Goal: Task Accomplishment & Management: Use online tool/utility

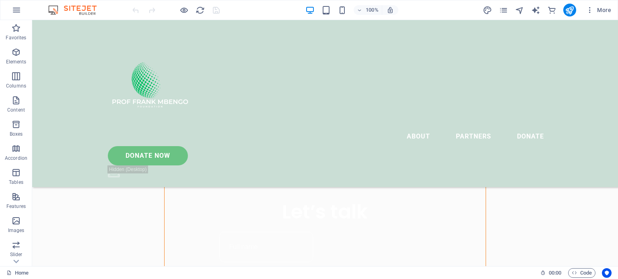
scroll to position [437, 0]
click at [16, 53] on icon "button" at bounding box center [16, 52] width 10 height 10
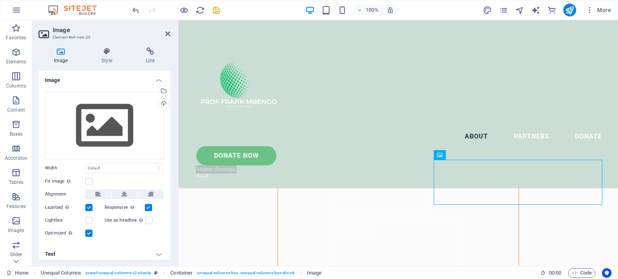
scroll to position [474, 0]
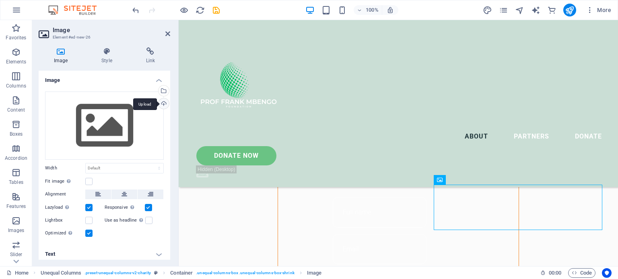
click at [162, 104] on div "Upload" at bounding box center [163, 105] width 12 height 12
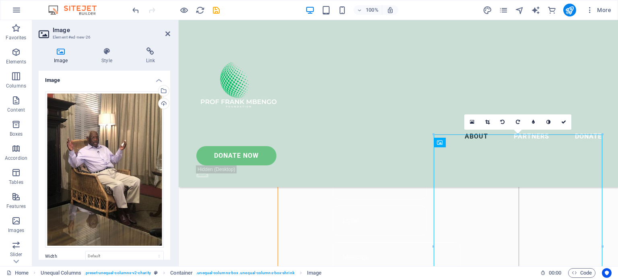
scroll to position [467, 0]
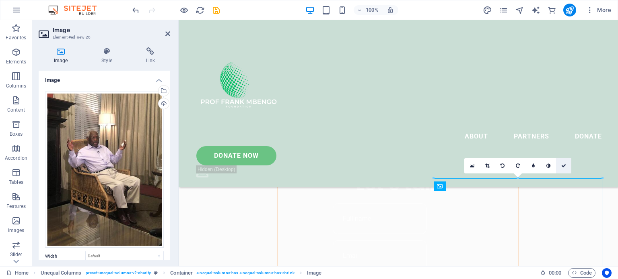
click at [563, 165] on icon at bounding box center [563, 166] width 5 height 5
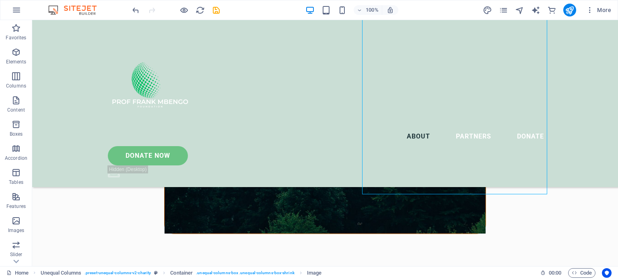
scroll to position [687, 0]
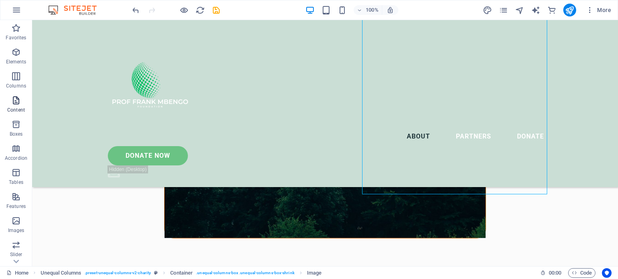
click at [15, 101] on icon "button" at bounding box center [16, 101] width 10 height 10
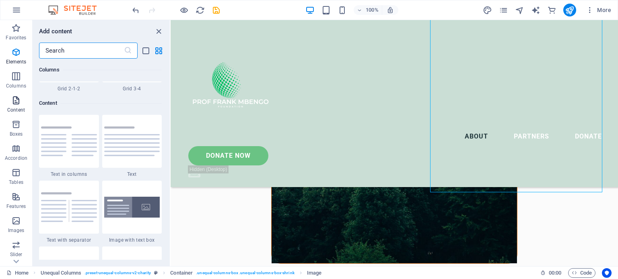
scroll to position [1407, 0]
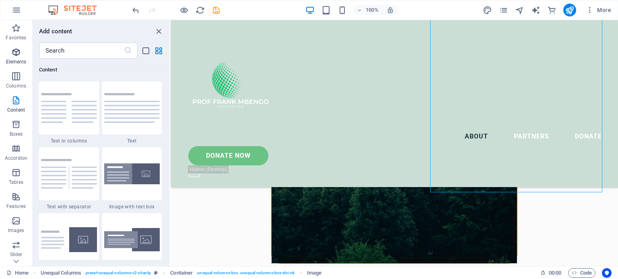
click at [16, 50] on icon "button" at bounding box center [16, 52] width 10 height 10
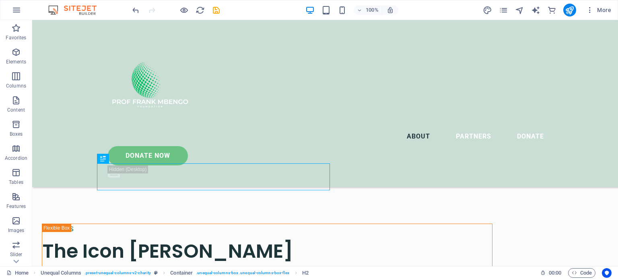
scroll to position [754, 0]
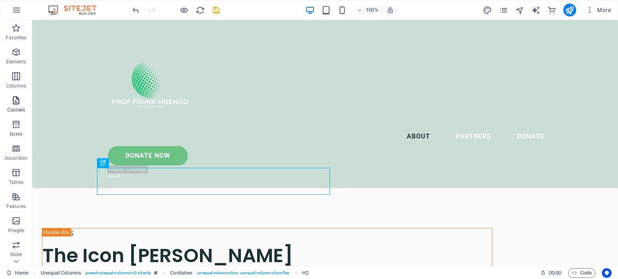
click at [14, 99] on icon "button" at bounding box center [16, 101] width 10 height 10
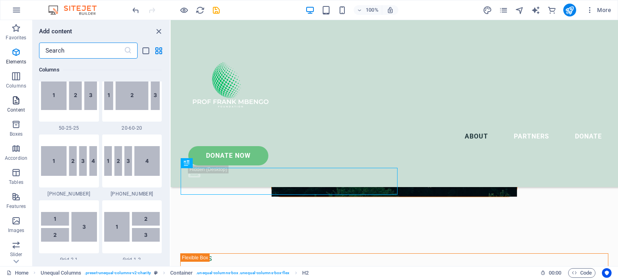
scroll to position [1407, 0]
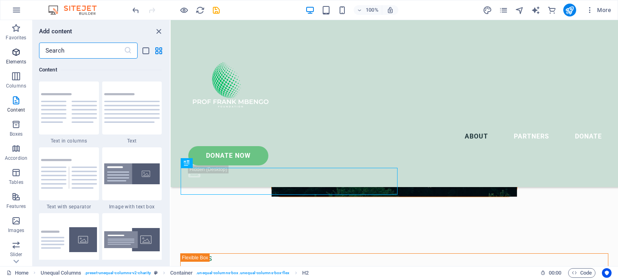
click at [13, 51] on icon "button" at bounding box center [16, 52] width 10 height 10
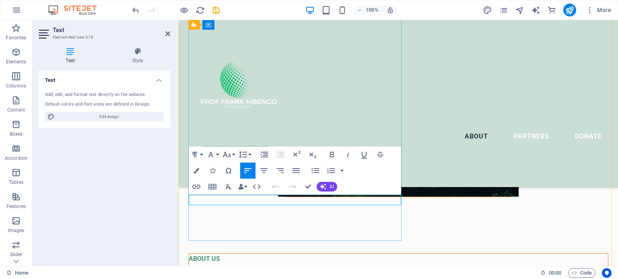
scroll to position [740, 0]
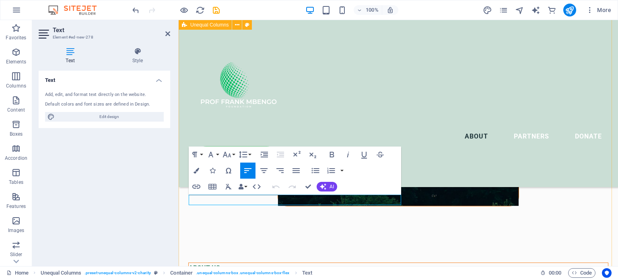
drag, startPoint x: 240, startPoint y: 199, endPoint x: 189, endPoint y: 200, distance: 51.9
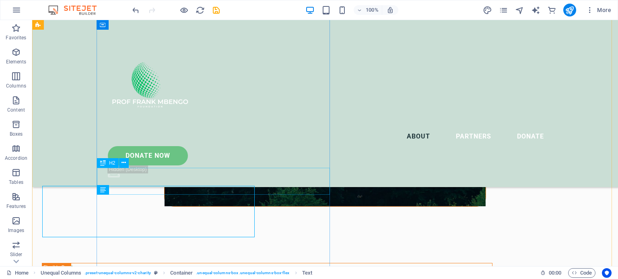
scroll to position [728, 0]
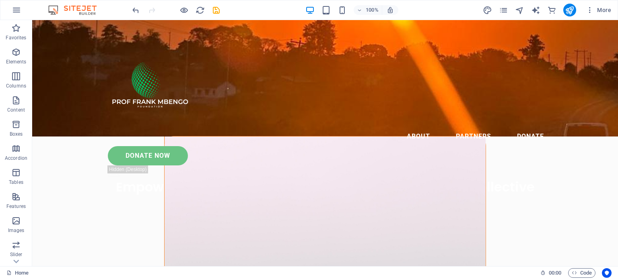
scroll to position [0, 0]
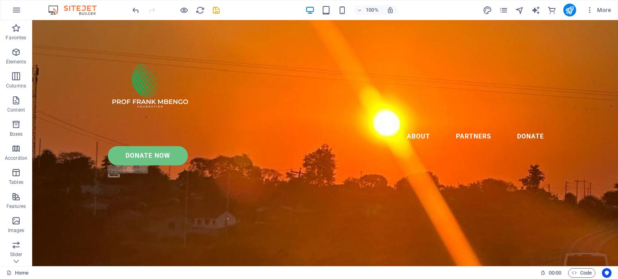
drag, startPoint x: 614, startPoint y: 92, endPoint x: 624, endPoint y: 22, distance: 71.1
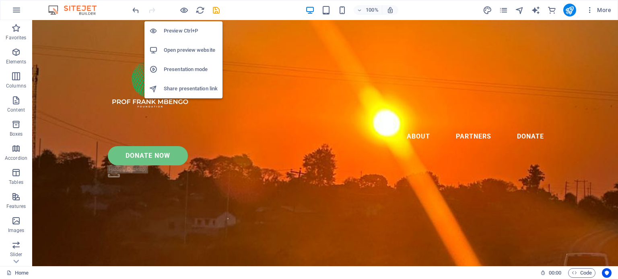
click at [179, 25] on li "Preview Ctrl+P" at bounding box center [183, 30] width 78 height 19
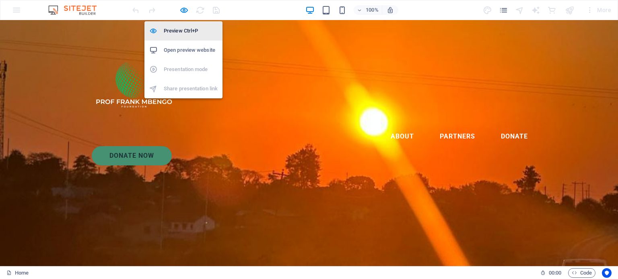
click at [177, 30] on h6 "Preview Ctrl+P" at bounding box center [191, 31] width 54 height 10
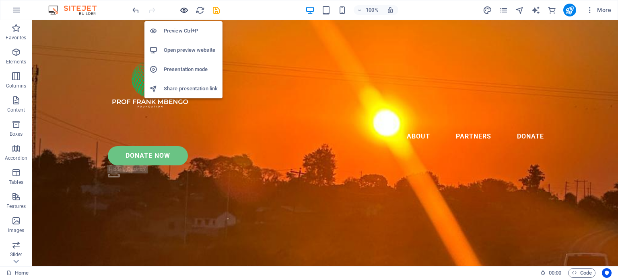
click at [185, 10] on icon "button" at bounding box center [183, 10] width 9 height 9
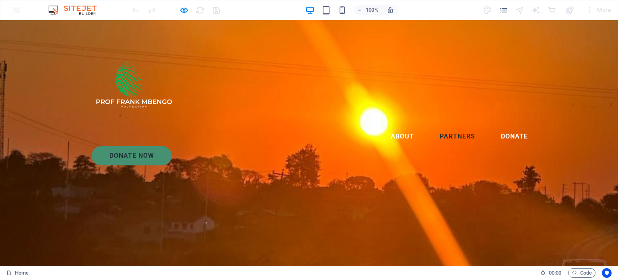
click at [433, 127] on link "Partners" at bounding box center [457, 136] width 48 height 19
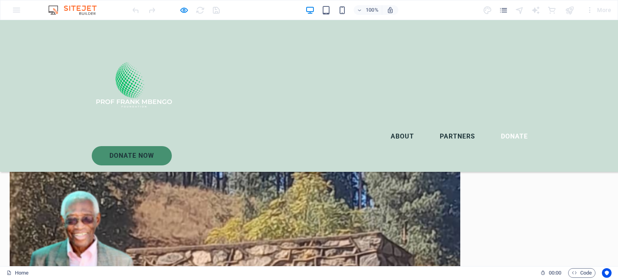
scroll to position [1345, 0]
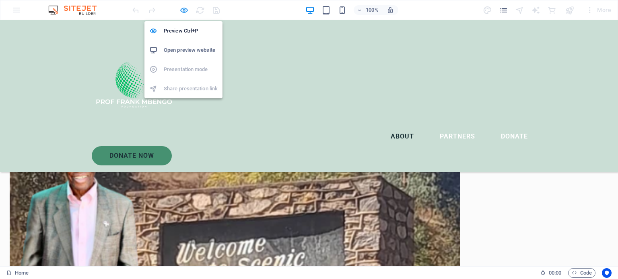
click at [181, 10] on icon "button" at bounding box center [183, 10] width 9 height 9
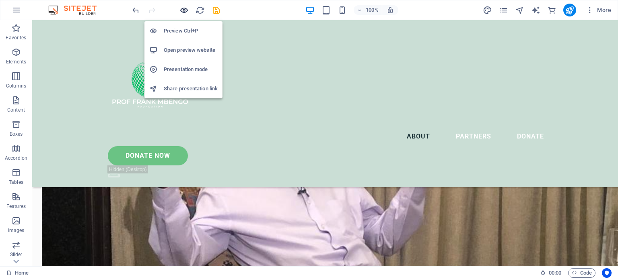
scroll to position [1771, 0]
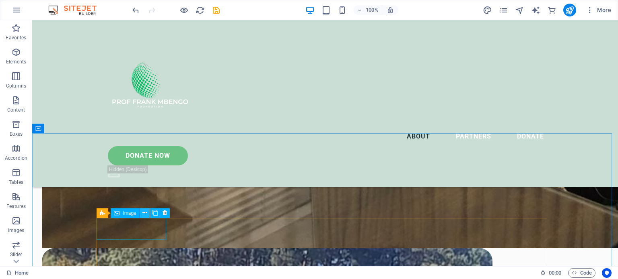
click at [144, 213] on icon at bounding box center [144, 213] width 4 height 8
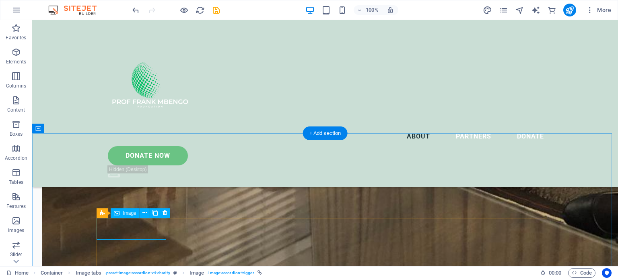
select select "%"
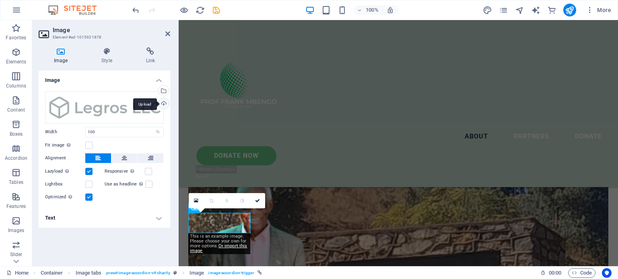
click at [165, 103] on div "Upload" at bounding box center [163, 105] width 12 height 12
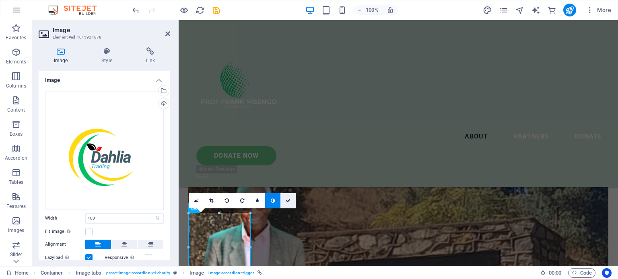
click at [286, 199] on icon at bounding box center [287, 201] width 5 height 5
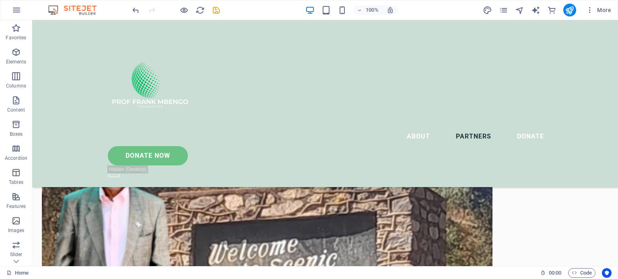
scroll to position [1966, 0]
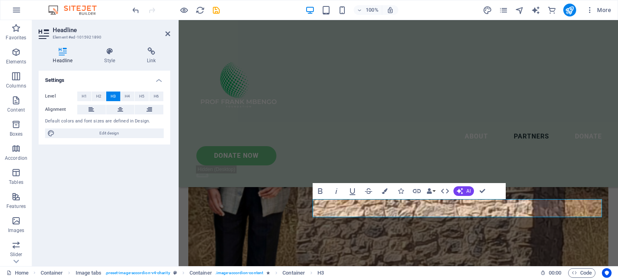
scroll to position [1896, 0]
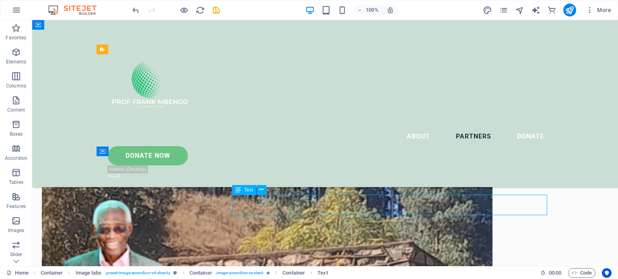
scroll to position [1935, 0]
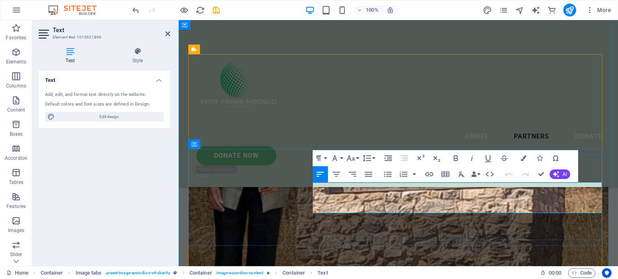
drag, startPoint x: 313, startPoint y: 186, endPoint x: 358, endPoint y: 209, distance: 50.7
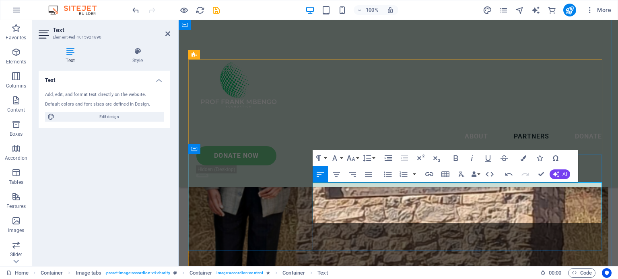
drag, startPoint x: 467, startPoint y: 214, endPoint x: 330, endPoint y: 193, distance: 139.2
drag, startPoint x: 313, startPoint y: 185, endPoint x: 555, endPoint y: 220, distance: 244.2
click at [526, 157] on icon "button" at bounding box center [523, 159] width 6 height 6
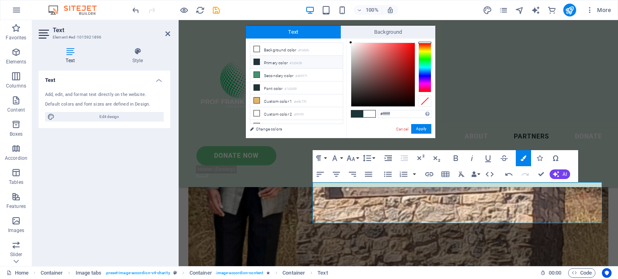
click at [257, 61] on icon at bounding box center [257, 62] width 6 height 6
type input "#1d3439"
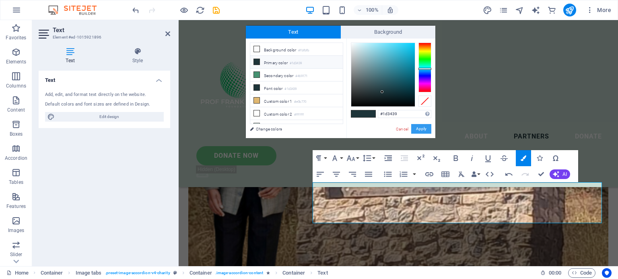
click at [427, 131] on button "Apply" at bounding box center [421, 129] width 20 height 10
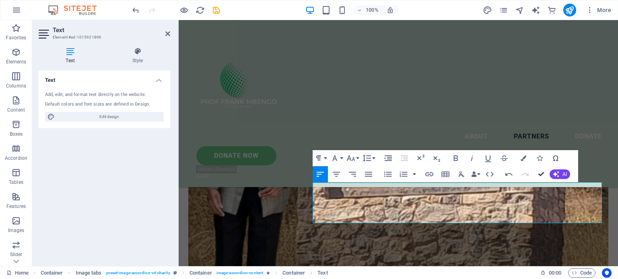
scroll to position [1936, 0]
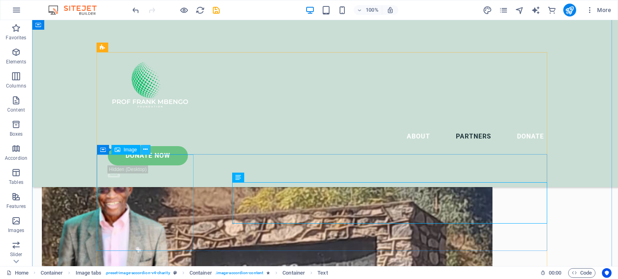
click at [145, 149] on icon at bounding box center [145, 150] width 4 height 8
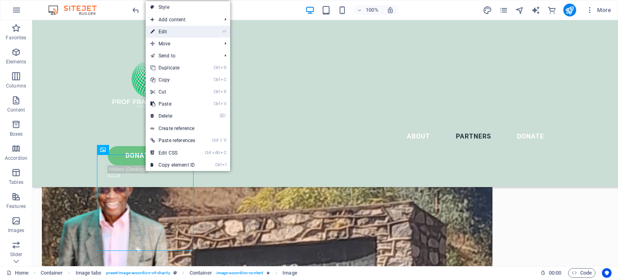
click at [168, 32] on link "⏎ Edit" at bounding box center [173, 32] width 54 height 12
select select "%"
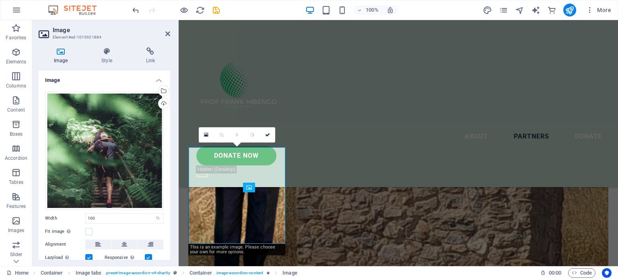
scroll to position [1898, 0]
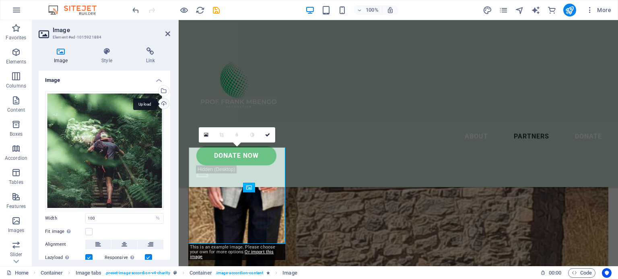
click at [161, 103] on div "Upload" at bounding box center [163, 105] width 12 height 12
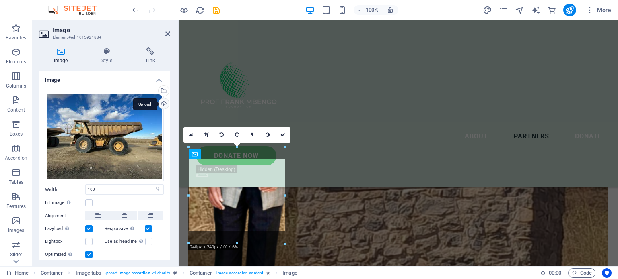
click at [161, 103] on div "Upload" at bounding box center [163, 105] width 12 height 12
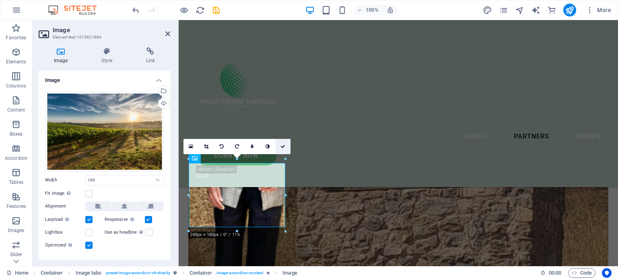
click at [283, 144] on icon at bounding box center [282, 146] width 5 height 5
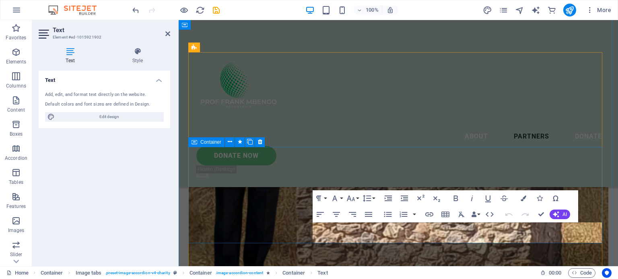
scroll to position [1898, 0]
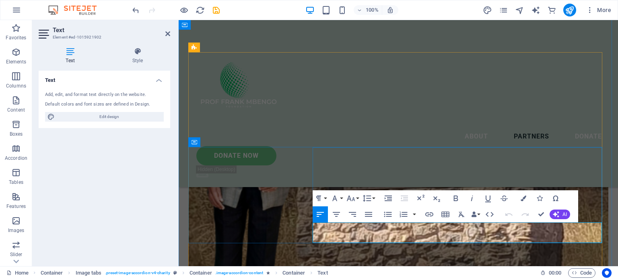
drag, startPoint x: 313, startPoint y: 230, endPoint x: 370, endPoint y: 238, distance: 57.8
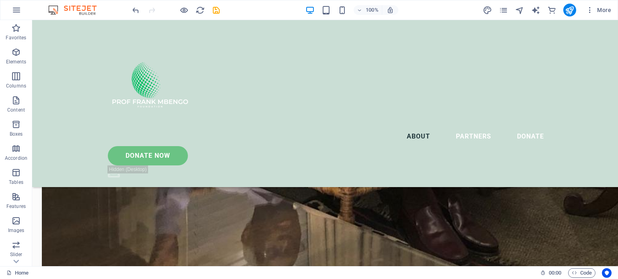
scroll to position [1649, 0]
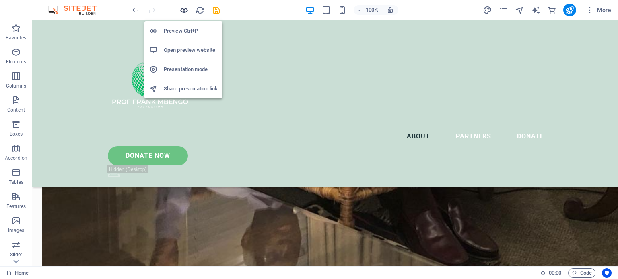
click at [185, 6] on icon "button" at bounding box center [183, 10] width 9 height 9
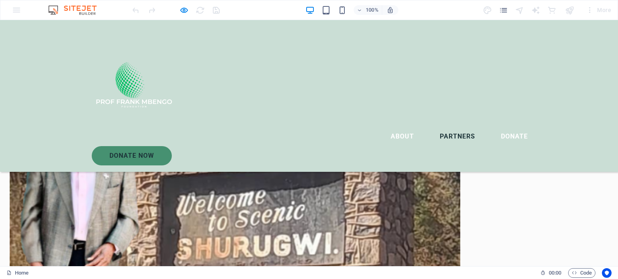
scroll to position [1390, 0]
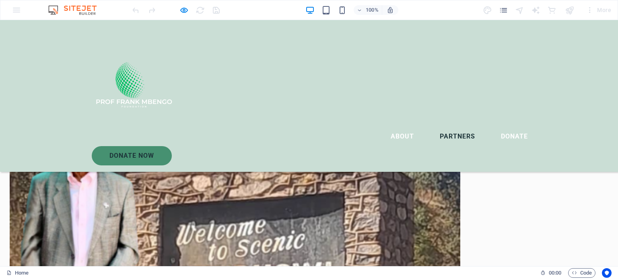
scroll to position [1351, 0]
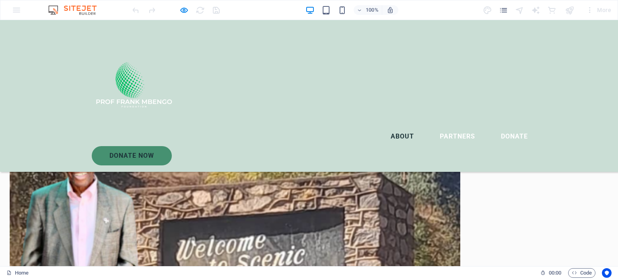
scroll to position [1337, 0]
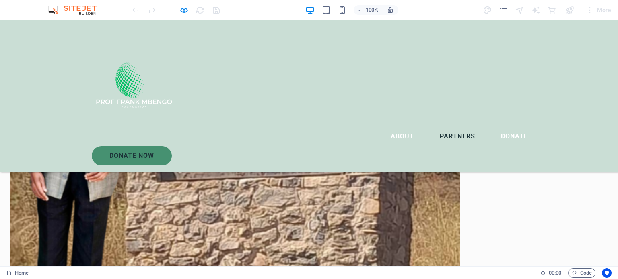
scroll to position [1484, 0]
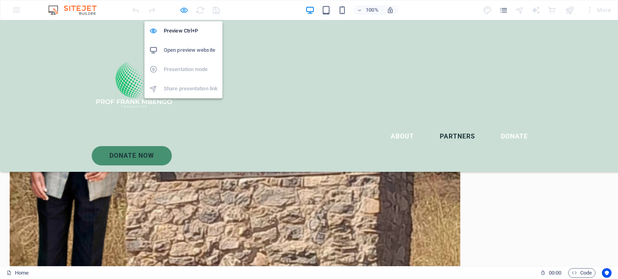
click at [182, 10] on icon "button" at bounding box center [183, 10] width 9 height 9
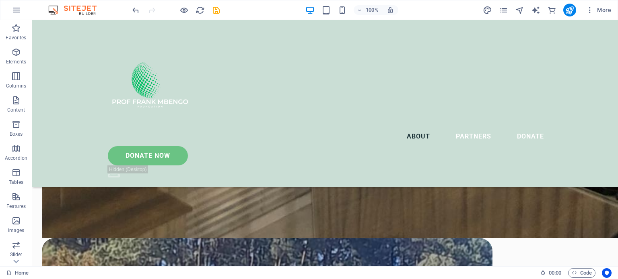
scroll to position [1772, 0]
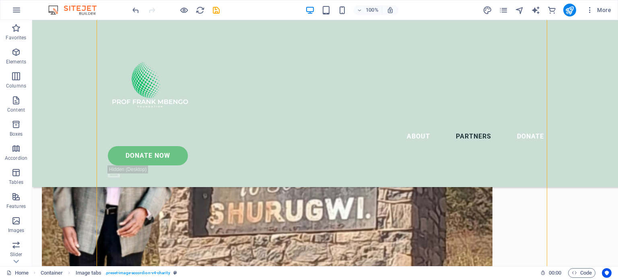
scroll to position [2033, 0]
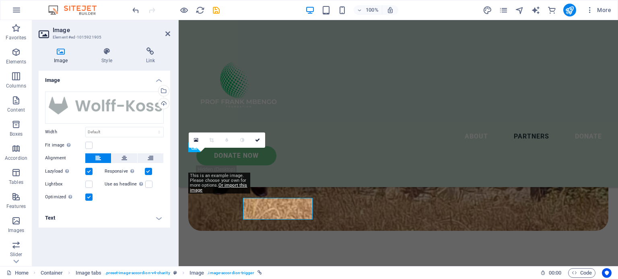
scroll to position [1994, 0]
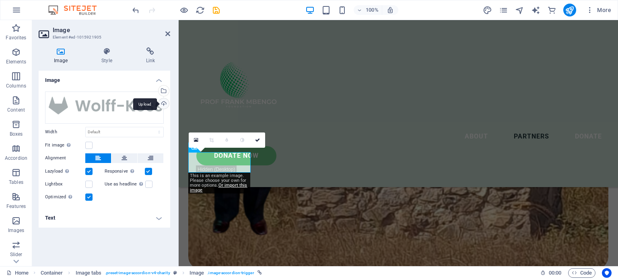
click at [162, 104] on div "Upload" at bounding box center [163, 105] width 12 height 12
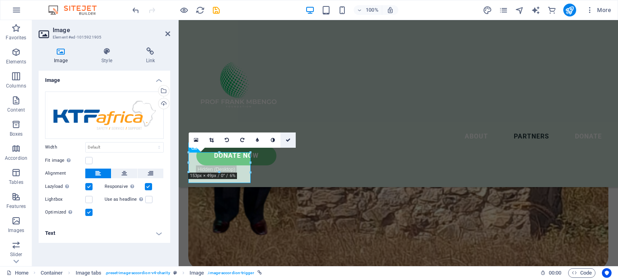
click at [288, 138] on icon at bounding box center [287, 140] width 5 height 5
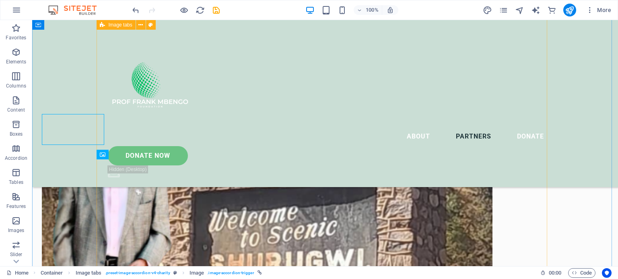
scroll to position [2033, 0]
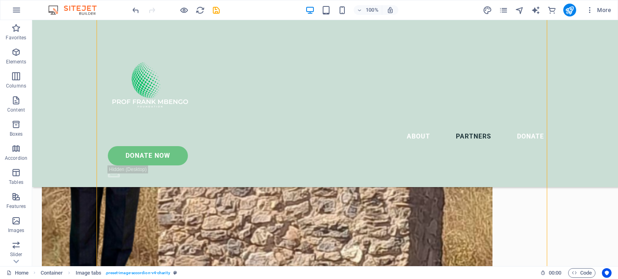
scroll to position [2106, 0]
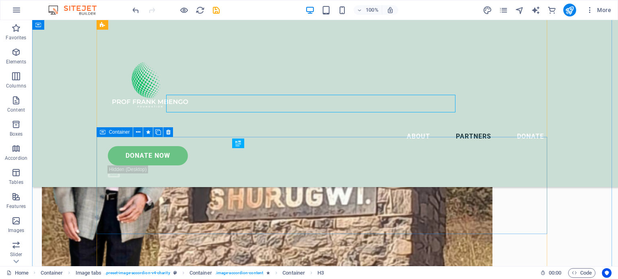
scroll to position [2114, 0]
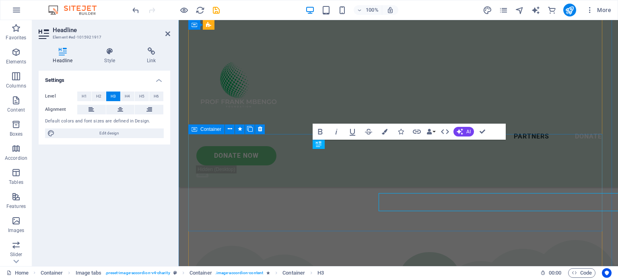
scroll to position [2068, 0]
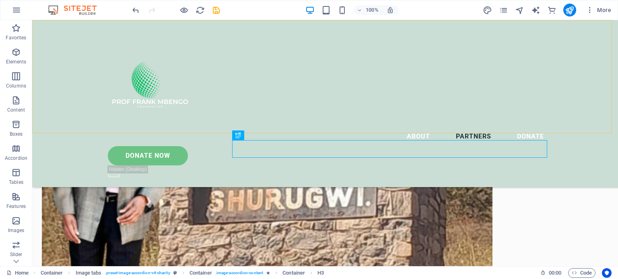
scroll to position [2122, 0]
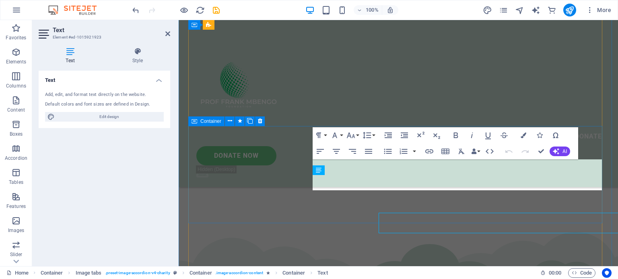
scroll to position [2076, 0]
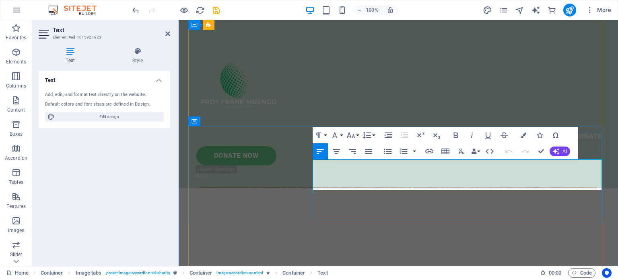
drag, startPoint x: 312, startPoint y: 165, endPoint x: 379, endPoint y: 188, distance: 70.1
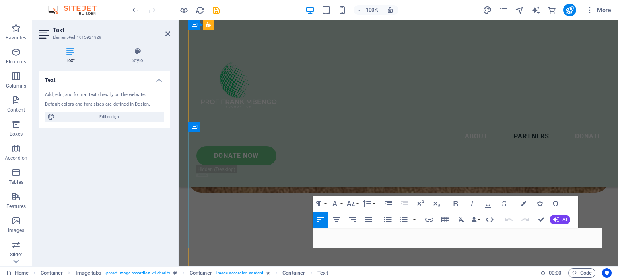
drag, startPoint x: 313, startPoint y: 232, endPoint x: 377, endPoint y: 242, distance: 64.3
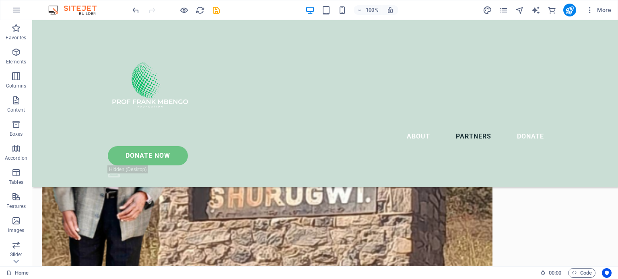
scroll to position [2080, 0]
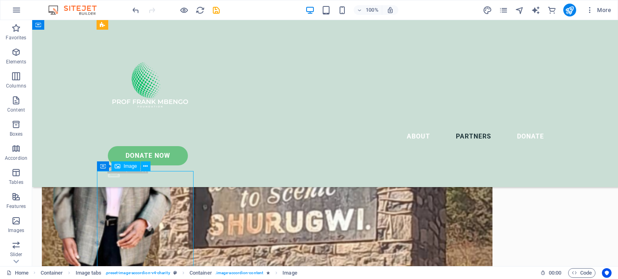
select select "%"
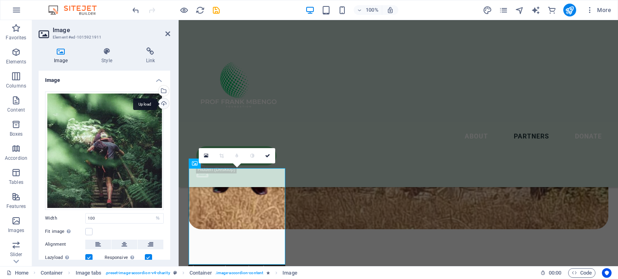
click at [160, 104] on div "Upload" at bounding box center [163, 105] width 12 height 12
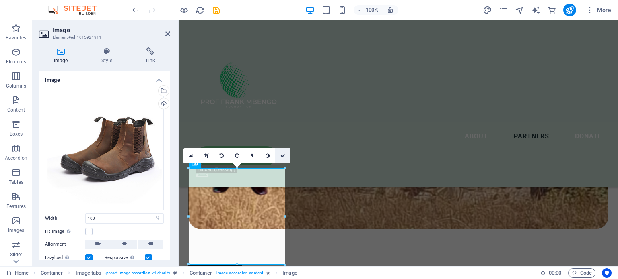
click at [282, 156] on icon at bounding box center [282, 156] width 5 height 5
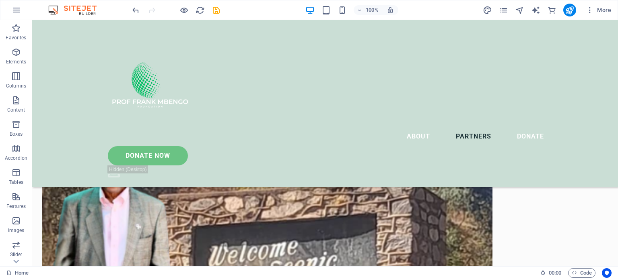
scroll to position [1964, 0]
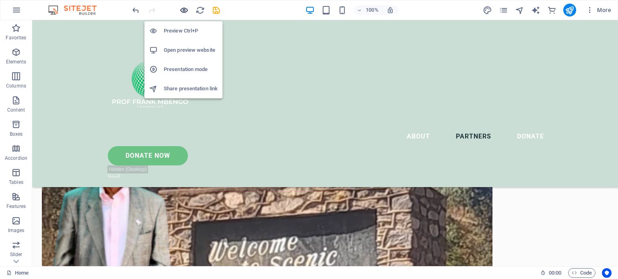
click at [186, 10] on icon "button" at bounding box center [183, 10] width 9 height 9
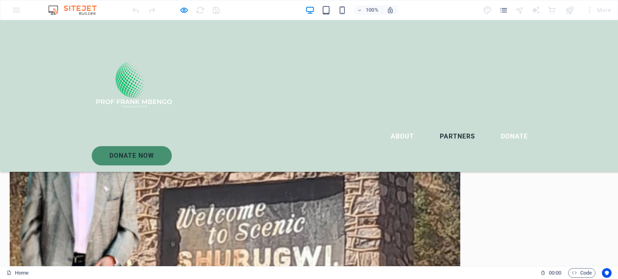
scroll to position [1413, 0]
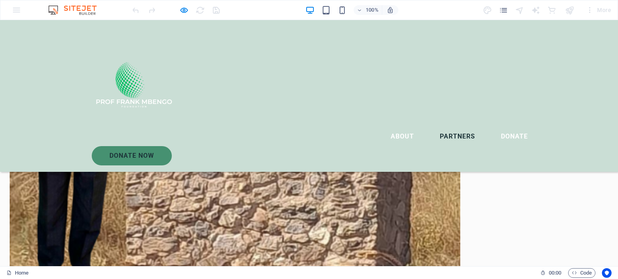
scroll to position [1541, 0]
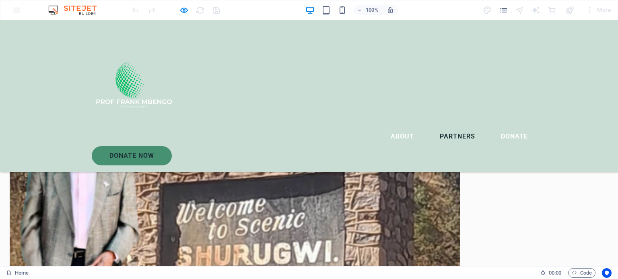
scroll to position [1382, 0]
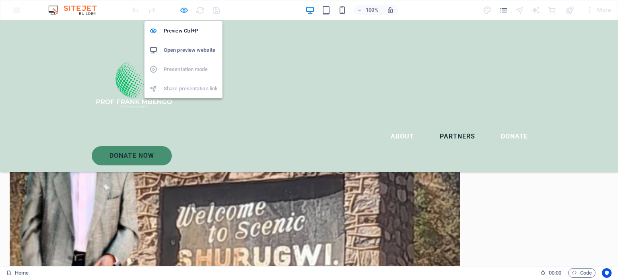
click at [185, 7] on icon "button" at bounding box center [183, 10] width 9 height 9
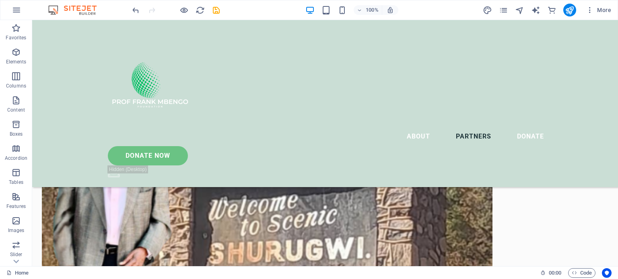
scroll to position [2002, 0]
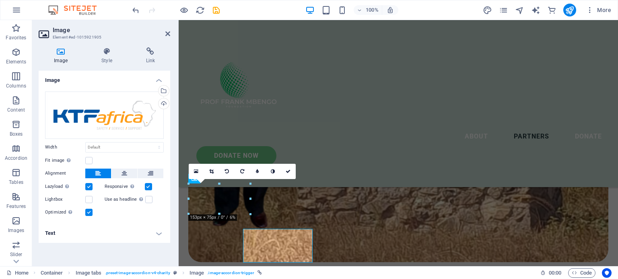
scroll to position [1963, 0]
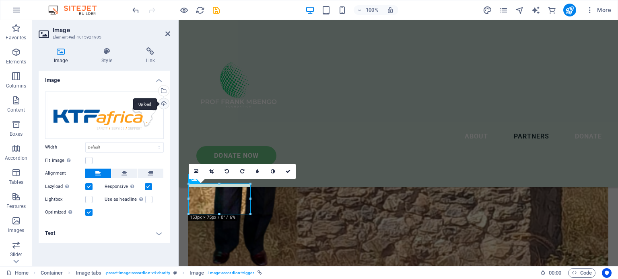
click at [162, 102] on div "Upload" at bounding box center [163, 105] width 12 height 12
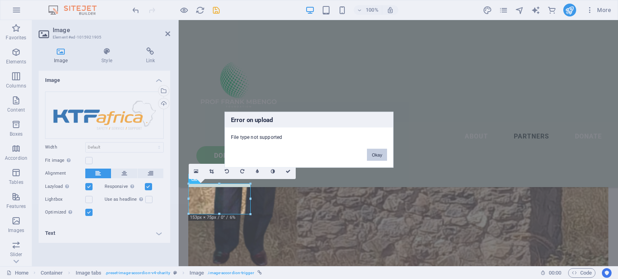
click at [377, 152] on button "Okay" at bounding box center [377, 155] width 20 height 12
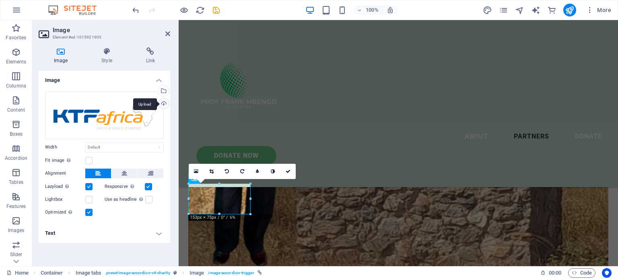
click at [165, 101] on div "Upload" at bounding box center [163, 105] width 12 height 12
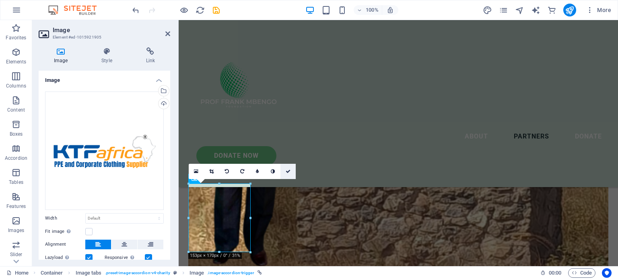
click at [287, 170] on icon at bounding box center [287, 171] width 5 height 5
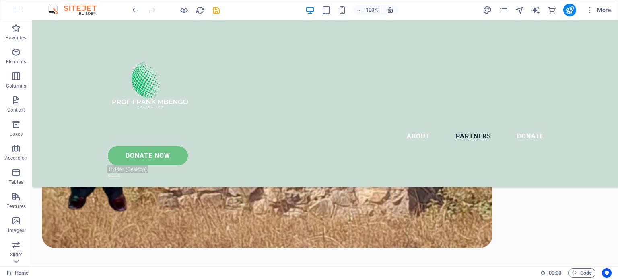
scroll to position [2226, 0]
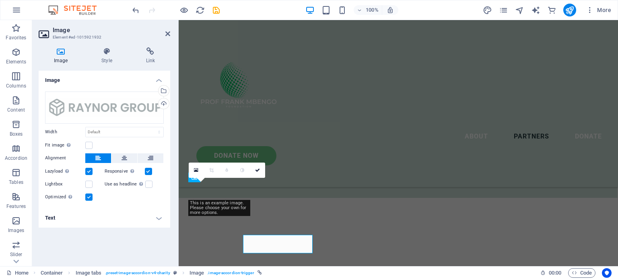
scroll to position [2181, 0]
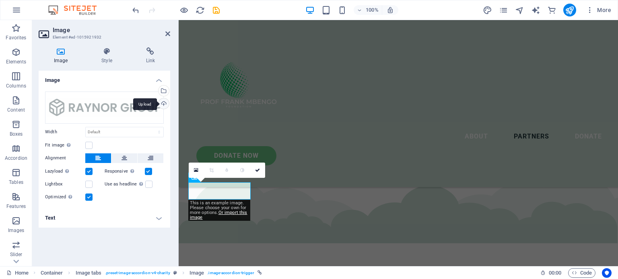
click at [164, 101] on div "Upload" at bounding box center [163, 105] width 12 height 12
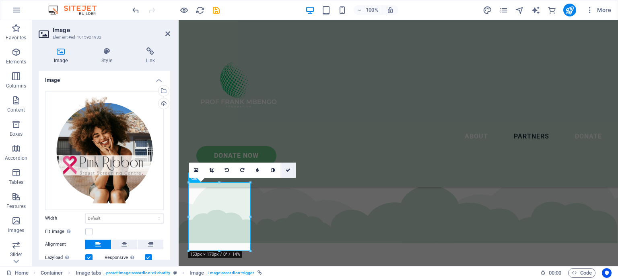
click at [287, 170] on icon at bounding box center [287, 170] width 5 height 5
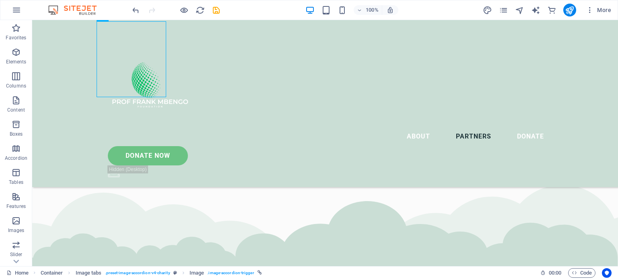
scroll to position [2395, 0]
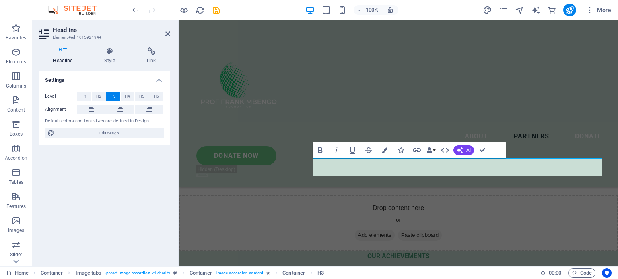
scroll to position [2300, 0]
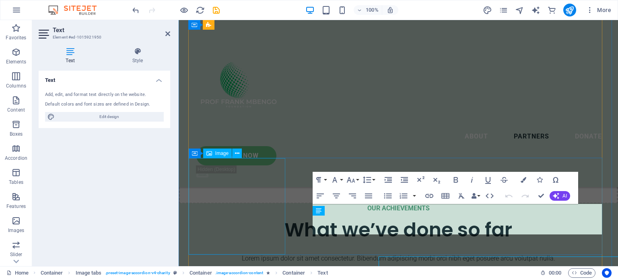
scroll to position [2300, 0]
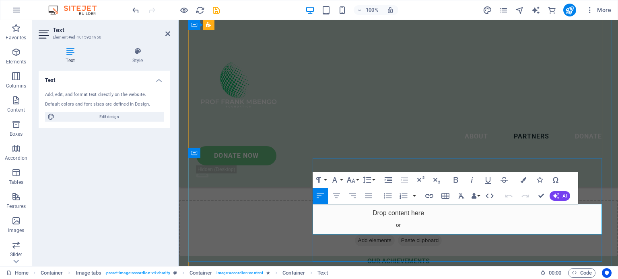
drag, startPoint x: 314, startPoint y: 209, endPoint x: 408, endPoint y: 230, distance: 96.1
drag, startPoint x: 384, startPoint y: 231, endPoint x: 306, endPoint y: 209, distance: 81.5
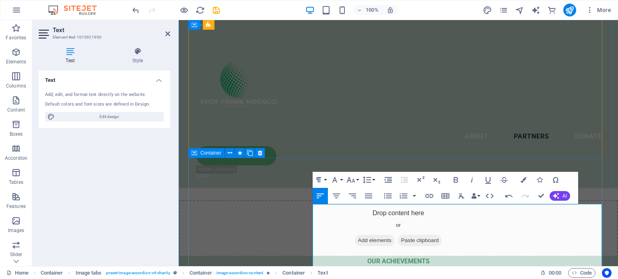
drag, startPoint x: 346, startPoint y: 260, endPoint x: 309, endPoint y: 208, distance: 63.7
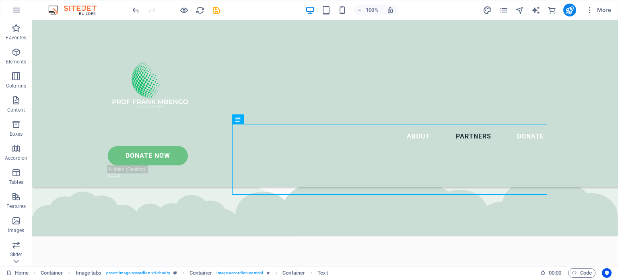
scroll to position [2417, 0]
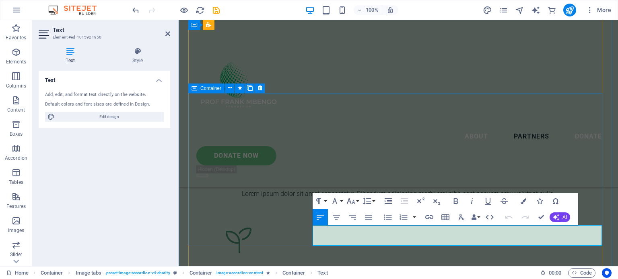
scroll to position [2364, 0]
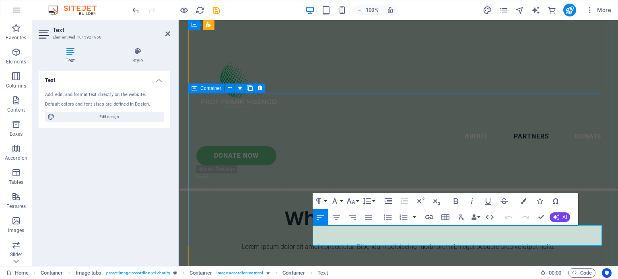
drag, startPoint x: 367, startPoint y: 241, endPoint x: 306, endPoint y: 228, distance: 62.4
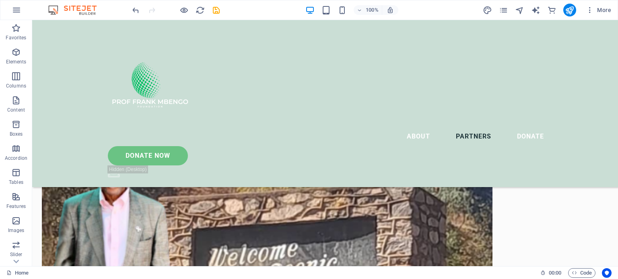
scroll to position [1925, 0]
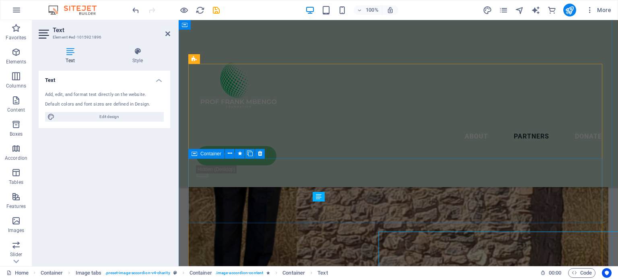
scroll to position [1887, 0]
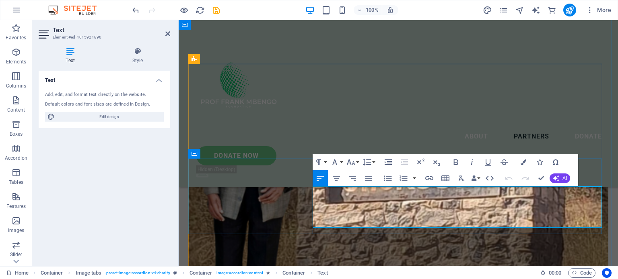
click at [324, 163] on button "Paragraph Format" at bounding box center [319, 162] width 15 height 16
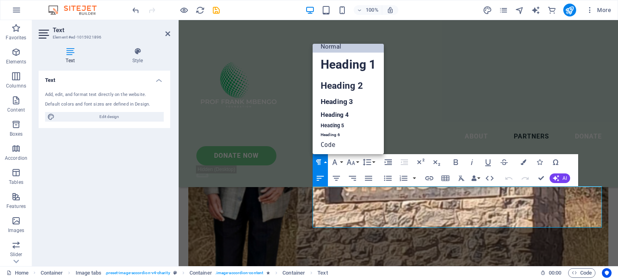
scroll to position [6, 0]
click at [324, 163] on button "Paragraph Format" at bounding box center [319, 162] width 15 height 16
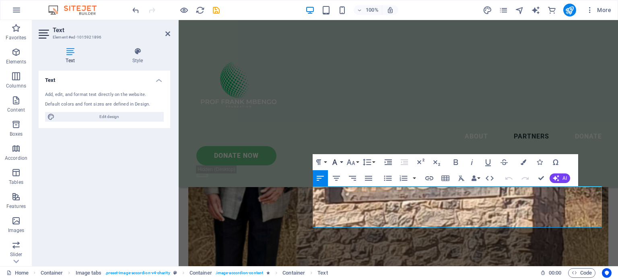
click at [336, 162] on icon "button" at bounding box center [335, 163] width 10 height 10
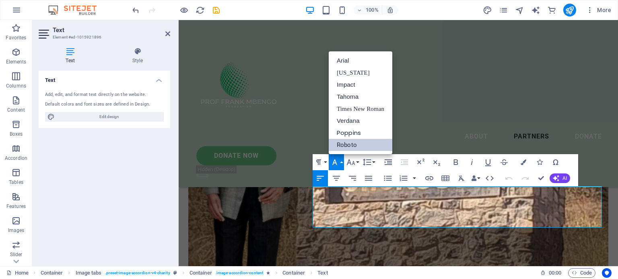
scroll to position [0, 0]
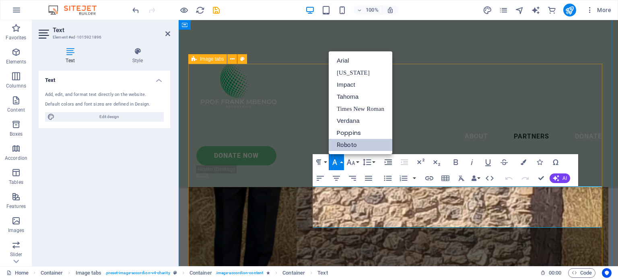
drag, startPoint x: 426, startPoint y: 241, endPoint x: 572, endPoint y: 240, distance: 146.0
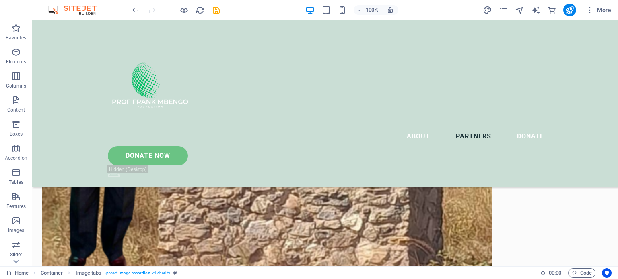
scroll to position [2164, 0]
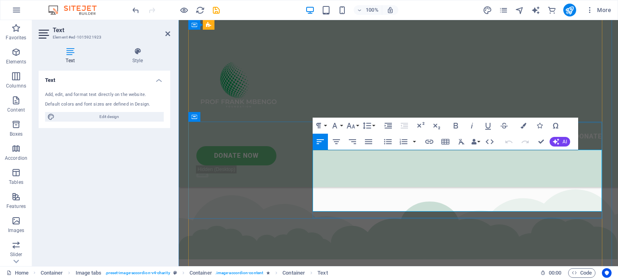
scroll to position [2119, 0]
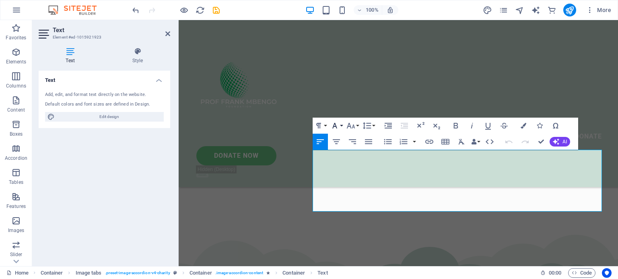
click at [341, 127] on button "Font Family" at bounding box center [336, 126] width 15 height 16
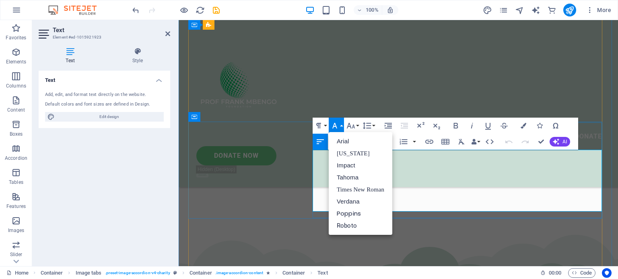
drag, startPoint x: 313, startPoint y: 154, endPoint x: 446, endPoint y: 212, distance: 144.8
click at [363, 224] on link "Roboto" at bounding box center [361, 226] width 64 height 12
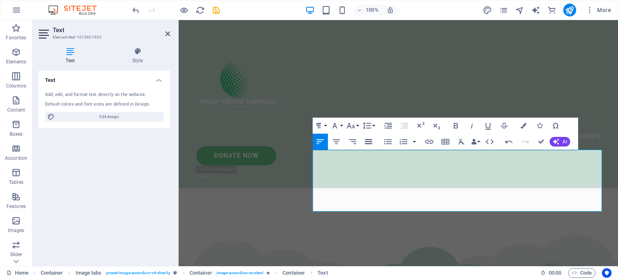
click at [368, 146] on icon "button" at bounding box center [368, 142] width 10 height 10
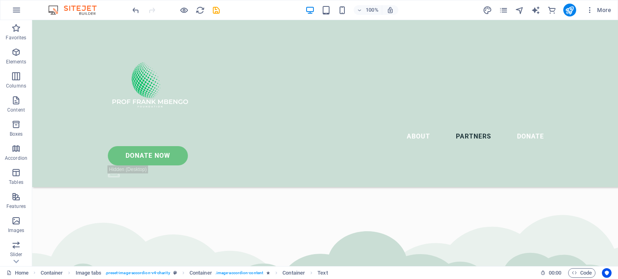
scroll to position [2374, 0]
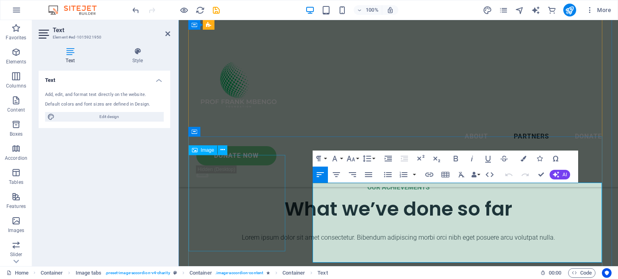
scroll to position [2321, 0]
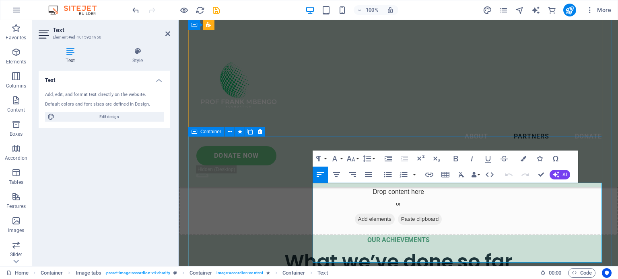
drag, startPoint x: 568, startPoint y: 256, endPoint x: 308, endPoint y: 187, distance: 269.3
click at [341, 156] on button "Font Family" at bounding box center [336, 159] width 15 height 16
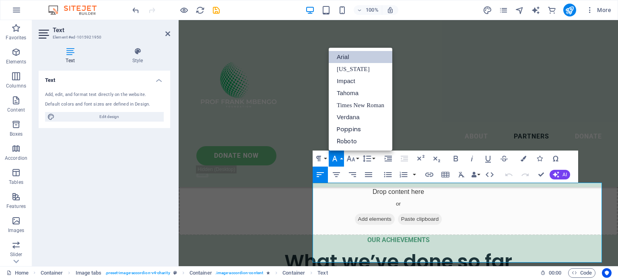
scroll to position [0, 0]
click at [343, 139] on link "Roboto" at bounding box center [361, 142] width 64 height 12
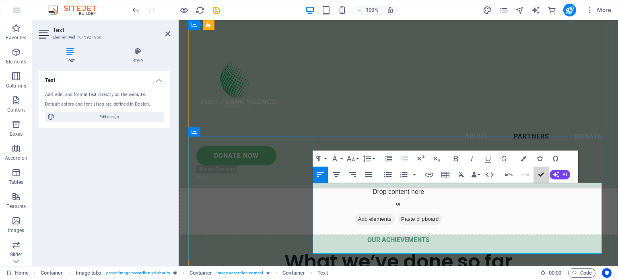
drag, startPoint x: 717, startPoint y: 196, endPoint x: 546, endPoint y: 204, distance: 171.5
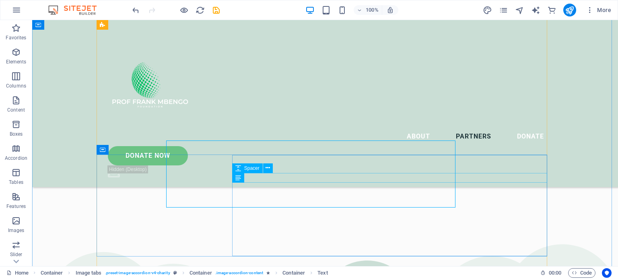
scroll to position [2363, 0]
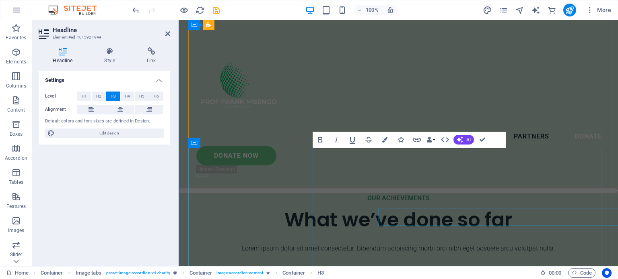
scroll to position [2310, 0]
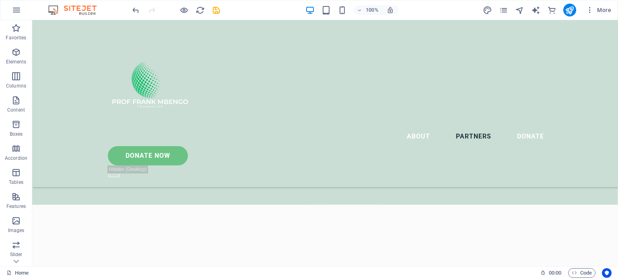
scroll to position [2464, 0]
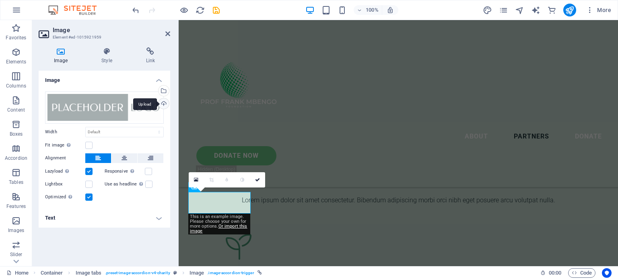
click at [164, 104] on div "Upload" at bounding box center [163, 105] width 12 height 12
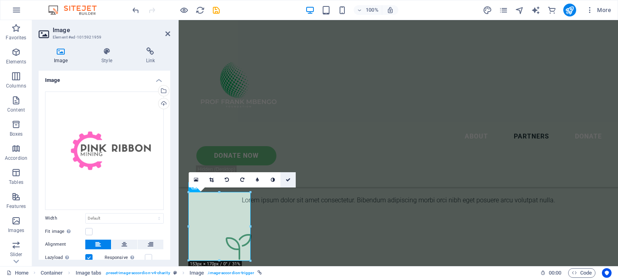
click at [288, 178] on icon at bounding box center [287, 180] width 5 height 5
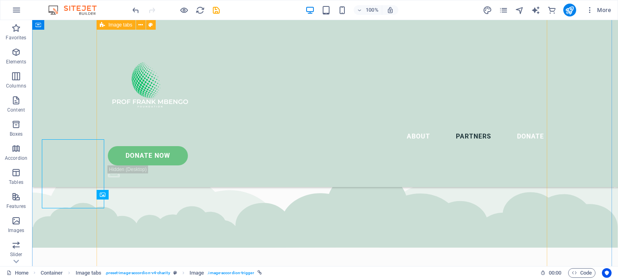
scroll to position [2464, 0]
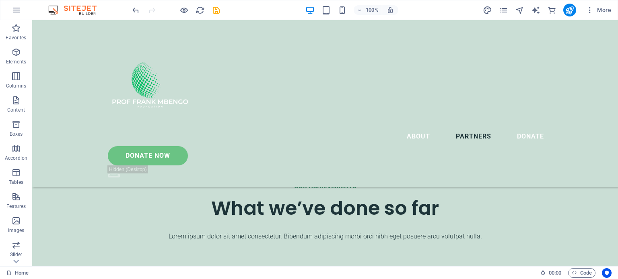
scroll to position [2623, 0]
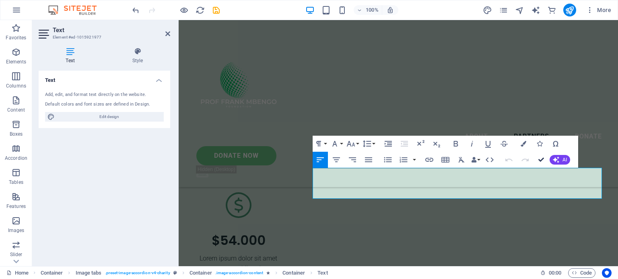
scroll to position [2636, 0]
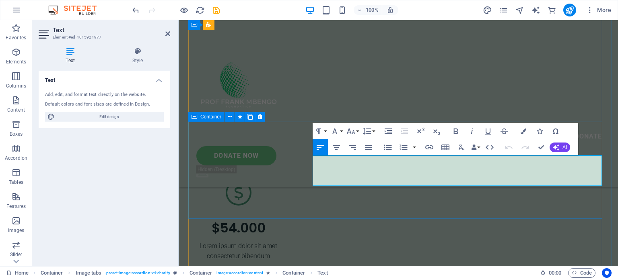
drag, startPoint x: 365, startPoint y: 180, endPoint x: 305, endPoint y: 152, distance: 66.2
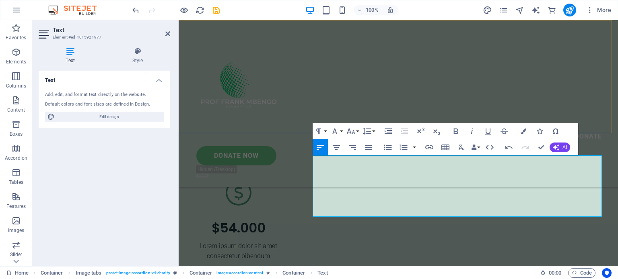
scroll to position [2570, 0]
click at [340, 129] on button "Font Family" at bounding box center [336, 131] width 15 height 16
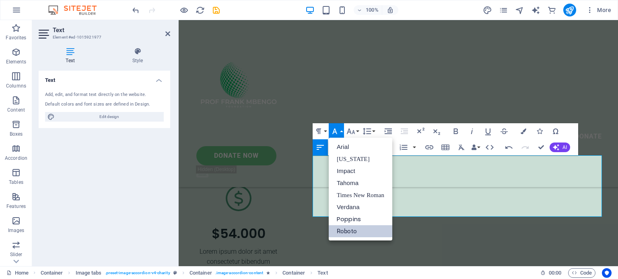
scroll to position [0, 0]
click at [346, 230] on link "Roboto" at bounding box center [361, 232] width 64 height 12
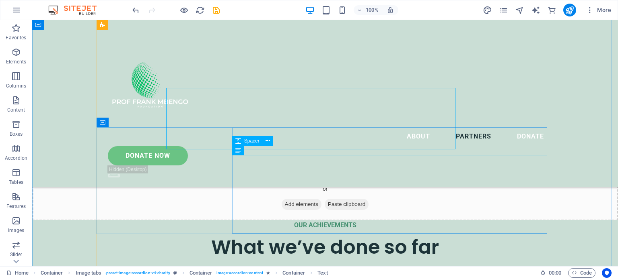
scroll to position [2638, 0]
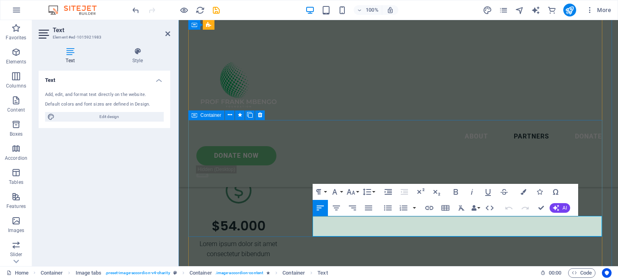
drag, startPoint x: 368, startPoint y: 232, endPoint x: 311, endPoint y: 218, distance: 58.8
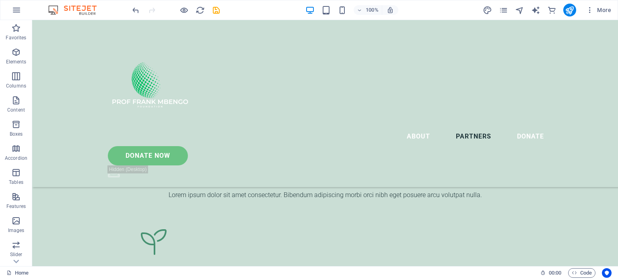
scroll to position [2632, 0]
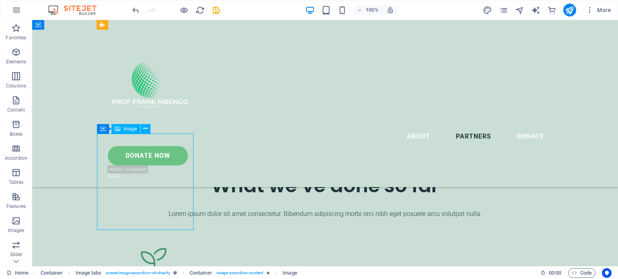
select select "%"
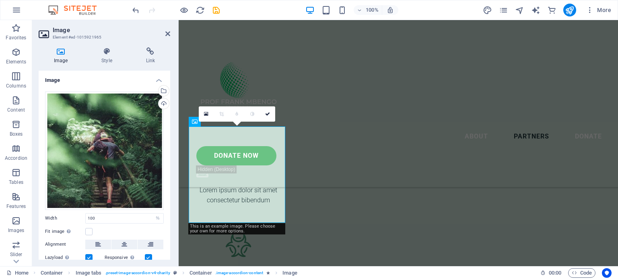
scroll to position [2572, 0]
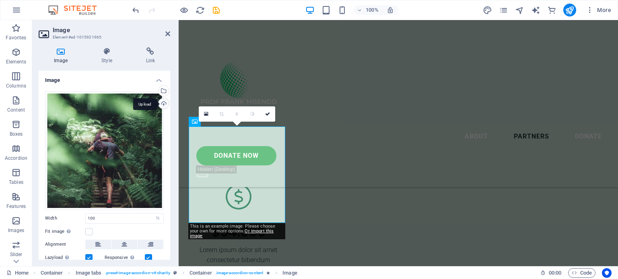
click at [160, 105] on div "Upload" at bounding box center [163, 105] width 12 height 12
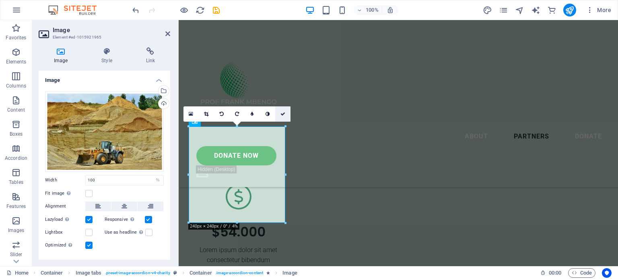
click at [283, 112] on icon at bounding box center [282, 114] width 5 height 5
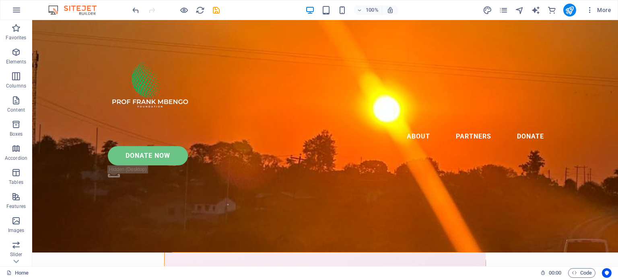
scroll to position [0, 0]
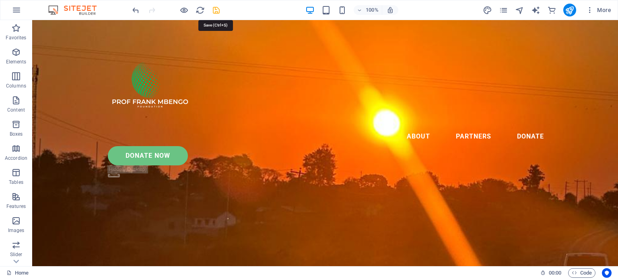
click at [217, 8] on icon "save" at bounding box center [215, 10] width 9 height 9
checkbox input "false"
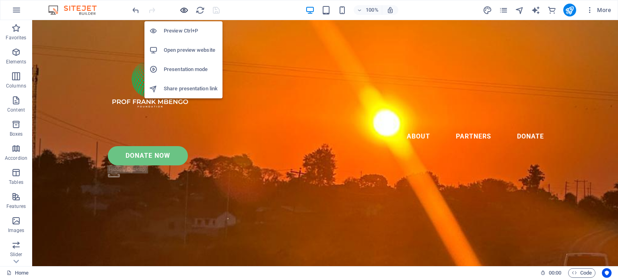
click at [183, 9] on icon "button" at bounding box center [183, 10] width 9 height 9
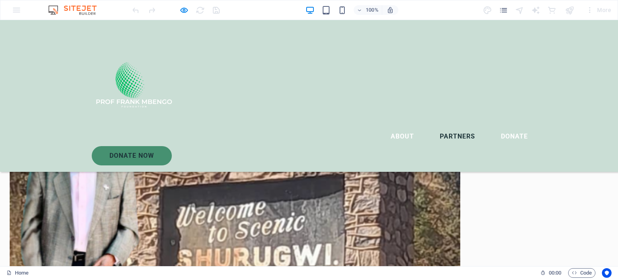
scroll to position [1385, 0]
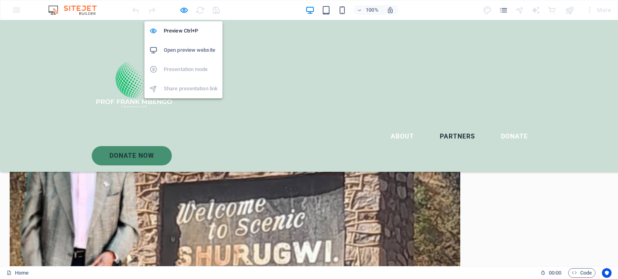
click at [183, 15] on div "Preview Ctrl+P Open preview website Presentation mode Share presentation link" at bounding box center [183, 57] width 78 height 84
click at [185, 28] on h6 "Preview Ctrl+P" at bounding box center [191, 31] width 54 height 10
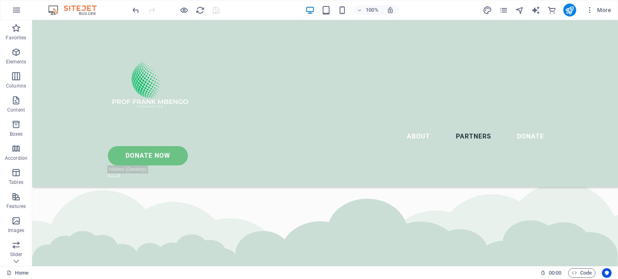
scroll to position [2374, 0]
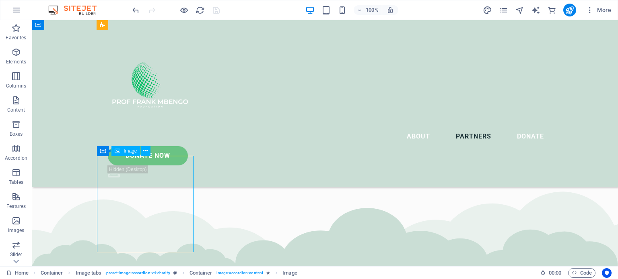
select select "%"
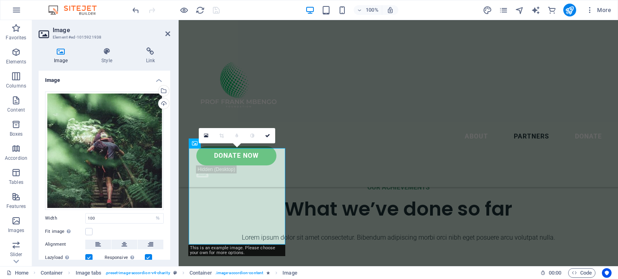
scroll to position [2321, 0]
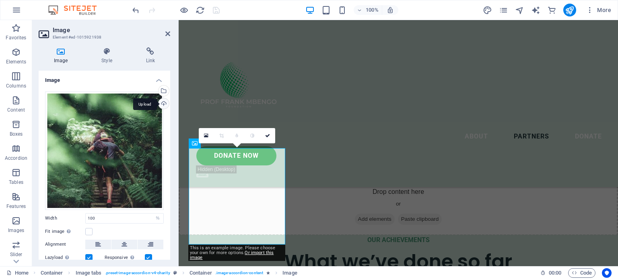
click at [160, 105] on div "Upload" at bounding box center [163, 105] width 12 height 12
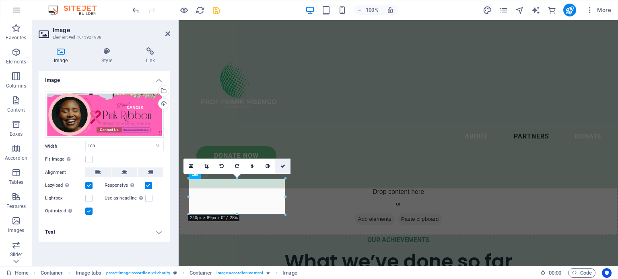
click at [283, 165] on icon at bounding box center [282, 166] width 5 height 5
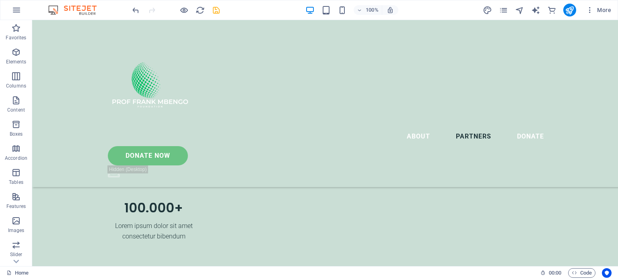
scroll to position [2729, 0]
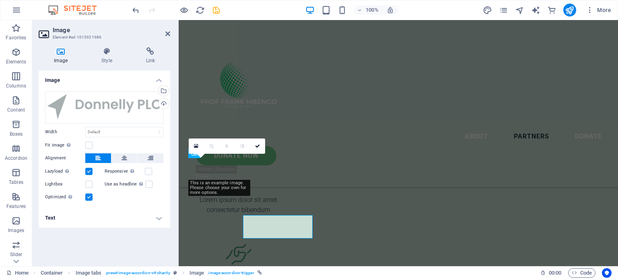
scroll to position [2662, 0]
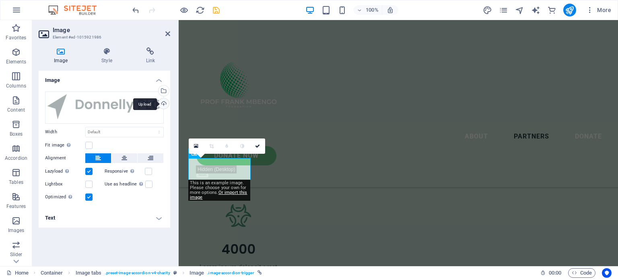
click at [160, 102] on div "Upload" at bounding box center [163, 105] width 12 height 12
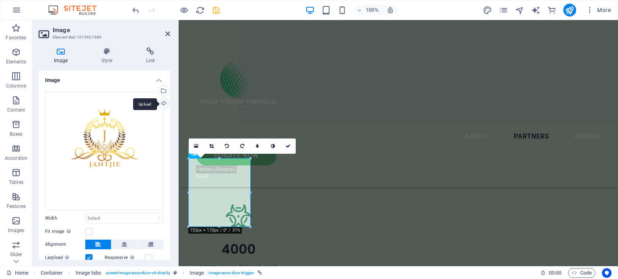
click at [163, 104] on div "Upload" at bounding box center [163, 105] width 12 height 12
click at [289, 144] on icon at bounding box center [287, 146] width 5 height 5
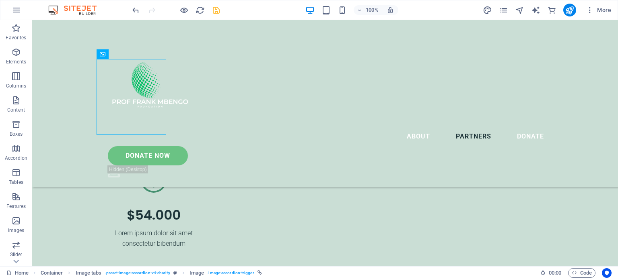
scroll to position [2818, 0]
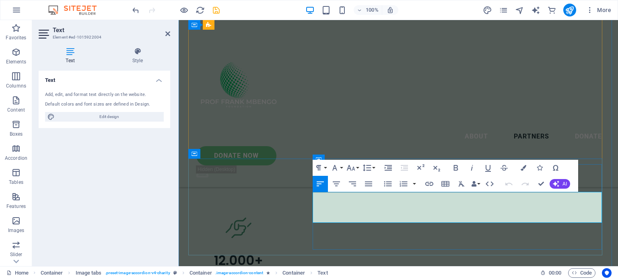
drag, startPoint x: 313, startPoint y: 197, endPoint x: 373, endPoint y: 215, distance: 62.5
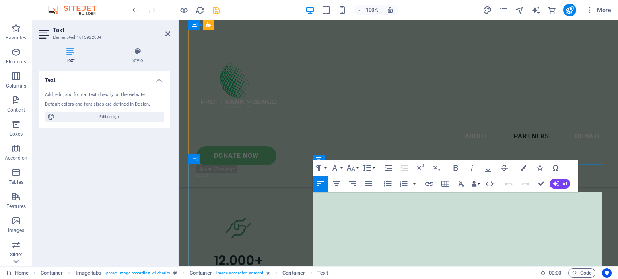
scroll to position [2750, 0]
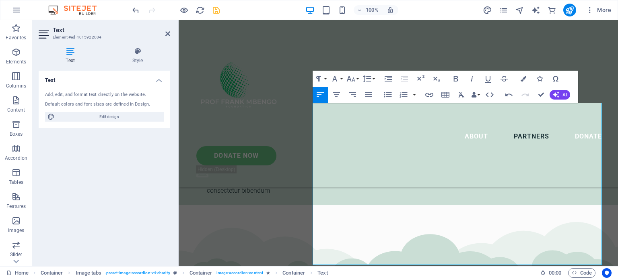
scroll to position [2825, 0]
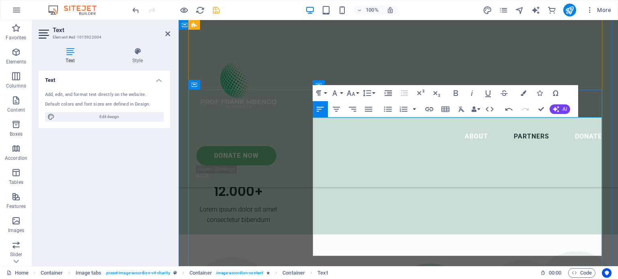
drag, startPoint x: 314, startPoint y: 136, endPoint x: 476, endPoint y: 246, distance: 195.7
drag, startPoint x: 477, startPoint y: 248, endPoint x: 313, endPoint y: 118, distance: 209.2
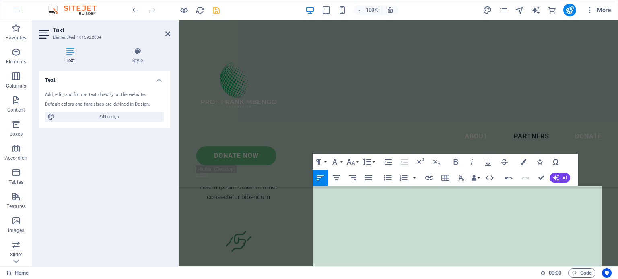
scroll to position [2781, 0]
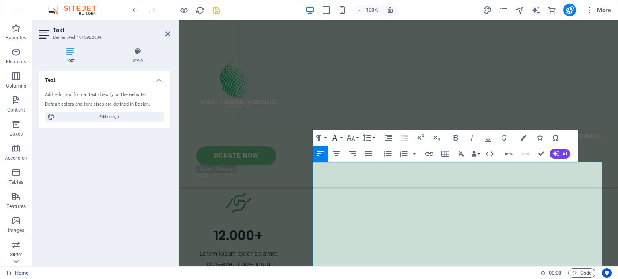
click at [342, 136] on button "Font Family" at bounding box center [336, 138] width 15 height 16
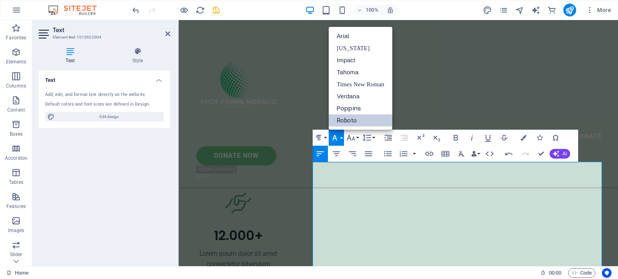
click at [339, 116] on link "Roboto" at bounding box center [361, 121] width 64 height 12
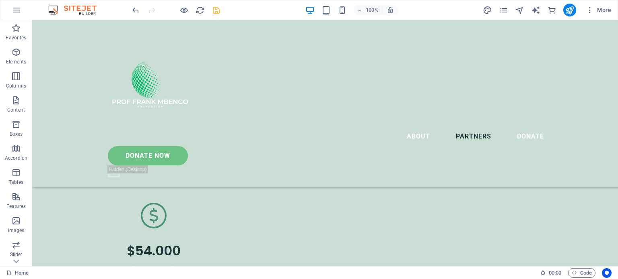
scroll to position [2782, 0]
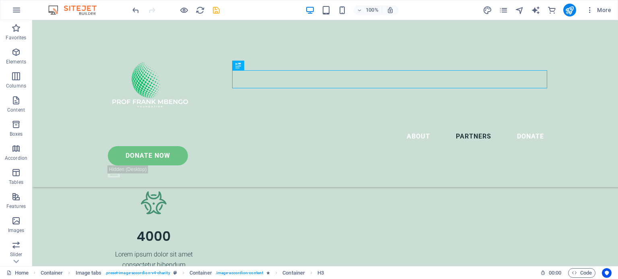
scroll to position [2914, 0]
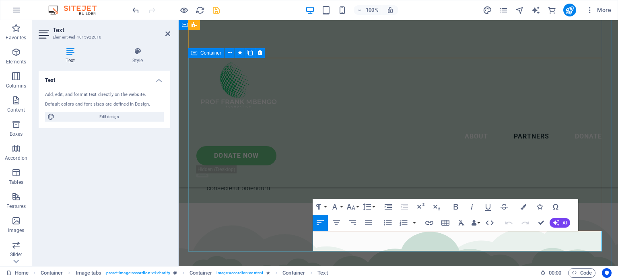
drag, startPoint x: 372, startPoint y: 247, endPoint x: 308, endPoint y: 231, distance: 66.4
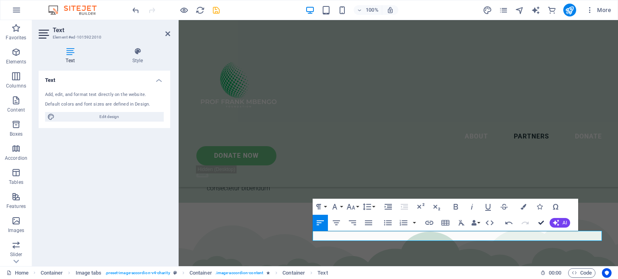
scroll to position [2922, 0]
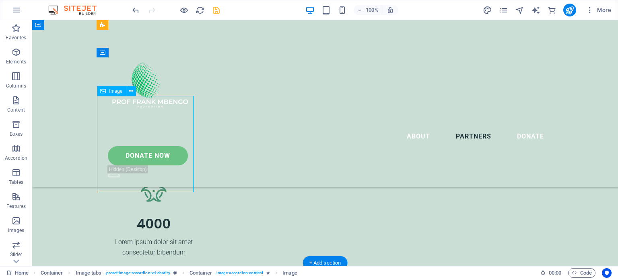
select select "%"
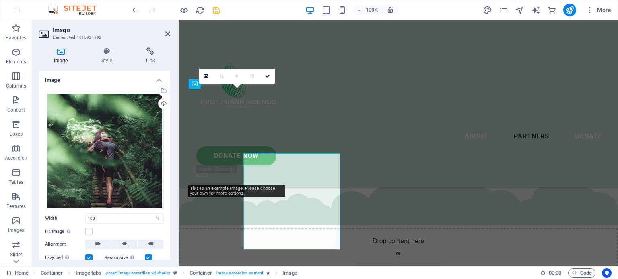
scroll to position [2864, 0]
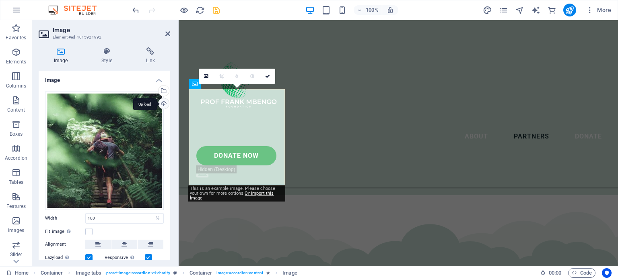
click at [161, 102] on div "Upload" at bounding box center [163, 105] width 12 height 12
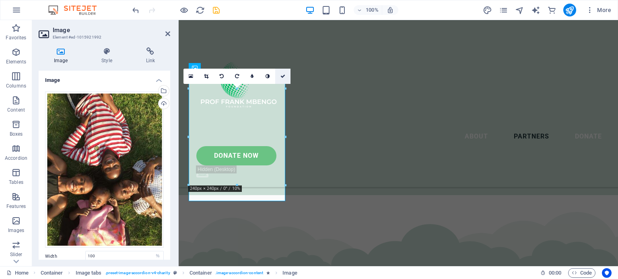
click at [282, 76] on icon at bounding box center [282, 76] width 5 height 5
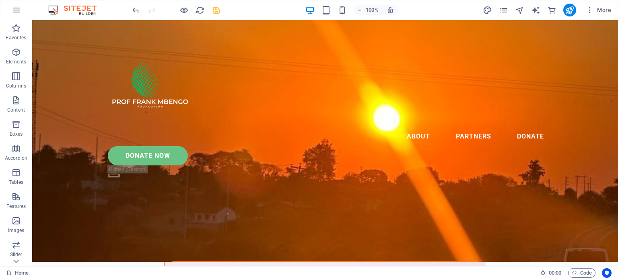
scroll to position [0, 0]
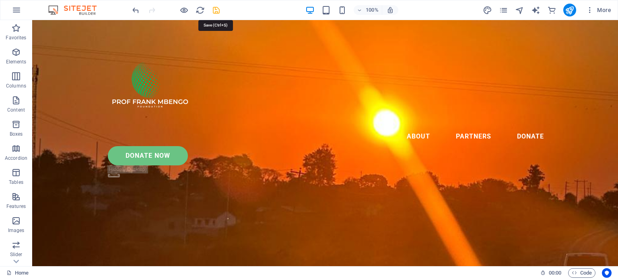
click at [216, 8] on icon "save" at bounding box center [215, 10] width 9 height 9
checkbox input "false"
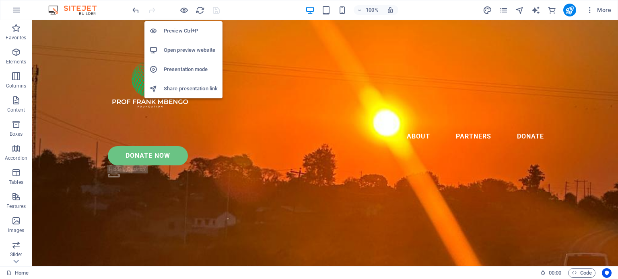
click at [183, 30] on h6 "Preview Ctrl+P" at bounding box center [191, 31] width 54 height 10
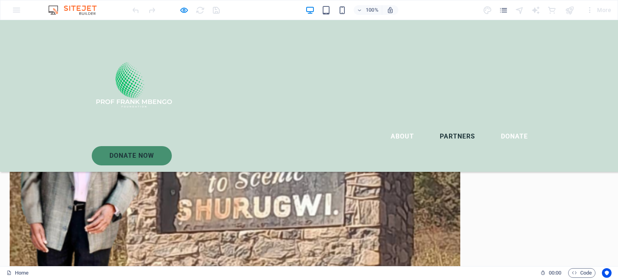
scroll to position [1435, 0]
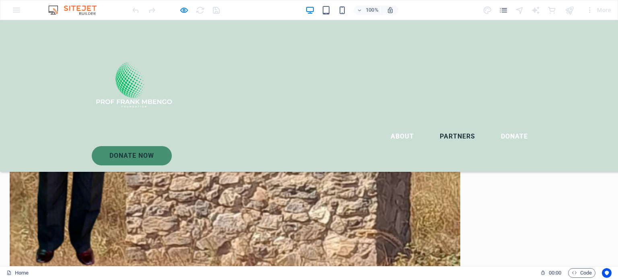
scroll to position [1553, 0]
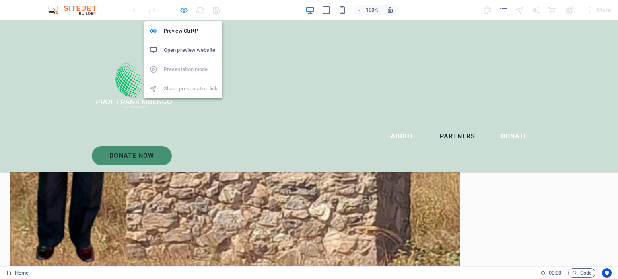
click at [184, 11] on icon "button" at bounding box center [183, 10] width 9 height 9
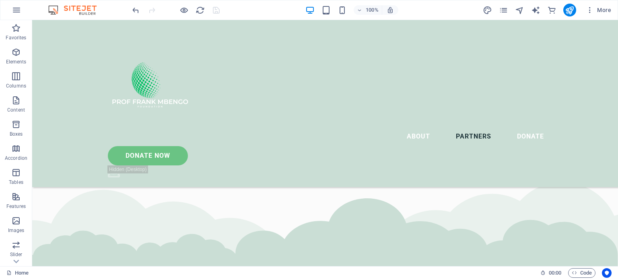
scroll to position [2378, 0]
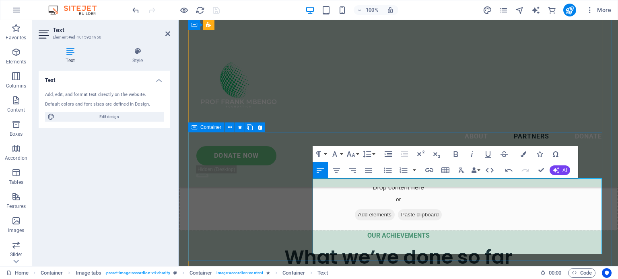
drag, startPoint x: 357, startPoint y: 250, endPoint x: 310, endPoint y: 249, distance: 47.9
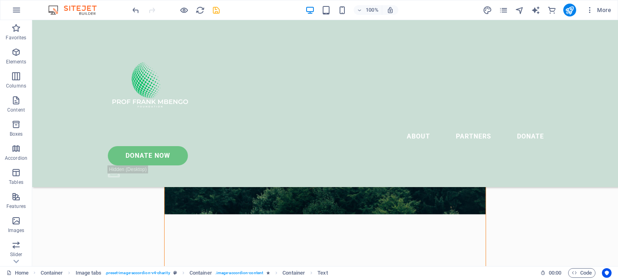
scroll to position [0, 0]
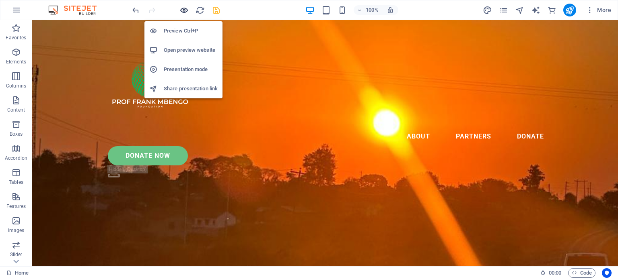
click at [183, 9] on icon "button" at bounding box center [183, 10] width 9 height 9
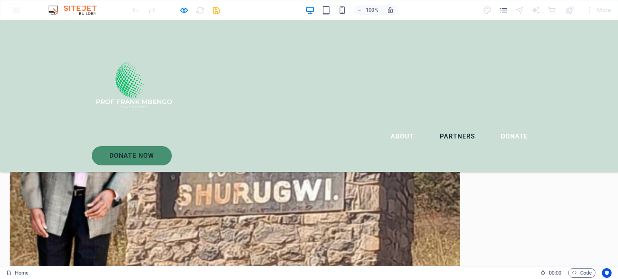
scroll to position [1458, 0]
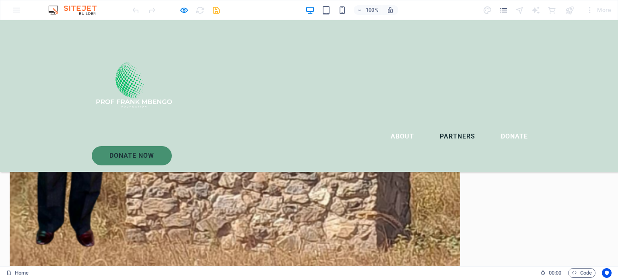
scroll to position [1571, 0]
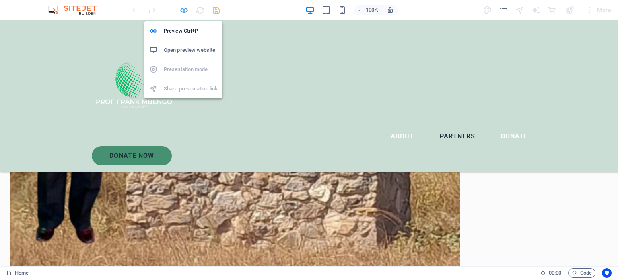
click at [183, 9] on icon "button" at bounding box center [183, 10] width 9 height 9
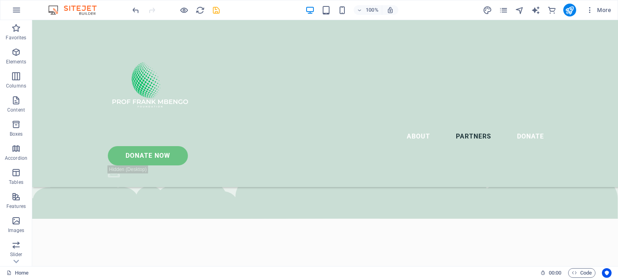
scroll to position [2435, 0]
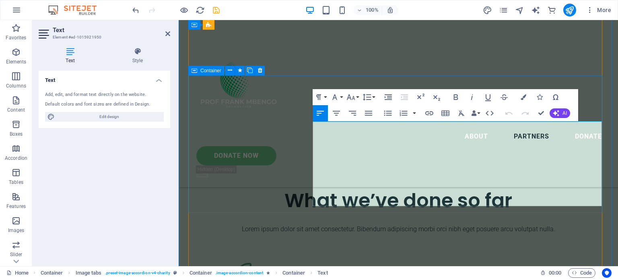
drag, startPoint x: 399, startPoint y: 192, endPoint x: 309, endPoint y: 194, distance: 90.1
drag, startPoint x: 393, startPoint y: 193, endPoint x: 312, endPoint y: 196, distance: 81.7
click at [338, 97] on icon "button" at bounding box center [335, 97] width 10 height 10
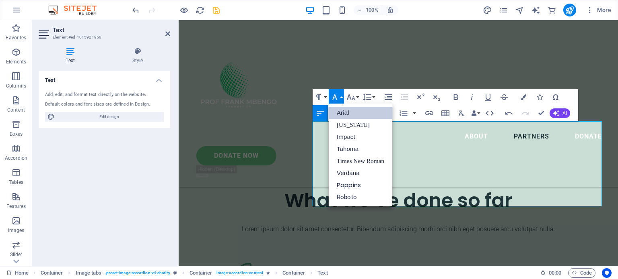
scroll to position [0, 0]
click at [346, 197] on link "Roboto" at bounding box center [361, 197] width 64 height 12
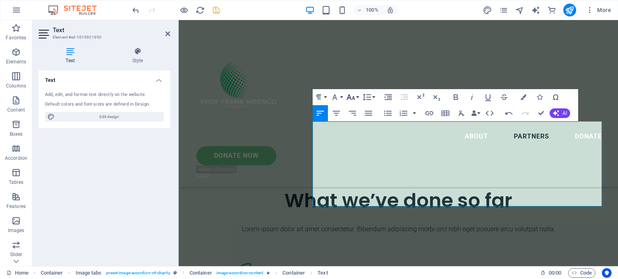
click at [353, 94] on icon "button" at bounding box center [351, 97] width 10 height 10
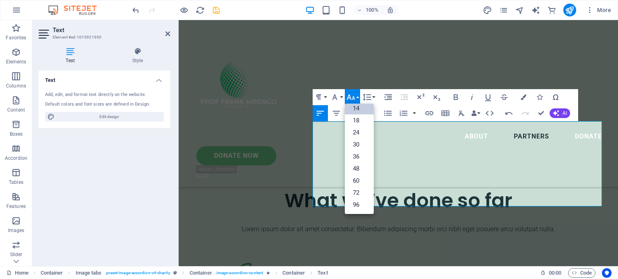
scroll to position [64, 0]
click at [355, 120] on link "18" at bounding box center [359, 121] width 29 height 12
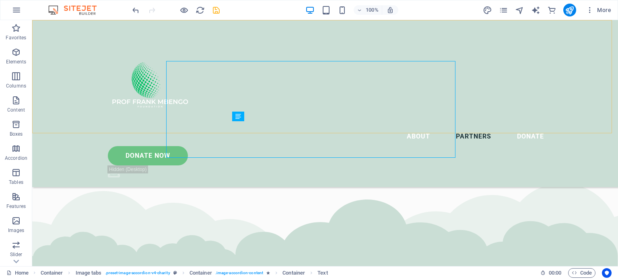
scroll to position [2442, 0]
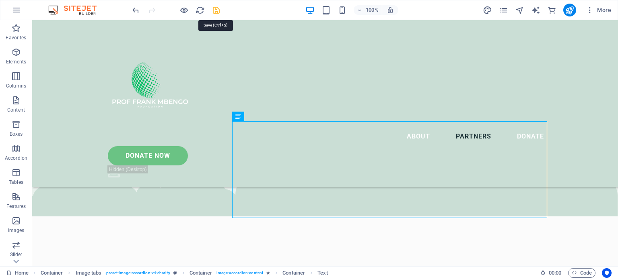
click at [218, 10] on icon "save" at bounding box center [215, 10] width 9 height 9
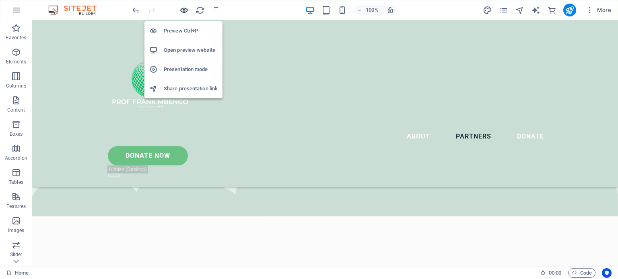
click at [183, 9] on icon "button" at bounding box center [183, 10] width 9 height 9
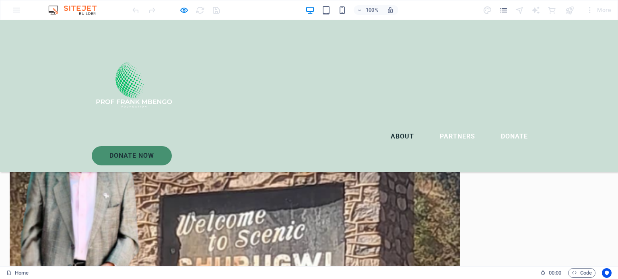
scroll to position [1382, 0]
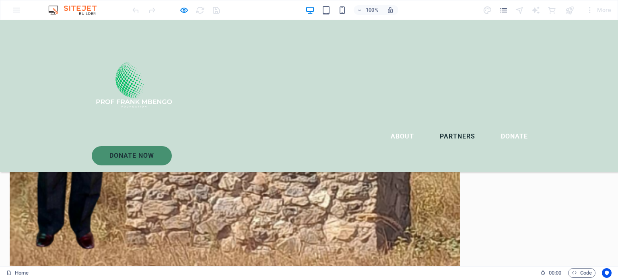
scroll to position [1572, 0]
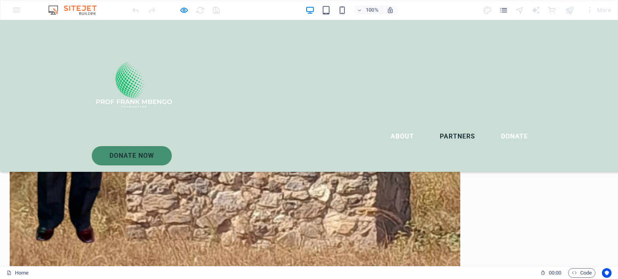
drag, startPoint x: 217, startPoint y: 221, endPoint x: 322, endPoint y: 216, distance: 105.1
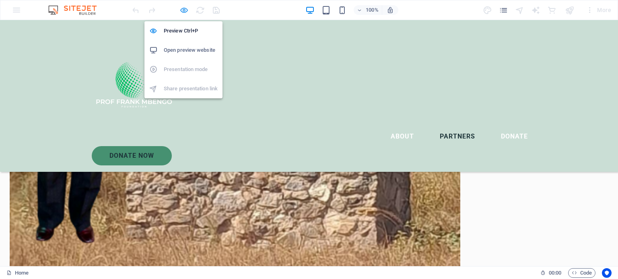
click at [187, 14] on span at bounding box center [184, 10] width 10 height 10
click at [185, 32] on h6 "Preview Ctrl+P" at bounding box center [191, 31] width 54 height 10
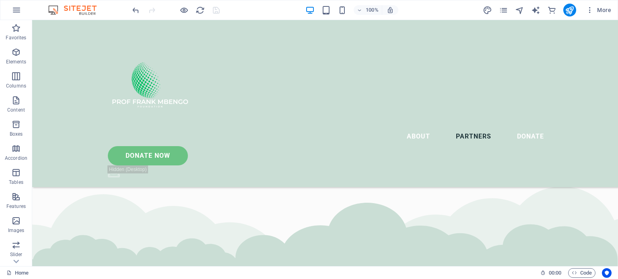
scroll to position [2398, 0]
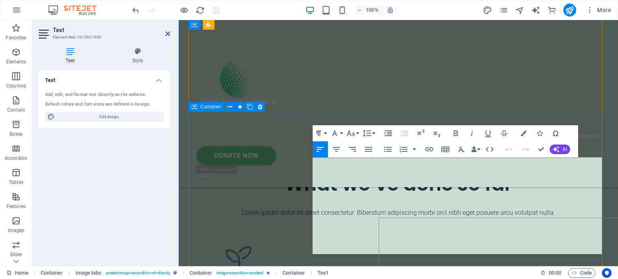
scroll to position [2346, 0]
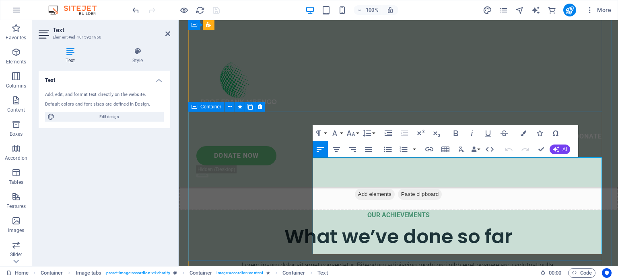
drag, startPoint x: 413, startPoint y: 238, endPoint x: 310, endPoint y: 239, distance: 102.9
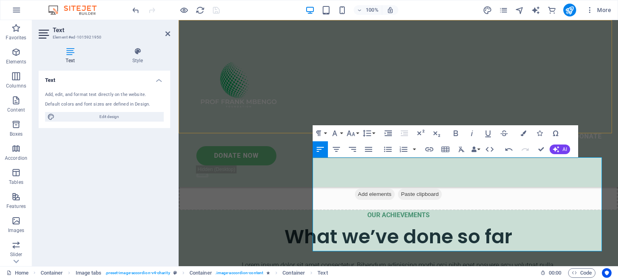
scroll to position [32, 2]
drag, startPoint x: 398, startPoint y: 236, endPoint x: 310, endPoint y: 241, distance: 87.4
click at [337, 132] on icon "button" at bounding box center [335, 134] width 10 height 10
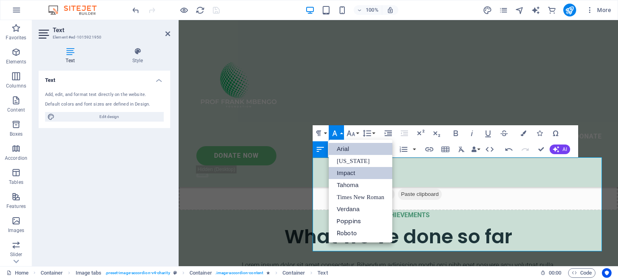
scroll to position [0, 0]
click at [351, 231] on link "Roboto" at bounding box center [361, 234] width 64 height 12
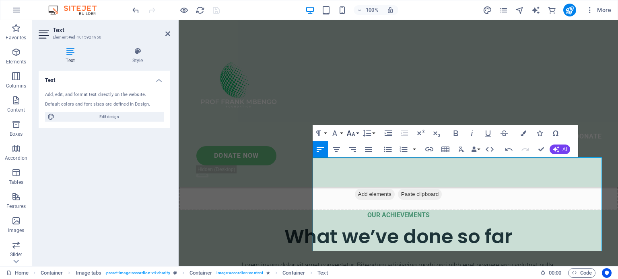
click at [354, 132] on icon "button" at bounding box center [351, 134] width 10 height 10
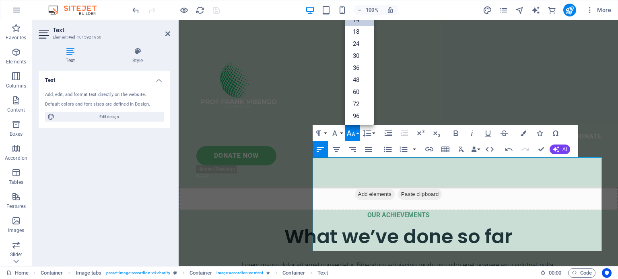
scroll to position [64, 0]
click at [354, 132] on icon "button" at bounding box center [351, 134] width 10 height 10
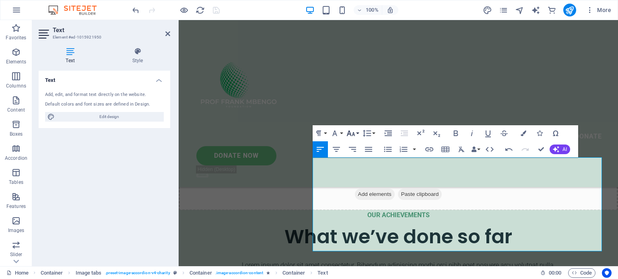
click at [354, 132] on icon "button" at bounding box center [351, 134] width 10 height 10
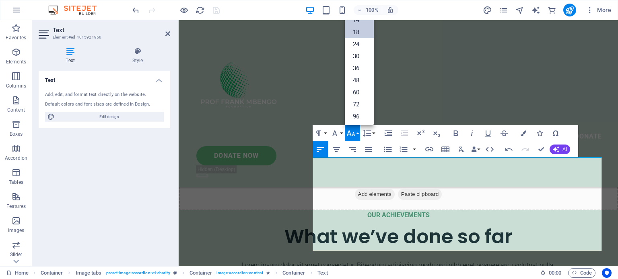
click at [360, 30] on link "18" at bounding box center [359, 32] width 29 height 12
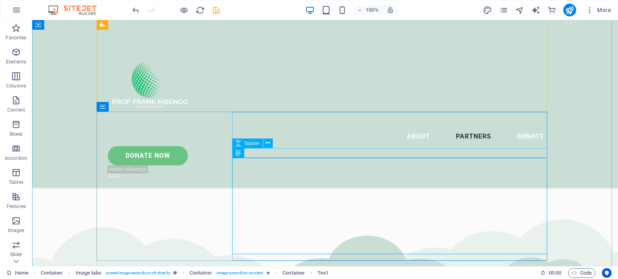
scroll to position [2406, 0]
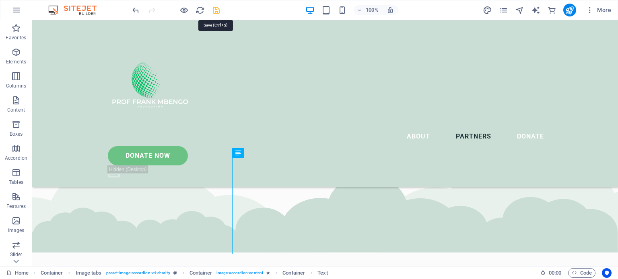
click at [214, 12] on icon "save" at bounding box center [215, 10] width 9 height 9
checkbox input "false"
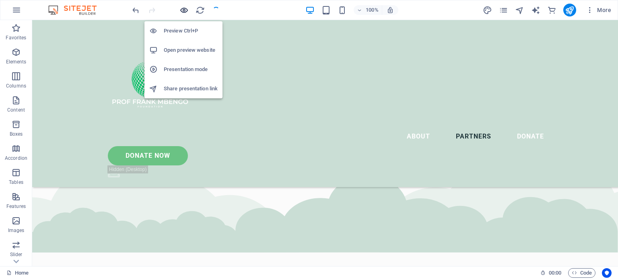
click at [182, 8] on icon "button" at bounding box center [183, 10] width 9 height 9
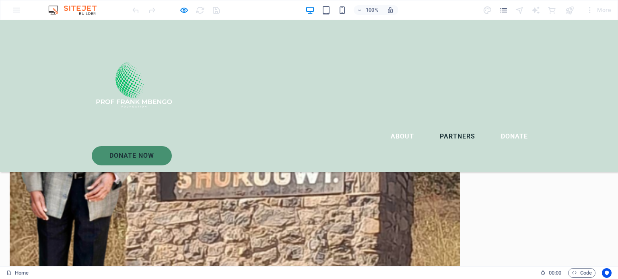
scroll to position [1432, 0]
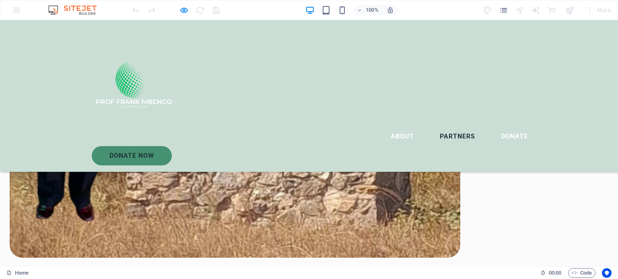
scroll to position [1591, 0]
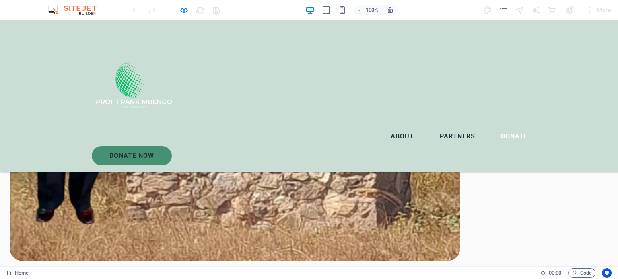
click at [384, 127] on link "About" at bounding box center [402, 136] width 36 height 19
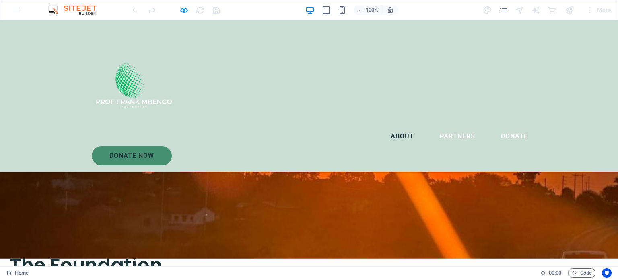
scroll to position [117, 0]
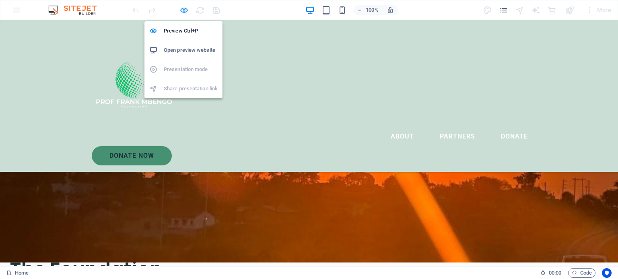
click at [180, 8] on icon "button" at bounding box center [183, 10] width 9 height 9
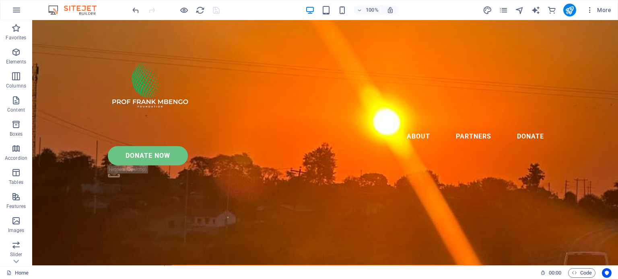
scroll to position [0, 0]
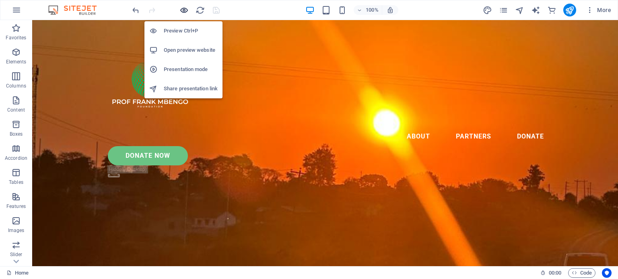
click at [181, 12] on icon "button" at bounding box center [183, 10] width 9 height 9
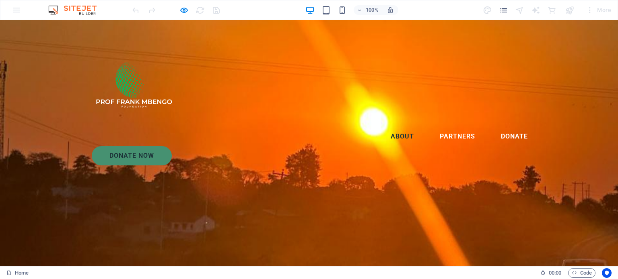
click at [384, 127] on link "About" at bounding box center [402, 136] width 36 height 19
click at [433, 127] on link "Partners" at bounding box center [457, 136] width 48 height 19
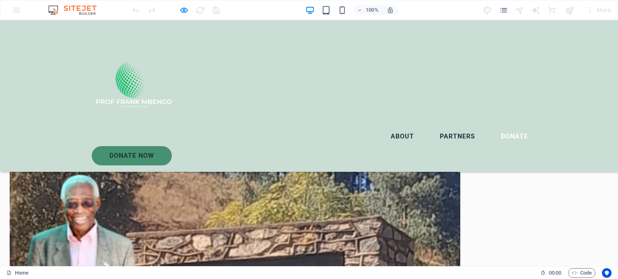
scroll to position [1345, 0]
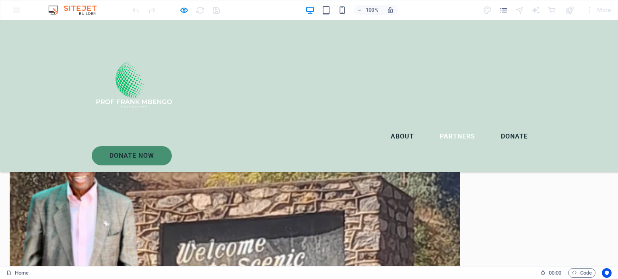
click at [494, 127] on link "Donate" at bounding box center [514, 136] width 40 height 19
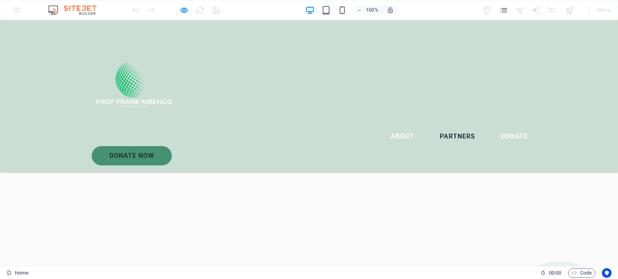
scroll to position [1681, 0]
click at [172, 146] on link "Donate Now" at bounding box center [132, 155] width 80 height 19
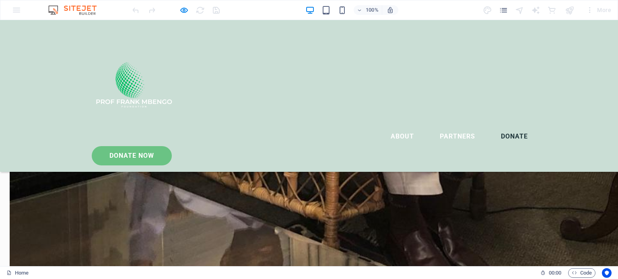
scroll to position [1876, 0]
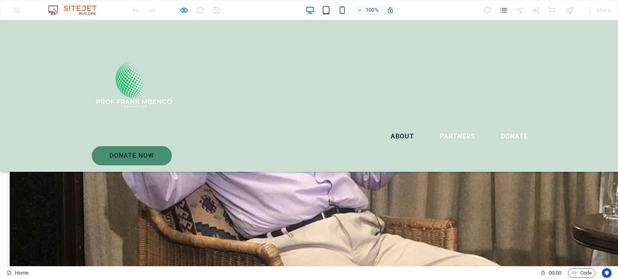
scroll to position [1105, 0]
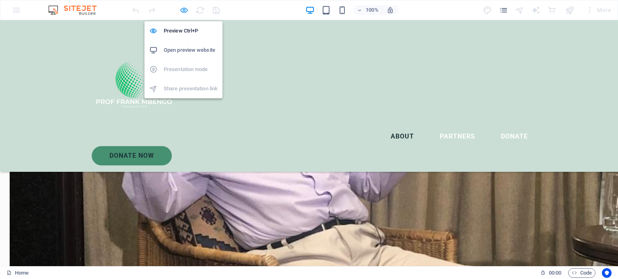
click at [185, 10] on icon "button" at bounding box center [183, 10] width 9 height 9
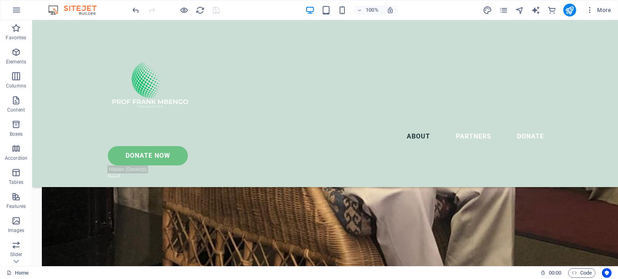
scroll to position [1539, 0]
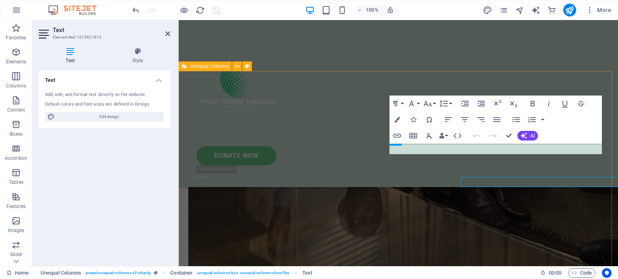
scroll to position [1511, 0]
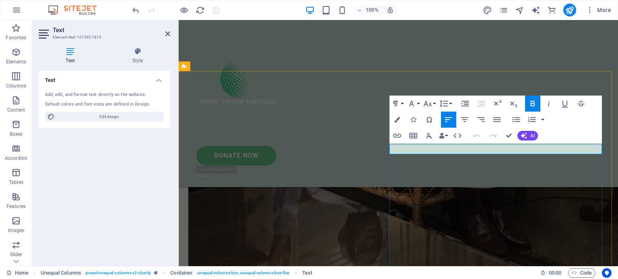
drag, startPoint x: 441, startPoint y: 148, endPoint x: 406, endPoint y: 144, distance: 35.1
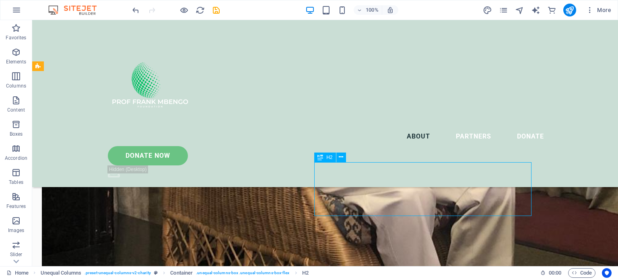
scroll to position [1539, 0]
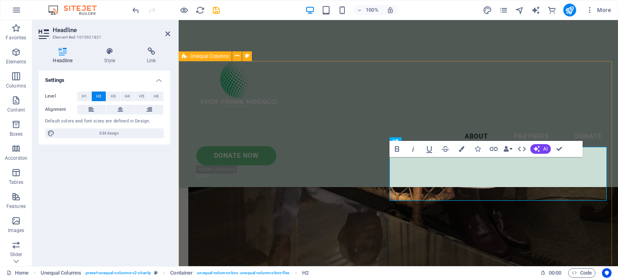
scroll to position [1521, 0]
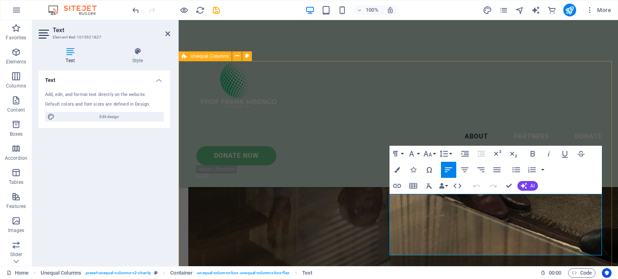
scroll to position [1521, 0]
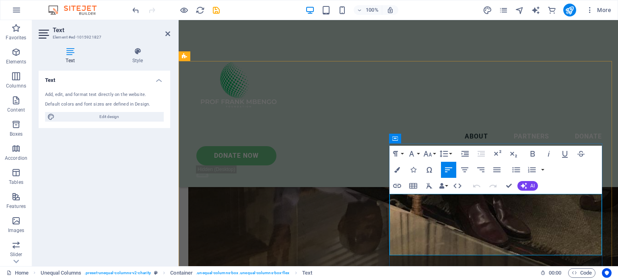
drag, startPoint x: 390, startPoint y: 200, endPoint x: 601, endPoint y: 253, distance: 217.6
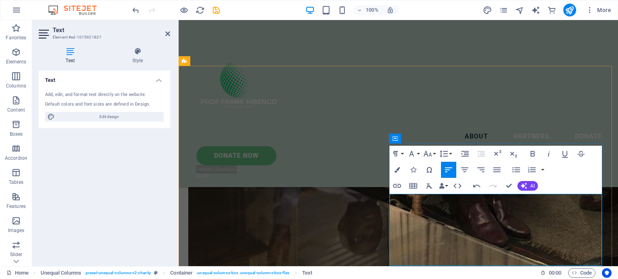
scroll to position [1516, 0]
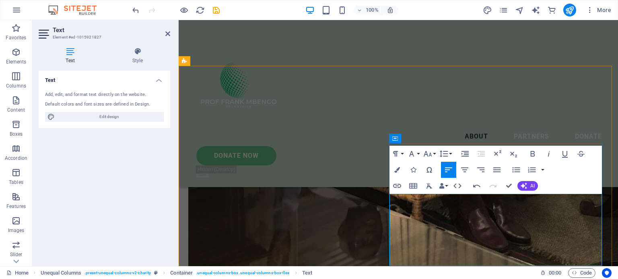
drag, startPoint x: 390, startPoint y: 208, endPoint x: 467, endPoint y: 253, distance: 89.5
click at [515, 170] on icon "button" at bounding box center [516, 170] width 10 height 10
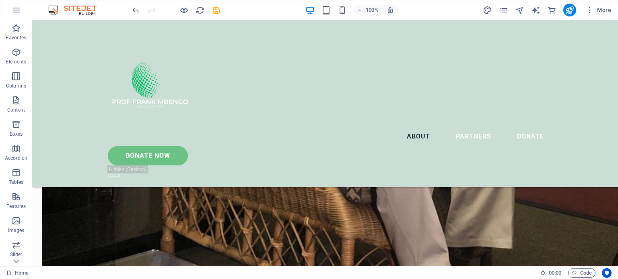
scroll to position [1542, 0]
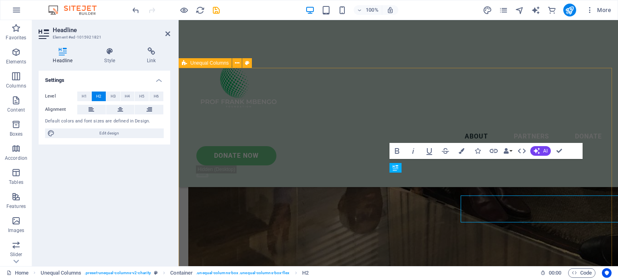
scroll to position [1514, 0]
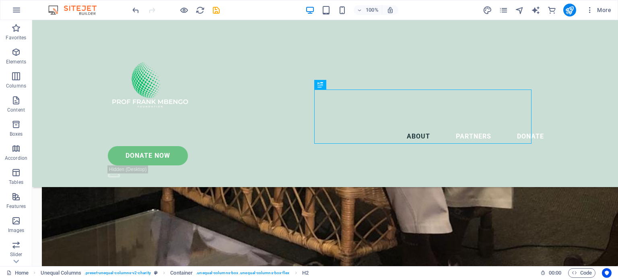
scroll to position [1622, 0]
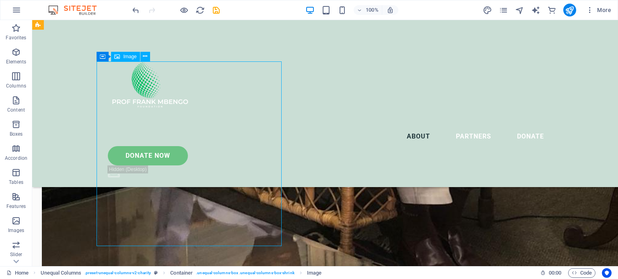
select select "%"
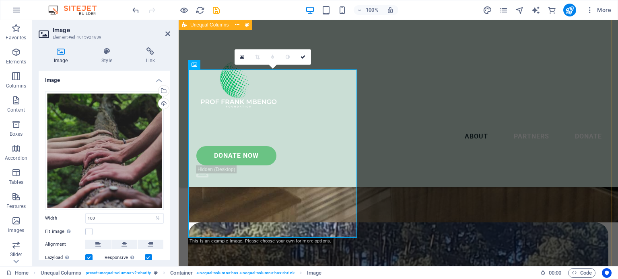
scroll to position [1593, 0]
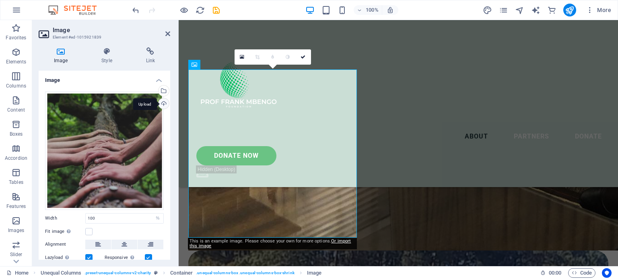
click at [162, 103] on div "Upload" at bounding box center [163, 105] width 12 height 12
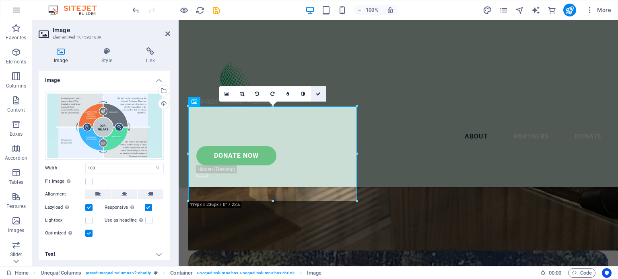
click at [319, 94] on icon at bounding box center [318, 94] width 5 height 5
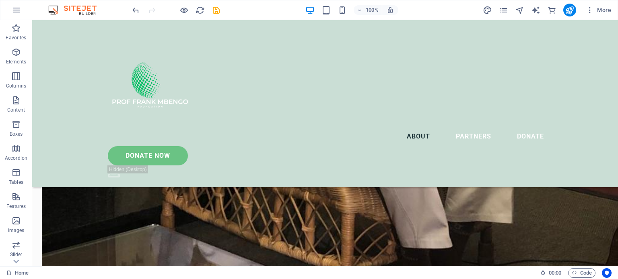
scroll to position [1587, 0]
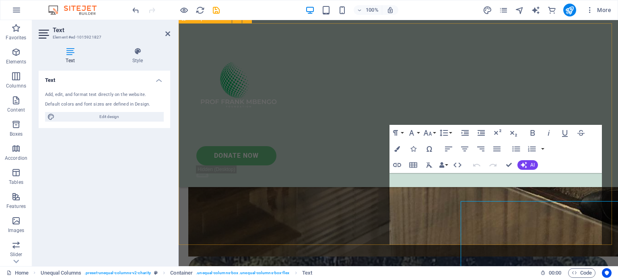
scroll to position [1559, 0]
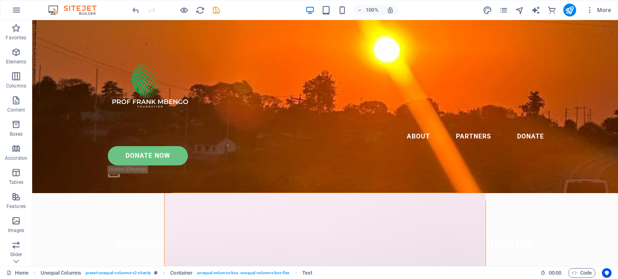
scroll to position [0, 0]
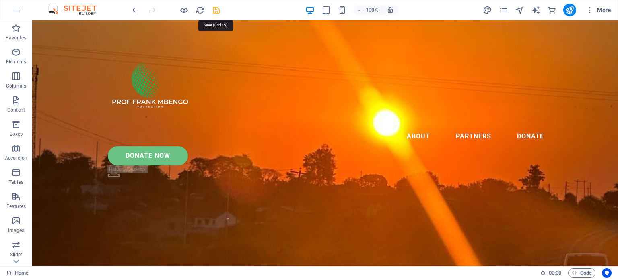
click at [218, 8] on icon "save" at bounding box center [215, 10] width 9 height 9
checkbox input "false"
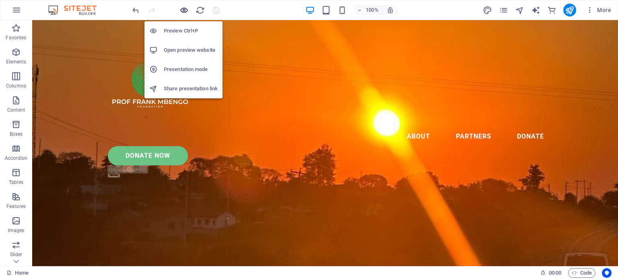
click at [183, 10] on icon "button" at bounding box center [183, 10] width 9 height 9
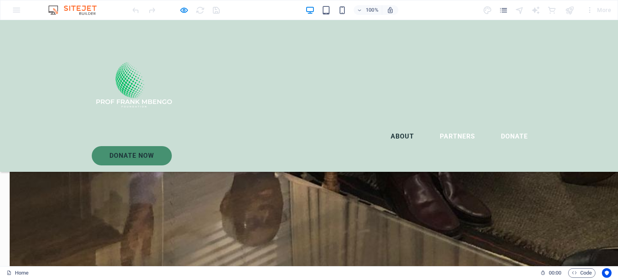
scroll to position [1057, 0]
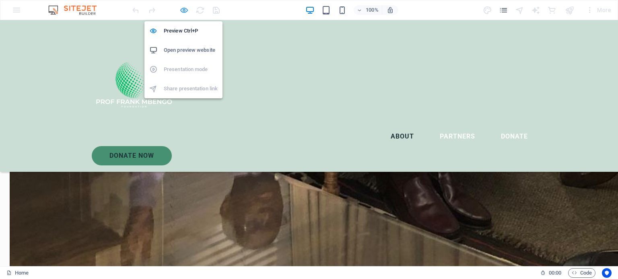
click at [182, 10] on icon "button" at bounding box center [183, 10] width 9 height 9
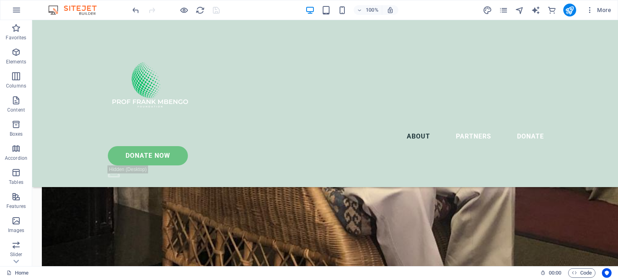
scroll to position [1535, 0]
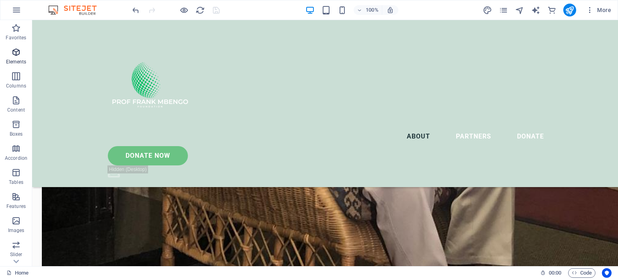
click at [16, 53] on icon "button" at bounding box center [16, 52] width 10 height 10
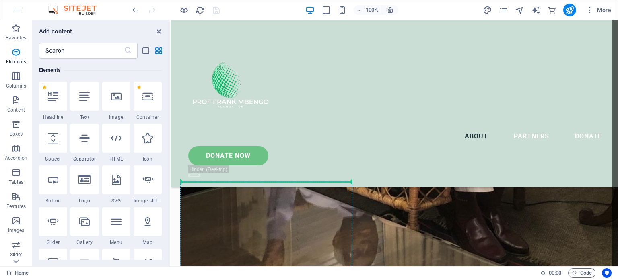
scroll to position [1507, 0]
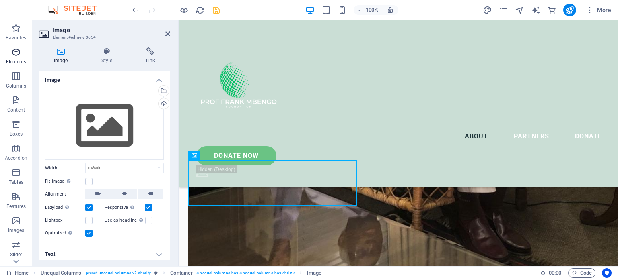
click at [19, 51] on icon "button" at bounding box center [16, 52] width 10 height 10
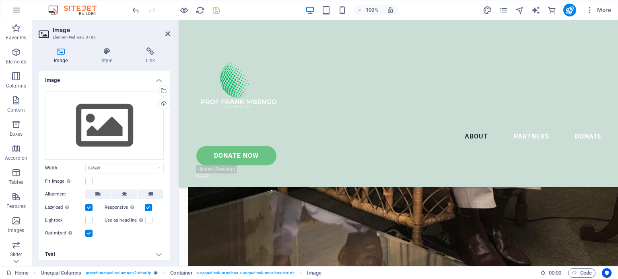
scroll to position [1481, 0]
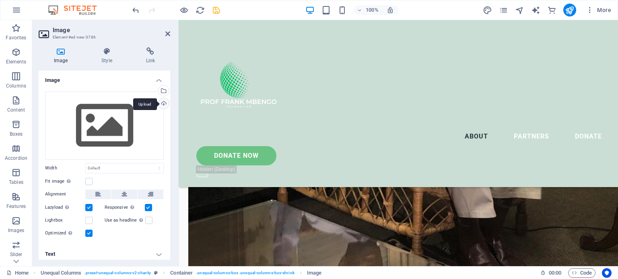
click at [162, 101] on div "Upload" at bounding box center [163, 105] width 12 height 12
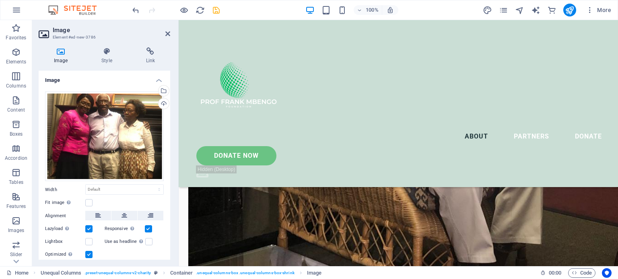
scroll to position [1446, 0]
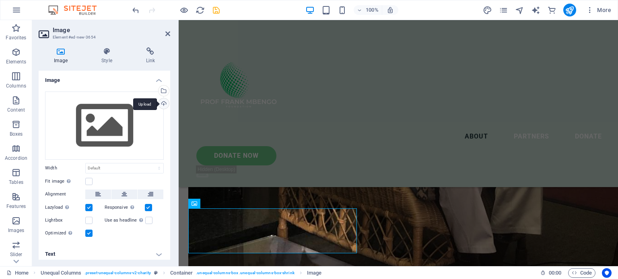
click at [162, 103] on div "Upload" at bounding box center [163, 105] width 12 height 12
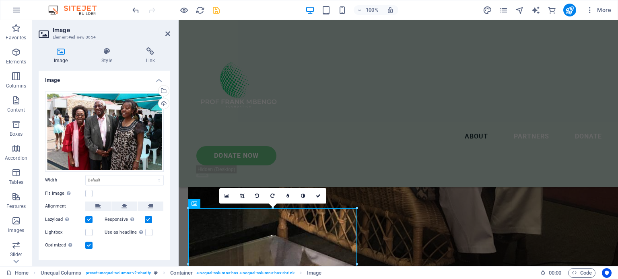
scroll to position [1448, 0]
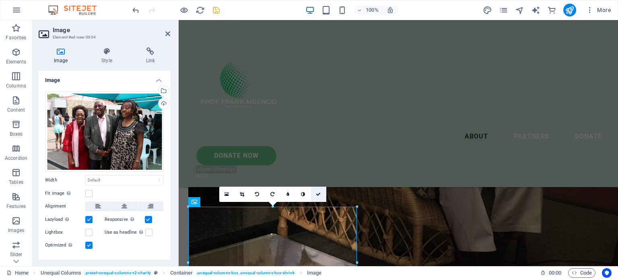
click at [318, 191] on link at bounding box center [318, 194] width 15 height 15
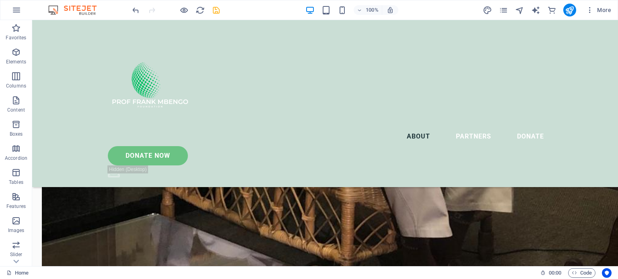
scroll to position [1578, 0]
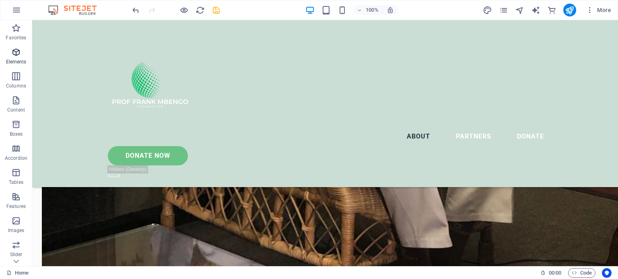
click at [15, 57] on span "Elements" at bounding box center [16, 56] width 32 height 19
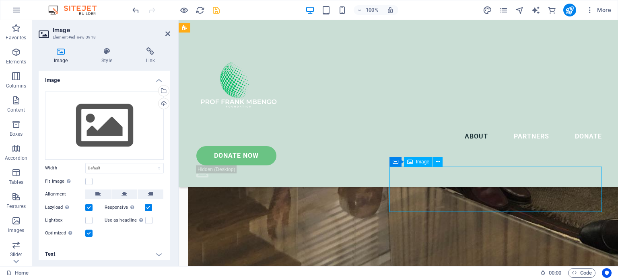
scroll to position [1550, 0]
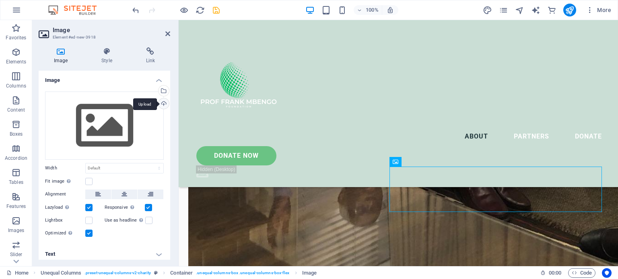
click at [161, 103] on div "Upload" at bounding box center [163, 105] width 12 height 12
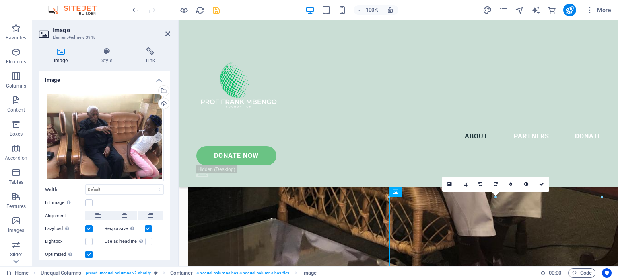
scroll to position [1468, 0]
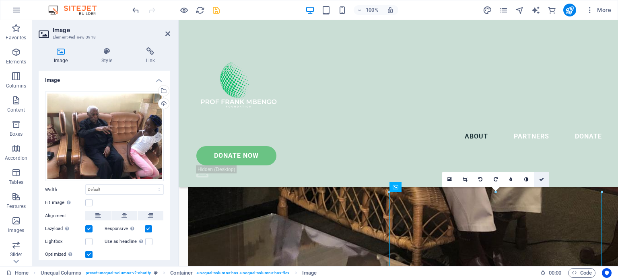
click at [540, 175] on link at bounding box center [541, 179] width 15 height 15
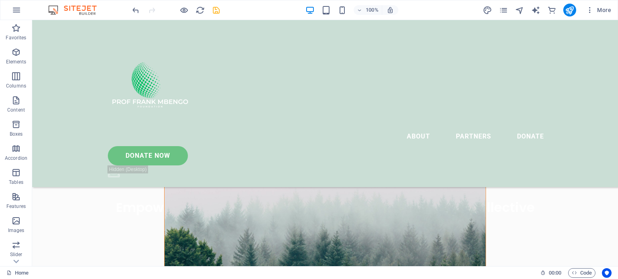
scroll to position [228, 0]
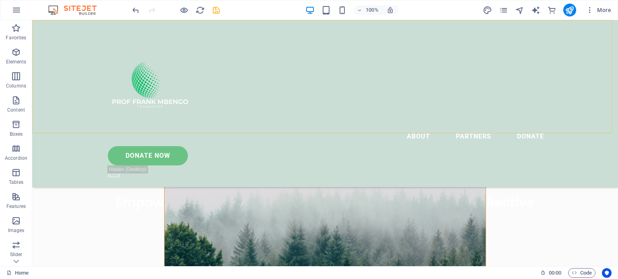
click at [62, 41] on div "Menu About Partners Donate Donate Now .fa-secondary{opacity:.4}" at bounding box center [324, 103] width 585 height 167
select select "header"
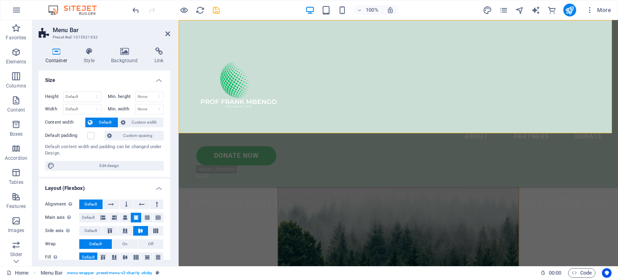
drag, startPoint x: 170, startPoint y: 75, endPoint x: 170, endPoint y: 96, distance: 20.9
click at [170, 96] on div "Container Style Background Link Size Height Default px rem % vh vw Min. height …" at bounding box center [104, 154] width 144 height 226
drag, startPoint x: 170, startPoint y: 93, endPoint x: 170, endPoint y: 102, distance: 8.8
click at [170, 101] on div "Container Style Background Link Size Height Default px rem % vh vw Min. height …" at bounding box center [104, 154] width 144 height 226
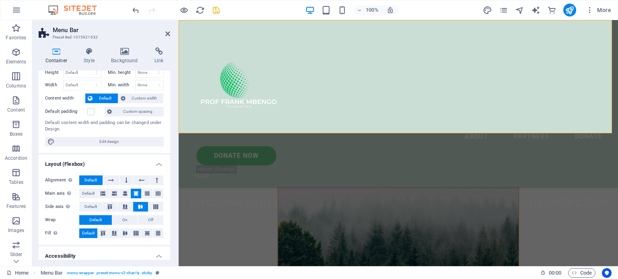
scroll to position [0, 0]
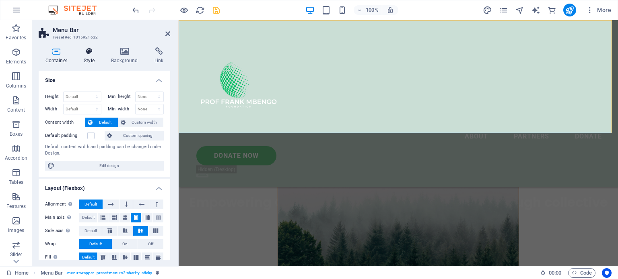
click at [88, 50] on icon at bounding box center [89, 51] width 24 height 8
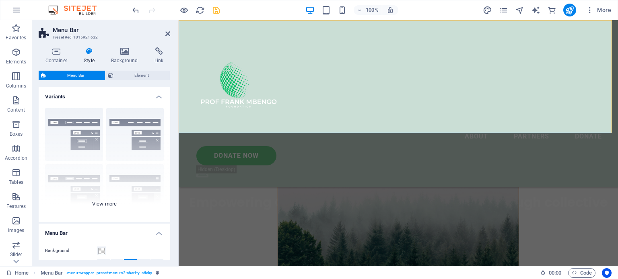
click at [76, 131] on div "Border Centered Default Fixed Loki Trigger Wide XXL" at bounding box center [104, 162] width 131 height 121
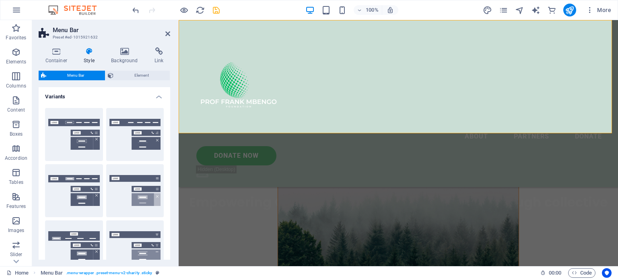
click at [76, 131] on button "Border" at bounding box center [74, 134] width 58 height 53
type input "1"
select select "rem"
type input "1"
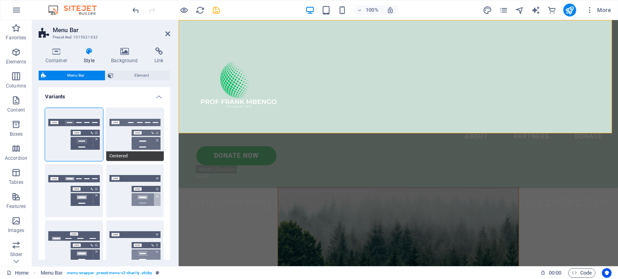
click at [137, 136] on button "Centered" at bounding box center [135, 134] width 58 height 53
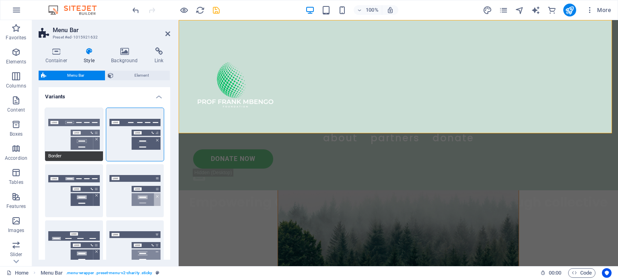
click at [71, 141] on button "Border" at bounding box center [74, 134] width 58 height 53
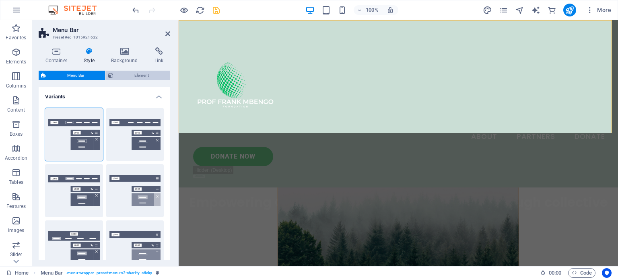
click at [109, 78] on icon at bounding box center [111, 76] width 6 height 10
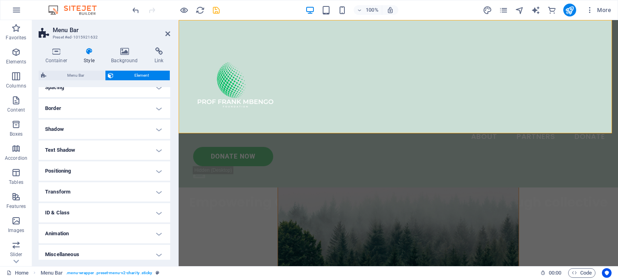
scroll to position [80, 0]
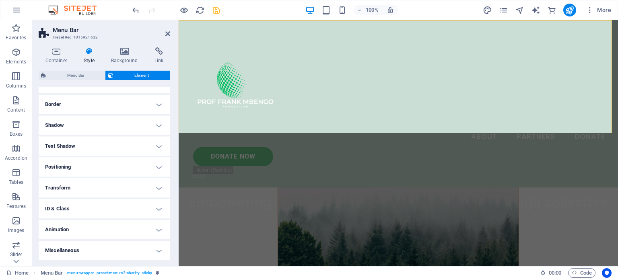
click at [156, 106] on h4 "Border" at bounding box center [104, 104] width 131 height 19
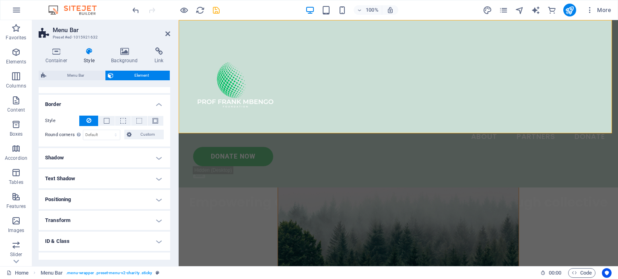
click at [162, 158] on h4 "Shadow" at bounding box center [104, 157] width 131 height 19
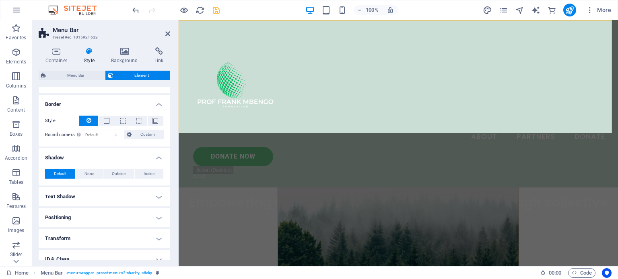
click at [162, 194] on h4 "Text Shadow" at bounding box center [104, 196] width 131 height 19
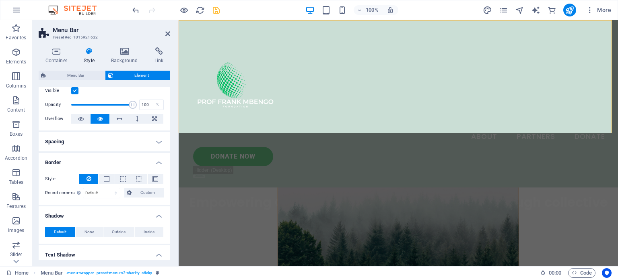
scroll to position [0, 0]
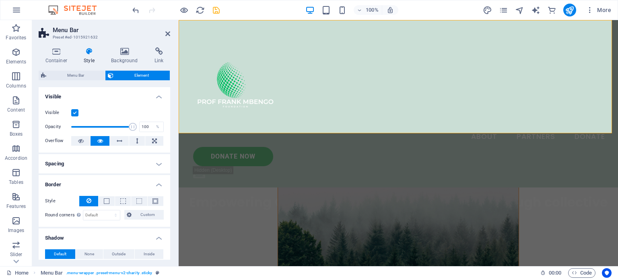
click at [306, 120] on div "Menu About Partners Donate Donate Now .fa-secondary{opacity:.4}" at bounding box center [398, 104] width 439 height 168
click at [126, 56] on h4 "Background" at bounding box center [126, 55] width 43 height 17
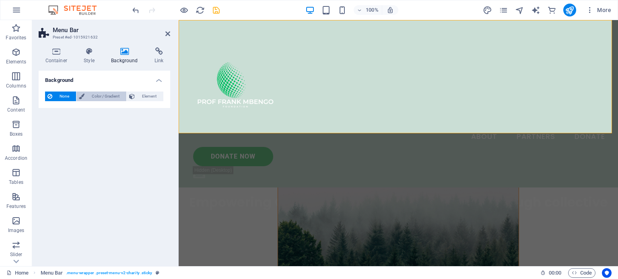
click at [101, 92] on span "Color / Gradient" at bounding box center [105, 97] width 37 height 10
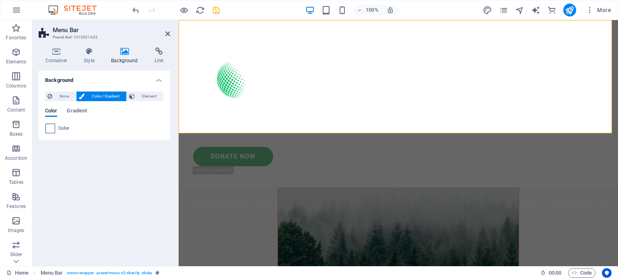
click at [52, 129] on span at bounding box center [50, 128] width 9 height 9
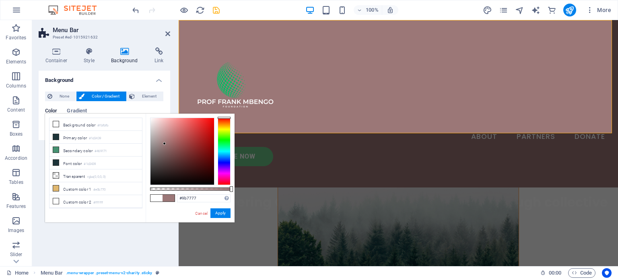
click at [164, 144] on div at bounding box center [182, 151] width 64 height 67
click at [177, 158] on div at bounding box center [182, 151] width 64 height 67
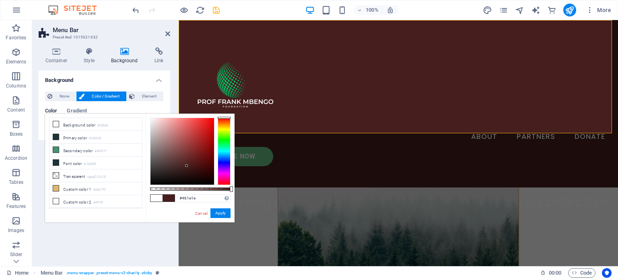
click at [187, 166] on div at bounding box center [182, 151] width 64 height 67
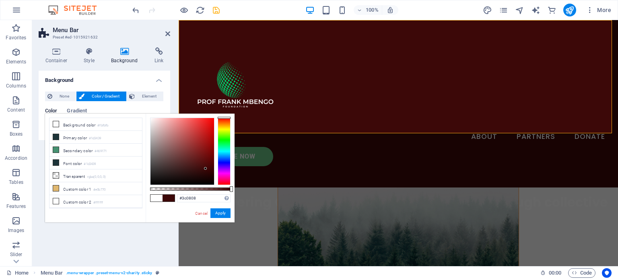
click at [205, 169] on div at bounding box center [182, 151] width 64 height 67
click at [205, 176] on div at bounding box center [182, 151] width 64 height 67
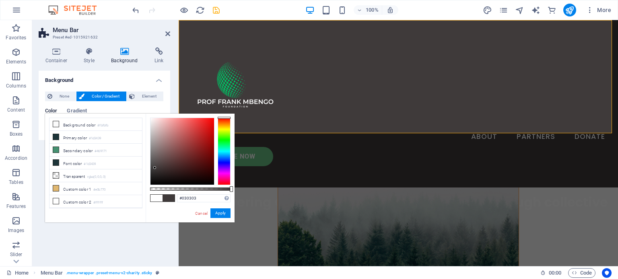
type input "#000000"
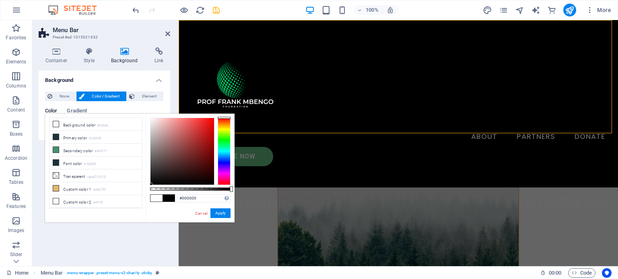
drag, startPoint x: 186, startPoint y: 180, endPoint x: 151, endPoint y: 193, distance: 37.3
click at [151, 193] on div "#000000 Supported formats #0852ed rgb(8, 82, 237) rgba(8, 82, 237, 90%) hsv(221…" at bounding box center [190, 227] width 89 height 226
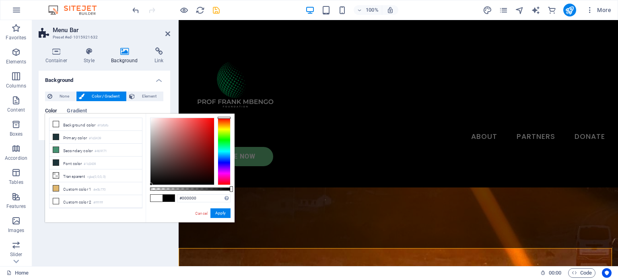
drag, startPoint x: 613, startPoint y: 54, endPoint x: 792, endPoint y: 32, distance: 180.7
click at [224, 214] on button "Apply" at bounding box center [220, 214] width 20 height 10
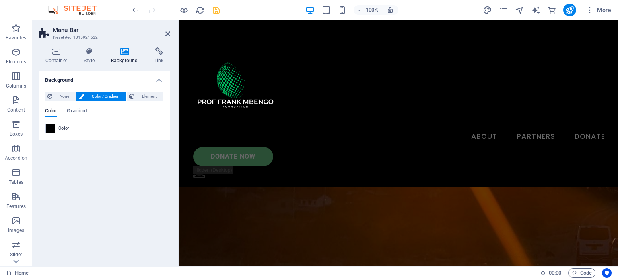
drag, startPoint x: 613, startPoint y: 35, endPoint x: 793, endPoint y: 39, distance: 179.8
click at [53, 51] on icon at bounding box center [56, 51] width 35 height 8
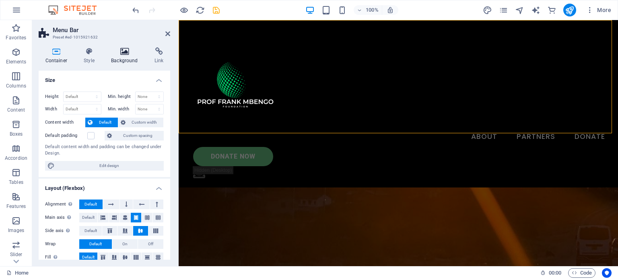
click at [123, 51] on icon at bounding box center [125, 51] width 40 height 8
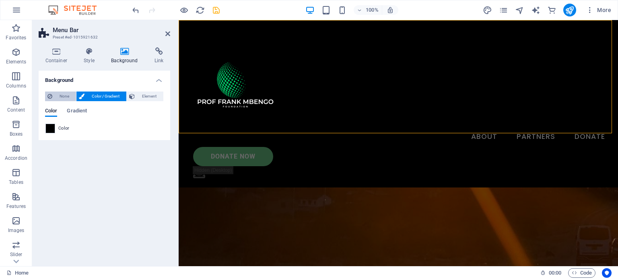
click at [62, 99] on span "None" at bounding box center [64, 97] width 19 height 10
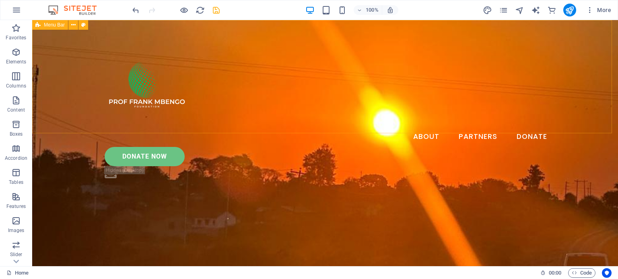
click at [405, 113] on div "Menu About Partners Donate Donate Now .fa-secondary{opacity:.4}" at bounding box center [324, 104] width 585 height 168
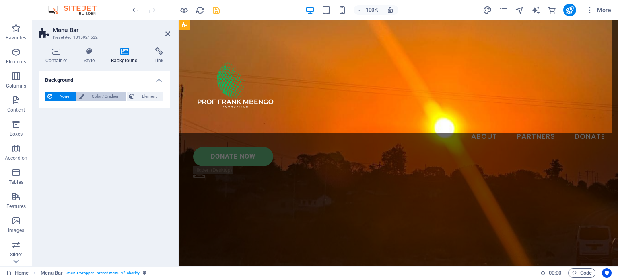
click at [112, 97] on span "Color / Gradient" at bounding box center [105, 97] width 37 height 10
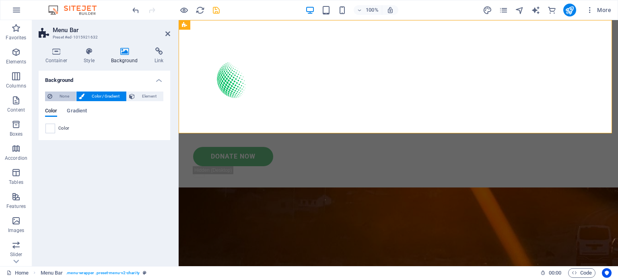
click at [49, 95] on icon at bounding box center [49, 97] width 5 height 10
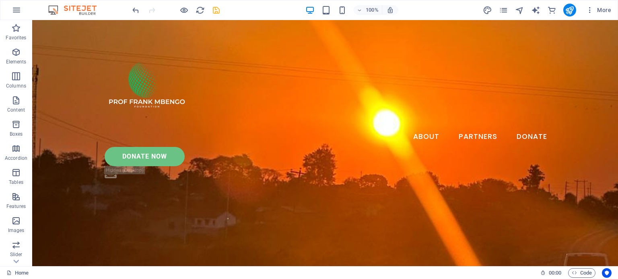
drag, startPoint x: 616, startPoint y: 33, endPoint x: 642, endPoint y: 26, distance: 27.0
click at [134, 9] on icon "undo" at bounding box center [135, 10] width 9 height 9
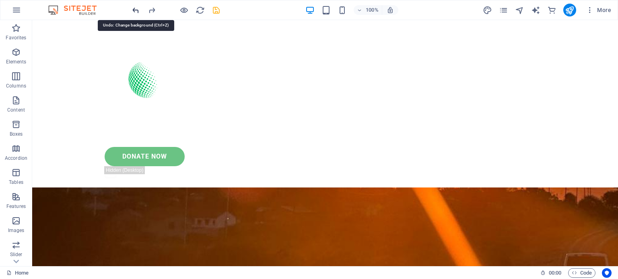
click at [134, 9] on icon "undo" at bounding box center [135, 10] width 9 height 9
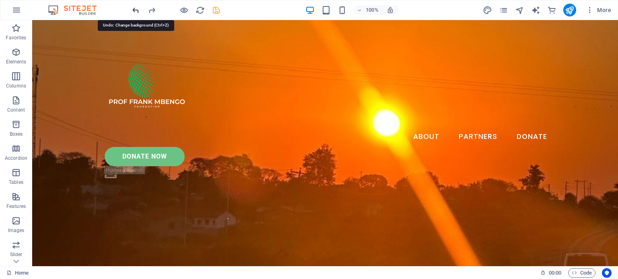
click at [134, 9] on icon "undo" at bounding box center [135, 10] width 9 height 9
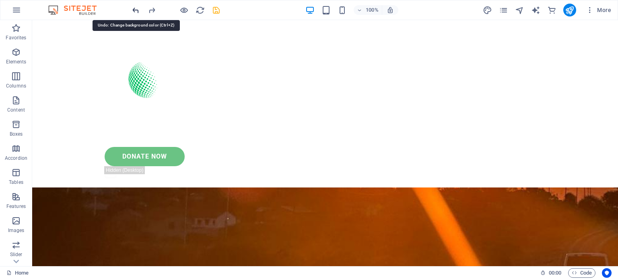
click at [134, 9] on icon "undo" at bounding box center [135, 10] width 9 height 9
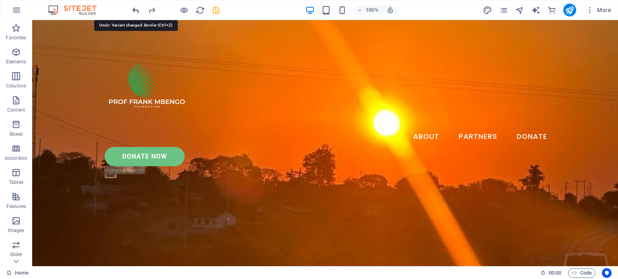
click at [134, 9] on icon "undo" at bounding box center [135, 10] width 9 height 9
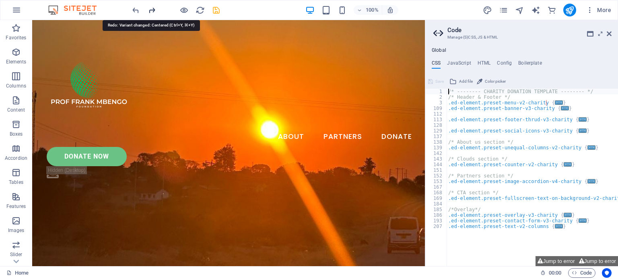
click at [152, 9] on icon "redo" at bounding box center [151, 10] width 9 height 9
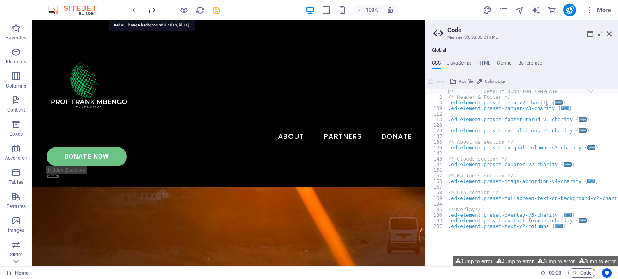
click at [152, 9] on icon "redo" at bounding box center [151, 10] width 9 height 9
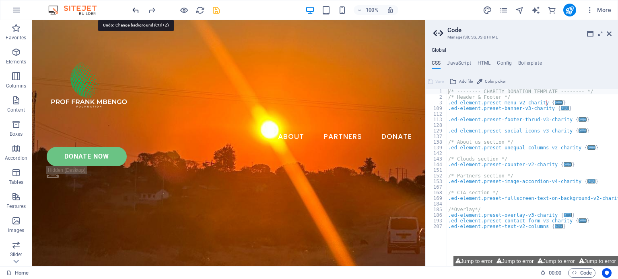
click at [132, 8] on icon "undo" at bounding box center [135, 10] width 9 height 9
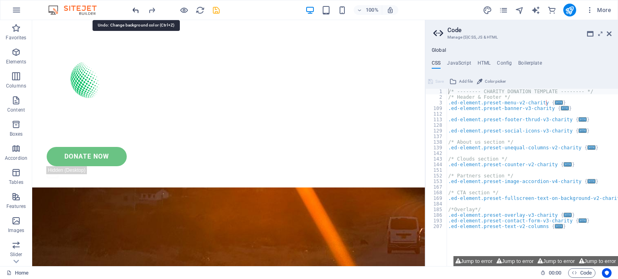
click at [132, 8] on icon "undo" at bounding box center [135, 10] width 9 height 9
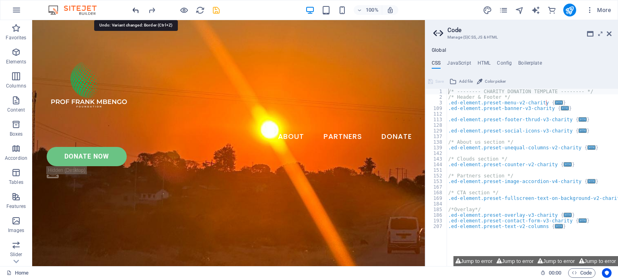
click at [132, 8] on icon "undo" at bounding box center [135, 10] width 9 height 9
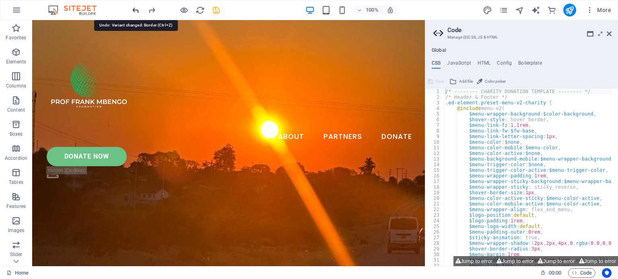
click at [132, 8] on icon "undo" at bounding box center [135, 10] width 9 height 9
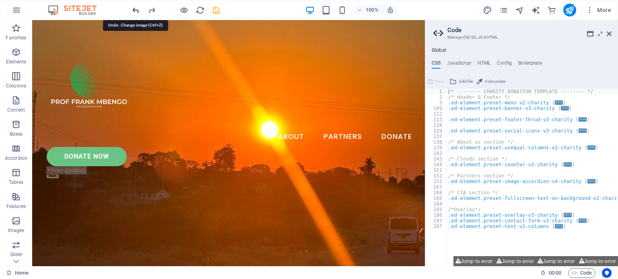
click at [132, 8] on icon "undo" at bounding box center [135, 10] width 9 height 9
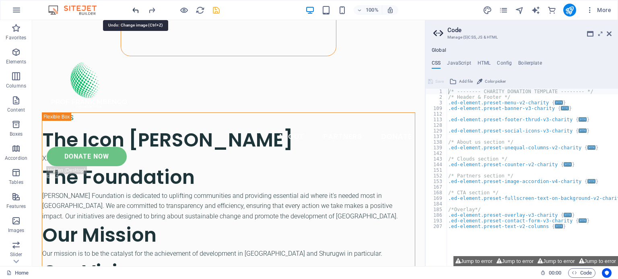
click at [132, 8] on icon "undo" at bounding box center [135, 10] width 9 height 9
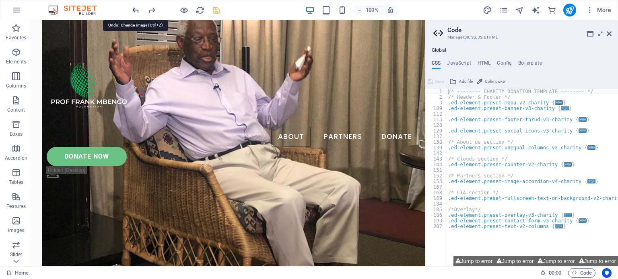
click at [132, 8] on icon "undo" at bounding box center [135, 10] width 9 height 9
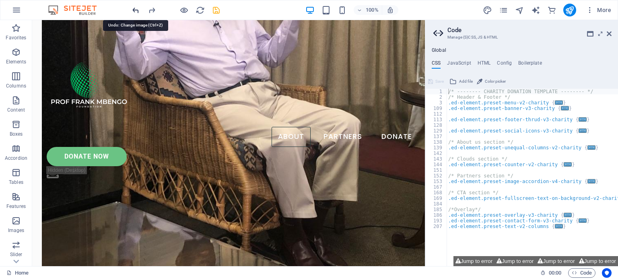
scroll to position [1558, 0]
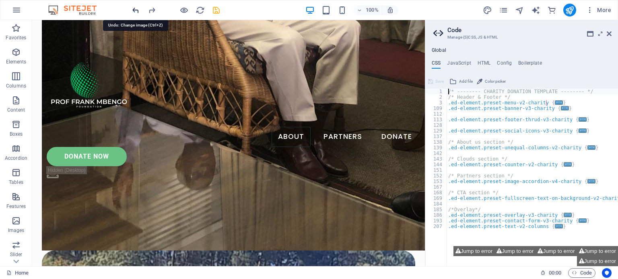
click at [132, 8] on icon "undo" at bounding box center [135, 10] width 9 height 9
click at [610, 33] on icon at bounding box center [608, 34] width 5 height 6
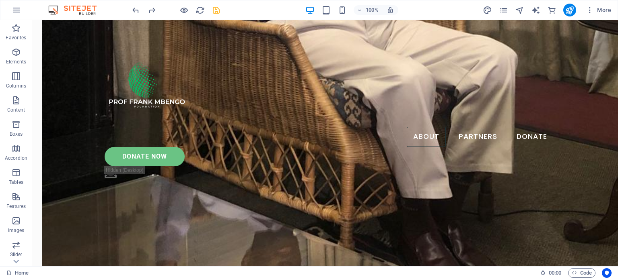
scroll to position [1622, 0]
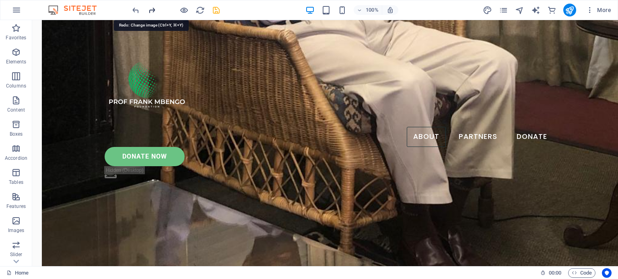
click at [151, 10] on icon "redo" at bounding box center [151, 10] width 9 height 9
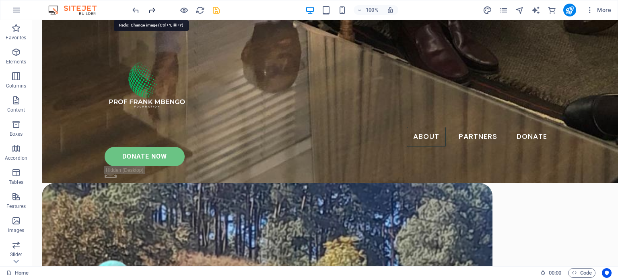
click at [151, 10] on icon "redo" at bounding box center [151, 10] width 9 height 9
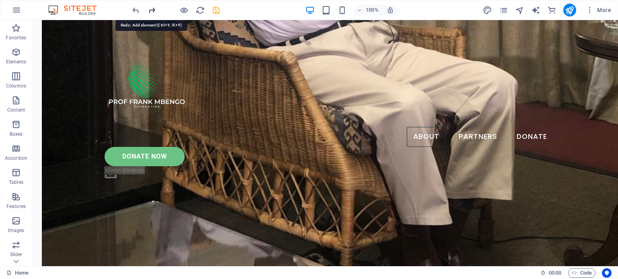
click at [151, 10] on icon "redo" at bounding box center [151, 10] width 9 height 9
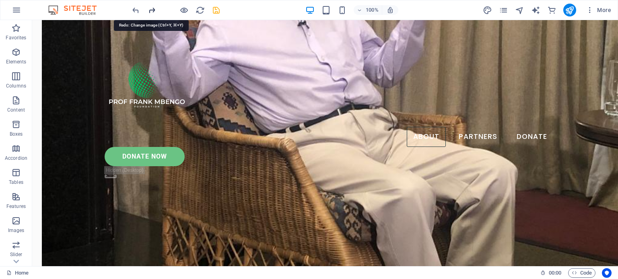
click at [151, 10] on icon "redo" at bounding box center [151, 10] width 9 height 9
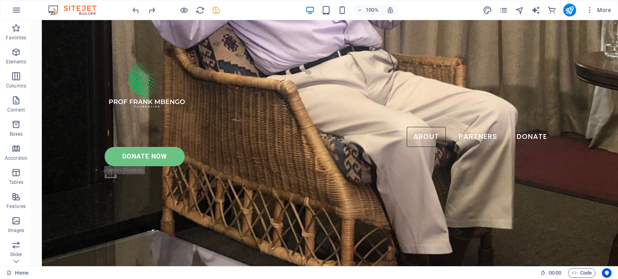
scroll to position [1556, 0]
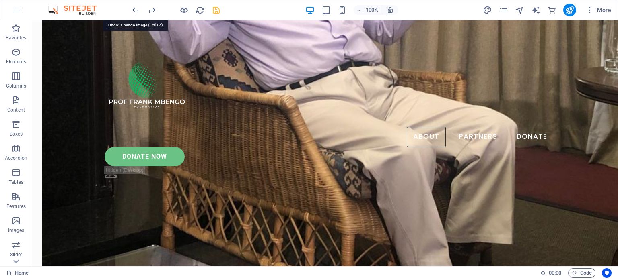
click at [134, 8] on icon "undo" at bounding box center [135, 10] width 9 height 9
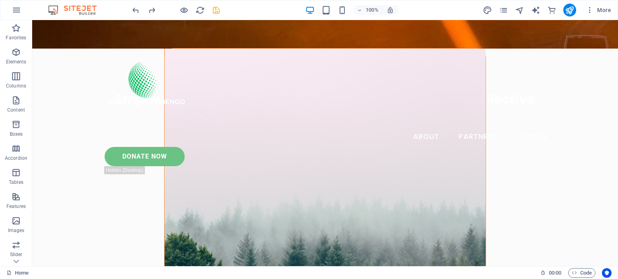
scroll to position [198, 0]
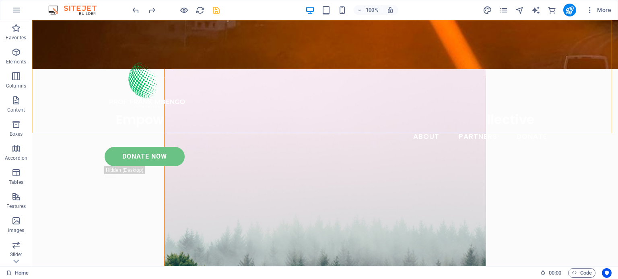
click at [444, 110] on div "Menu About Partners Donate Donate Now .fa-secondary{opacity:.4}" at bounding box center [324, 104] width 585 height 168
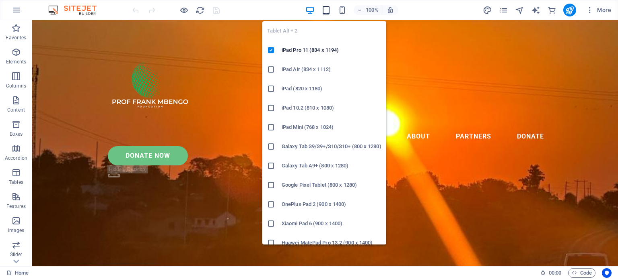
click at [328, 8] on icon "button" at bounding box center [325, 10] width 9 height 9
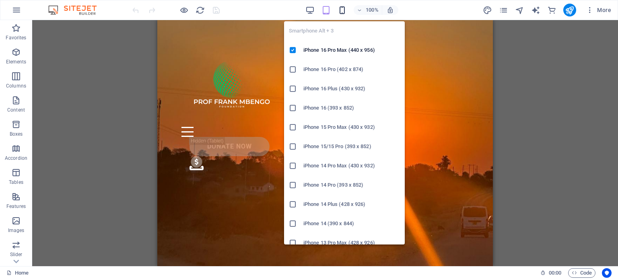
click at [340, 11] on icon "button" at bounding box center [341, 10] width 9 height 9
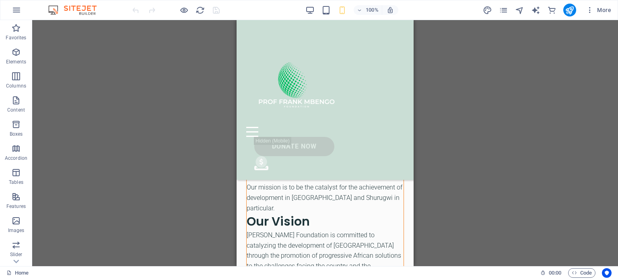
scroll to position [842, 0]
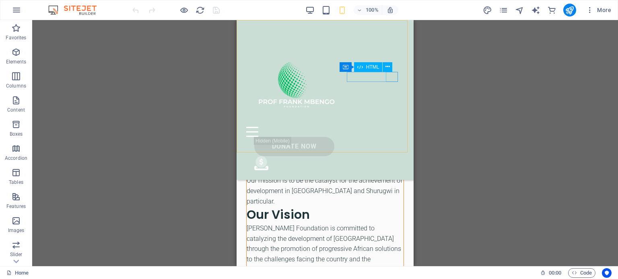
click at [394, 127] on div "Menu" at bounding box center [325, 132] width 158 height 10
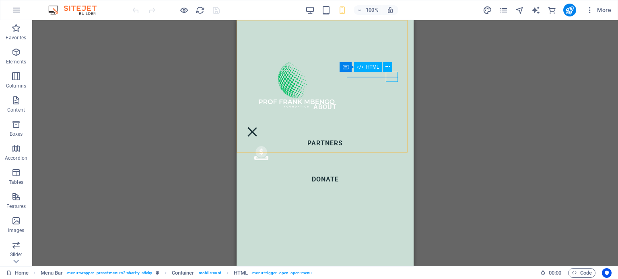
click at [258, 127] on div "Menu" at bounding box center [252, 132] width 12 height 10
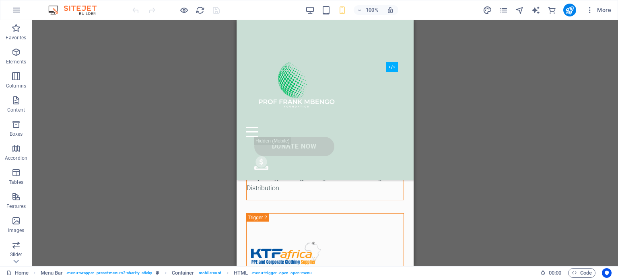
scroll to position [2925, 0]
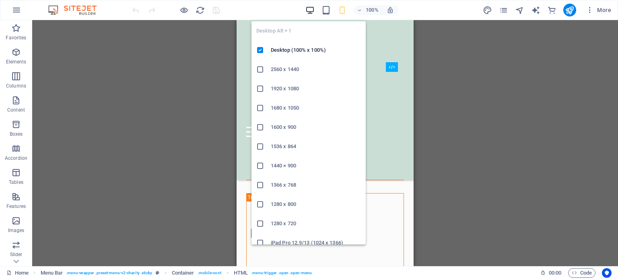
click at [308, 7] on icon "button" at bounding box center [309, 10] width 9 height 9
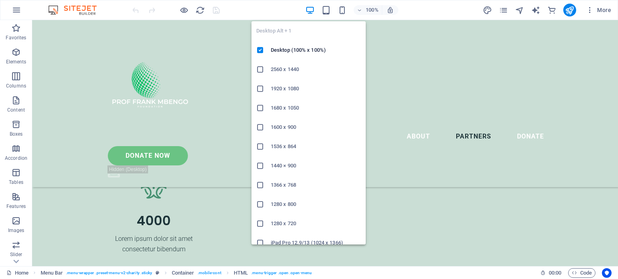
scroll to position [2936, 0]
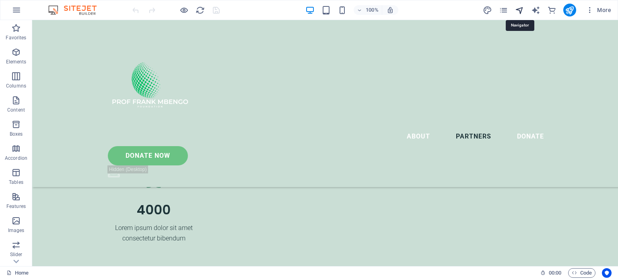
click at [518, 10] on icon "navigator" at bounding box center [519, 10] width 9 height 9
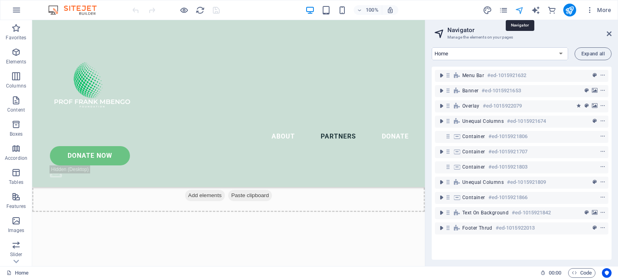
scroll to position [2877, 0]
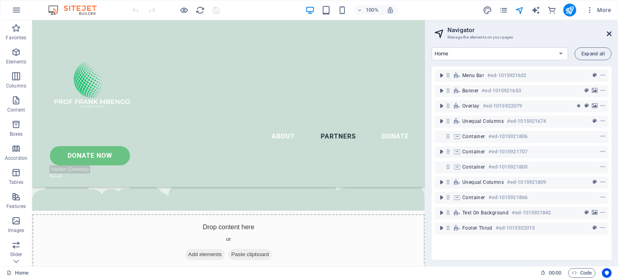
click at [608, 31] on icon at bounding box center [608, 34] width 5 height 6
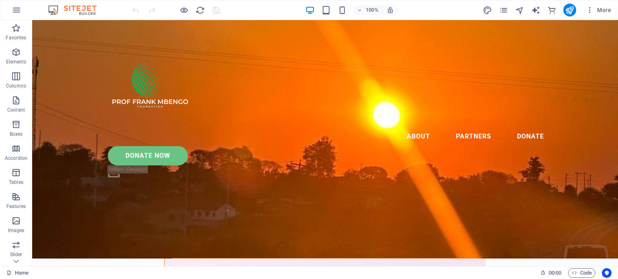
scroll to position [0, 0]
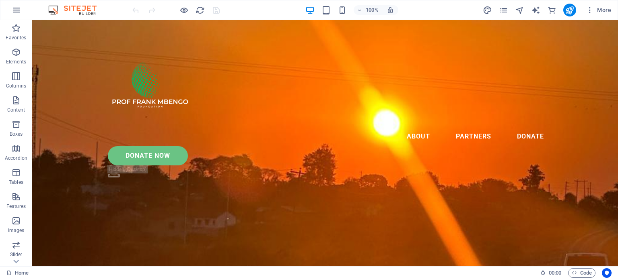
click at [18, 8] on icon "button" at bounding box center [17, 10] width 10 height 10
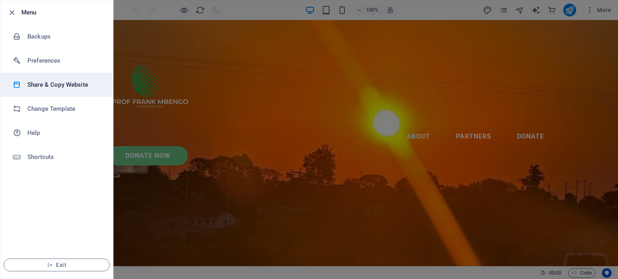
click at [42, 83] on h6 "Share & Copy Website" at bounding box center [64, 85] width 74 height 10
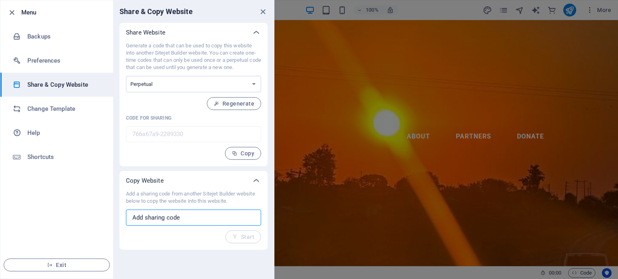
click at [180, 219] on input "text" at bounding box center [193, 218] width 135 height 16
click at [255, 82] on select "One-time Perpetual" at bounding box center [193, 84] width 135 height 16
select select "onetime"
click at [126, 76] on select "One-time Perpetual" at bounding box center [193, 84] width 135 height 16
click at [244, 104] on span "Generate" at bounding box center [237, 104] width 35 height 6
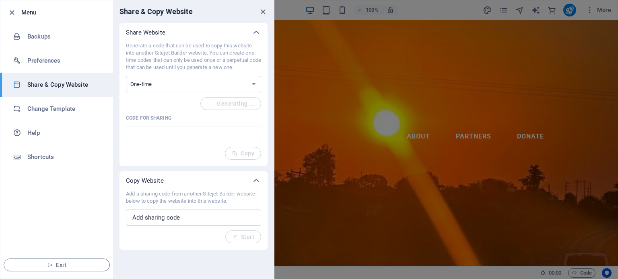
type input "15f7107d-2289330"
click at [238, 154] on span "Copy" at bounding box center [243, 153] width 23 height 6
click at [252, 85] on select "One-time Perpetual" at bounding box center [193, 84] width 135 height 16
select select "perpetual"
click at [126, 76] on select "One-time Perpetual" at bounding box center [193, 84] width 135 height 16
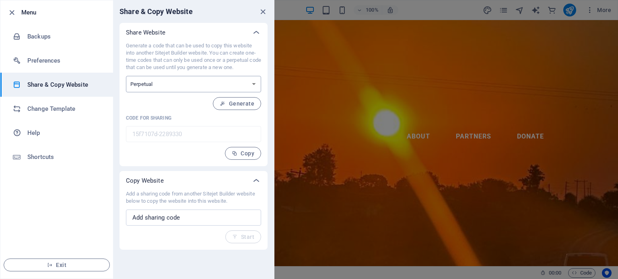
type input "766a67a9-2289330"
click at [240, 104] on span "Regenerate" at bounding box center [234, 104] width 41 height 6
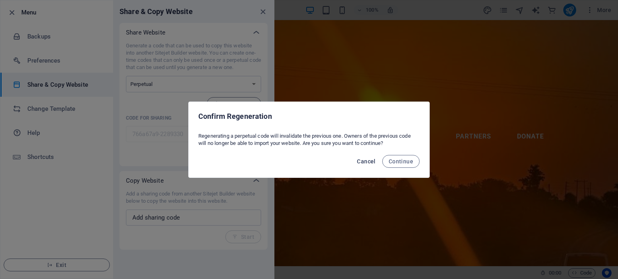
drag, startPoint x: 410, startPoint y: 159, endPoint x: 360, endPoint y: 162, distance: 49.9
click at [361, 163] on div "Cancel Continue" at bounding box center [309, 163] width 240 height 27
click at [361, 162] on span "Cancel" at bounding box center [366, 161] width 18 height 6
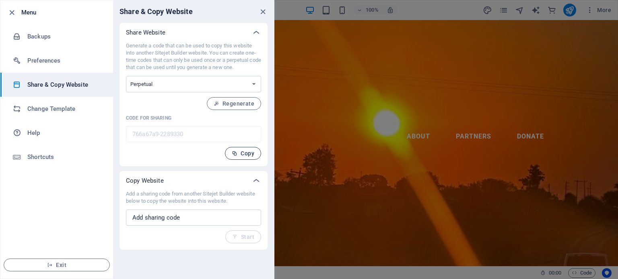
click at [233, 152] on icon "button" at bounding box center [235, 154] width 6 height 6
click at [185, 216] on input "text" at bounding box center [193, 218] width 135 height 16
paste input "766a67a9-2289330"
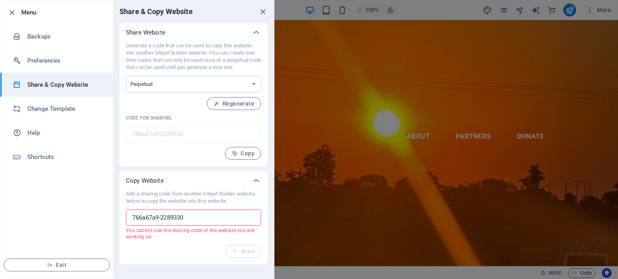
drag, startPoint x: 201, startPoint y: 217, endPoint x: 94, endPoint y: 202, distance: 108.0
click at [94, 202] on div "Menu Backups Preferences Share & Copy Website Change Template Help Shortcuts Ex…" at bounding box center [137, 139] width 274 height 279
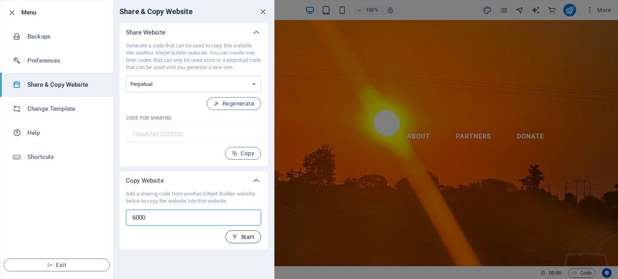
click at [238, 238] on icon "button" at bounding box center [235, 237] width 6 height 6
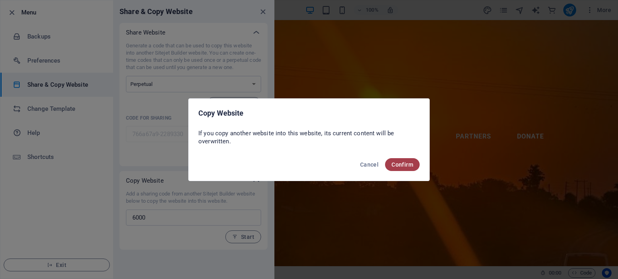
click at [404, 162] on span "Confirm" at bounding box center [402, 165] width 22 height 6
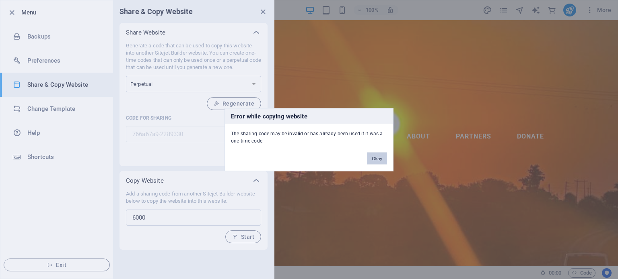
click at [371, 156] on button "Okay" at bounding box center [377, 158] width 20 height 12
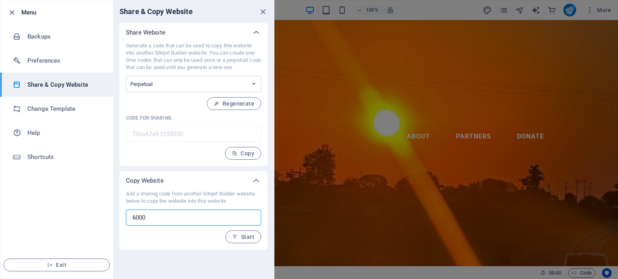
drag, startPoint x: 145, startPoint y: 215, endPoint x: 120, endPoint y: 220, distance: 25.4
click at [120, 220] on div "Add a sharing code from another Sitejet Builder website below to copy the websi…" at bounding box center [193, 221] width 148 height 60
type input "6"
type input "56980"
click at [247, 234] on span "Start" at bounding box center [243, 237] width 22 height 6
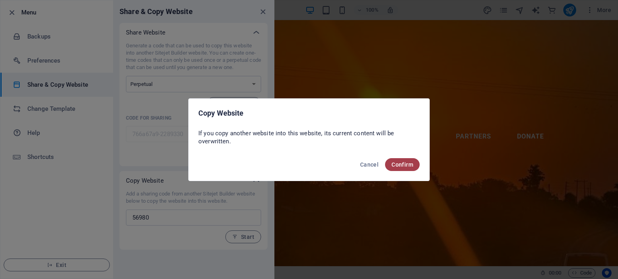
click at [402, 162] on span "Confirm" at bounding box center [402, 165] width 22 height 6
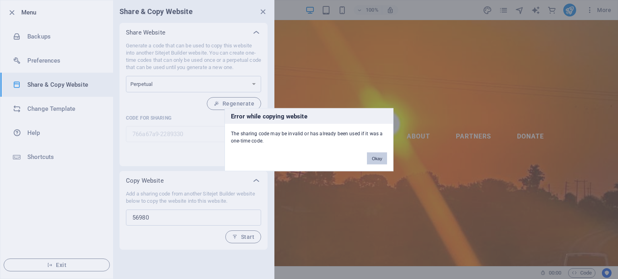
click at [375, 157] on button "Okay" at bounding box center [377, 158] width 20 height 12
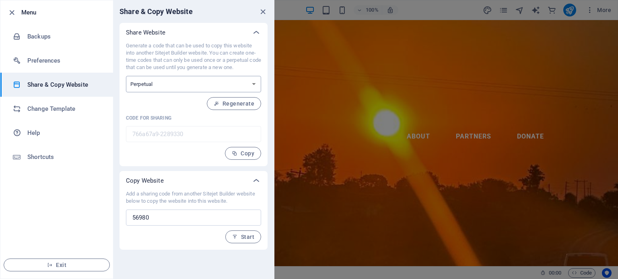
click at [259, 82] on select "One-time Perpetual" at bounding box center [193, 84] width 135 height 16
click at [259, 29] on icon at bounding box center [256, 33] width 10 height 10
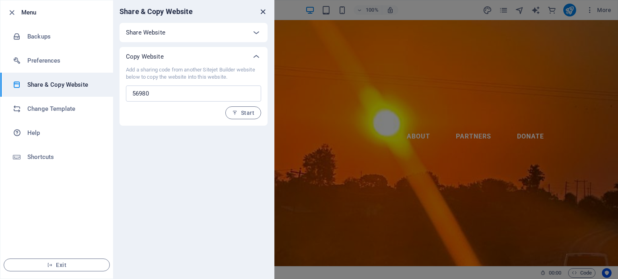
click at [264, 15] on icon "close" at bounding box center [262, 11] width 9 height 9
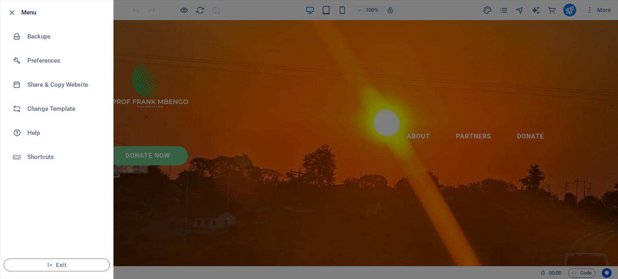
click at [375, 119] on div at bounding box center [309, 139] width 618 height 279
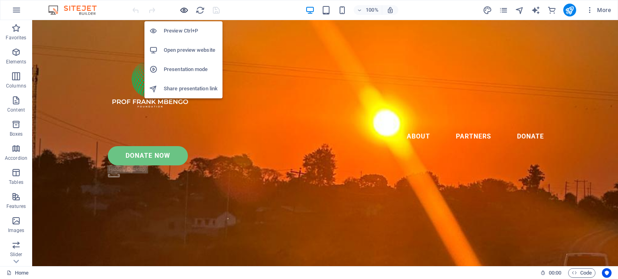
click at [187, 11] on icon "button" at bounding box center [183, 10] width 9 height 9
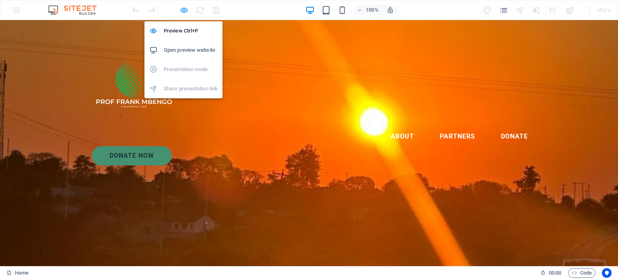
click at [182, 11] on icon "button" at bounding box center [183, 10] width 9 height 9
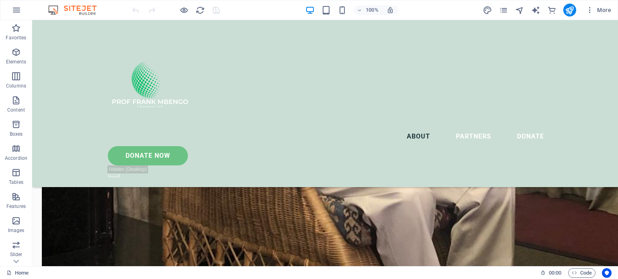
scroll to position [1515, 0]
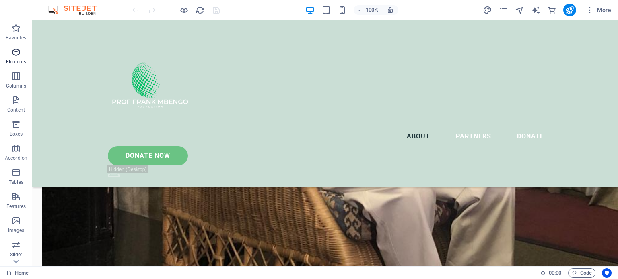
click at [18, 51] on icon "button" at bounding box center [16, 52] width 10 height 10
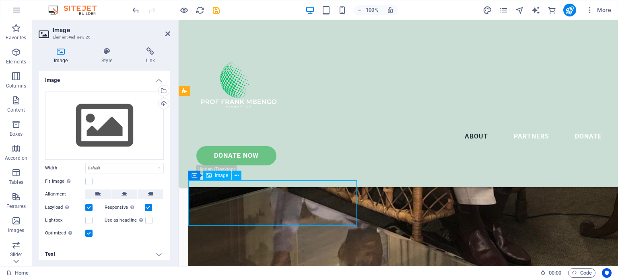
scroll to position [1486, 0]
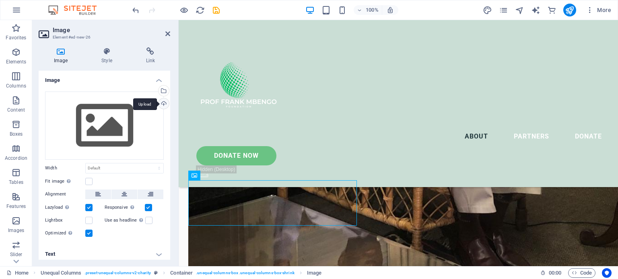
click at [162, 104] on div "Upload" at bounding box center [163, 105] width 12 height 12
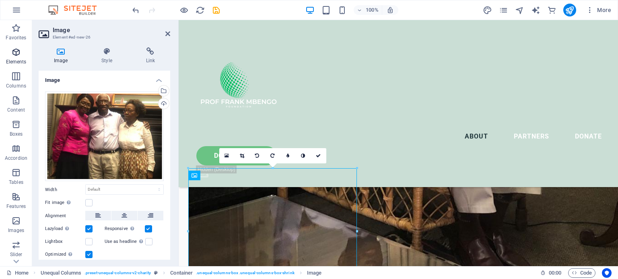
click at [19, 61] on p "Elements" at bounding box center [16, 62] width 21 height 6
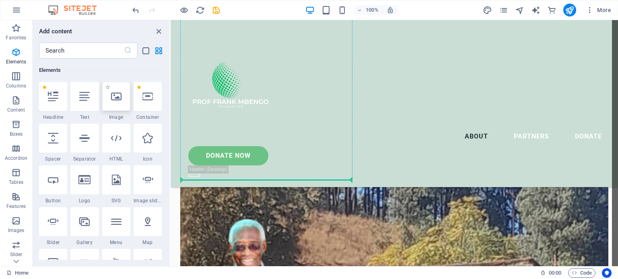
scroll to position [1721, 0]
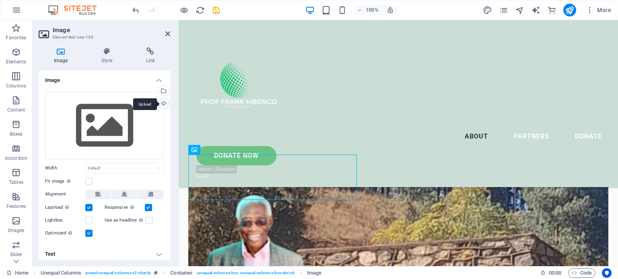
click at [160, 103] on div "Upload" at bounding box center [163, 105] width 12 height 12
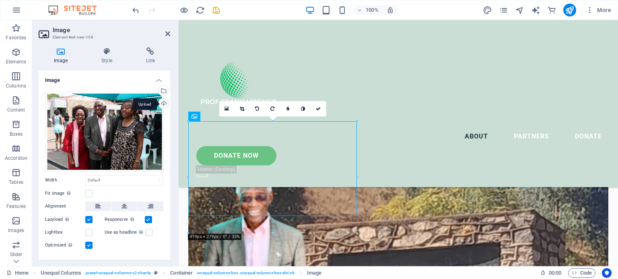
scroll to position [1754, 0]
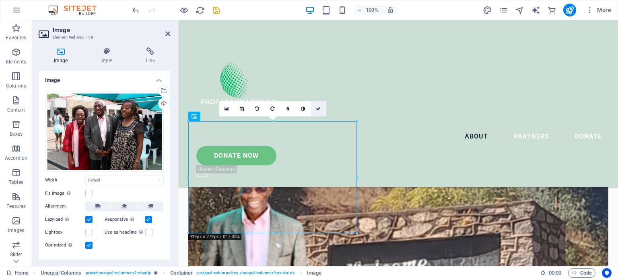
click at [320, 108] on icon at bounding box center [318, 109] width 5 height 5
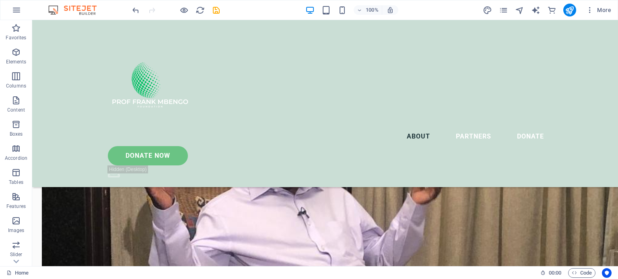
scroll to position [1313, 0]
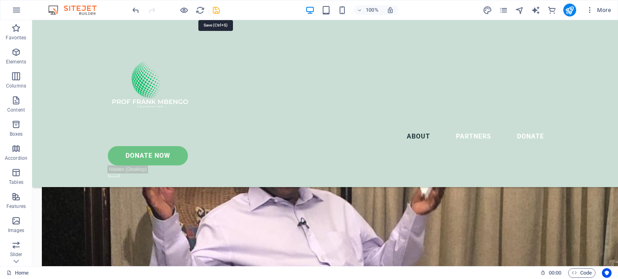
click at [213, 13] on icon "save" at bounding box center [215, 10] width 9 height 9
checkbox input "false"
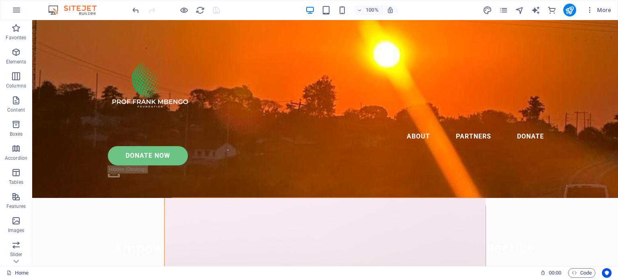
scroll to position [0, 0]
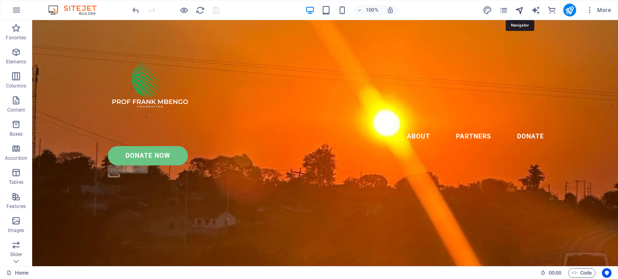
click at [519, 11] on icon "navigator" at bounding box center [519, 10] width 9 height 9
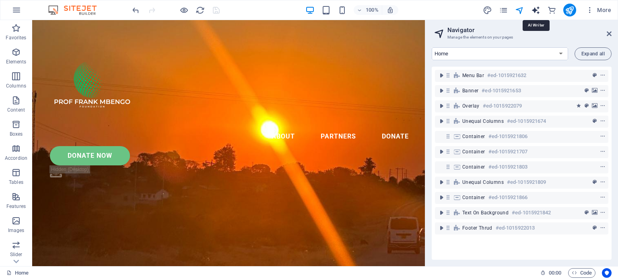
click at [534, 12] on icon "text_generator" at bounding box center [535, 10] width 9 height 9
select select "English"
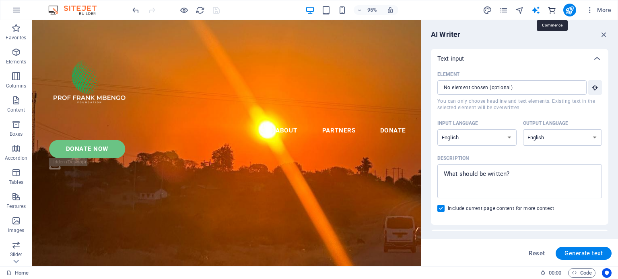
click at [552, 12] on icon "commerce" at bounding box center [551, 10] width 9 height 9
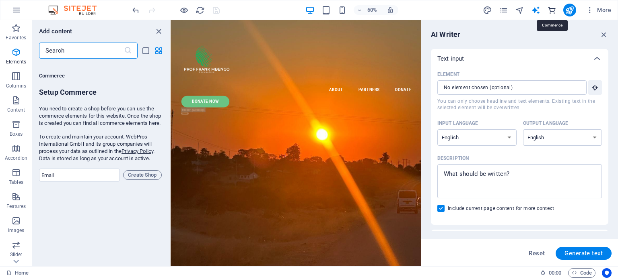
scroll to position [7749, 0]
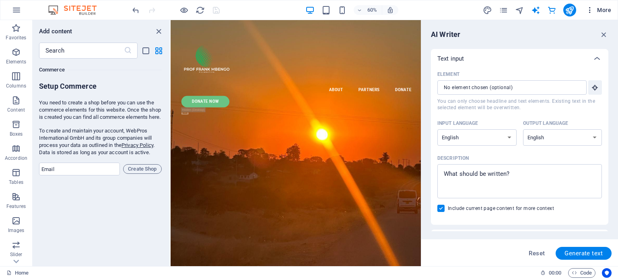
click at [592, 6] on icon "button" at bounding box center [589, 10] width 8 height 8
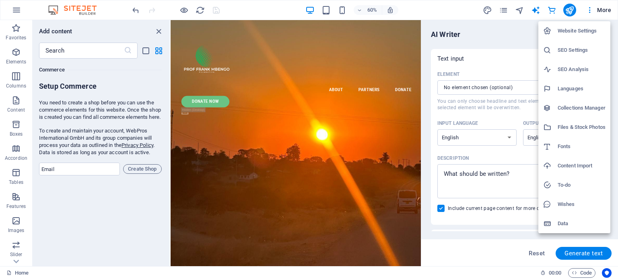
click at [490, 11] on div at bounding box center [309, 139] width 618 height 279
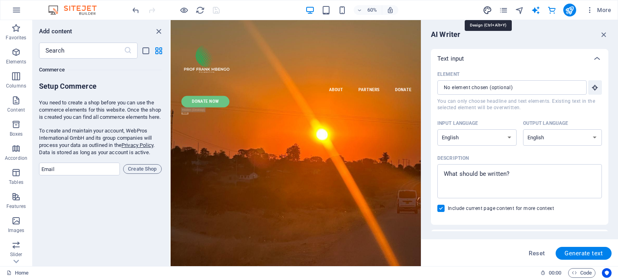
click at [490, 10] on icon "design" at bounding box center [487, 10] width 9 height 9
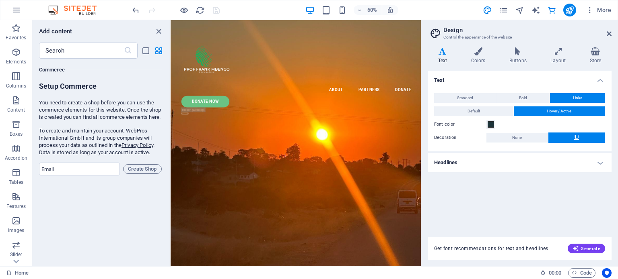
click at [613, 33] on aside "Design Control the appearance of the website Variants Text Colors Buttons Layou…" at bounding box center [519, 143] width 197 height 246
click at [608, 33] on icon at bounding box center [608, 34] width 5 height 6
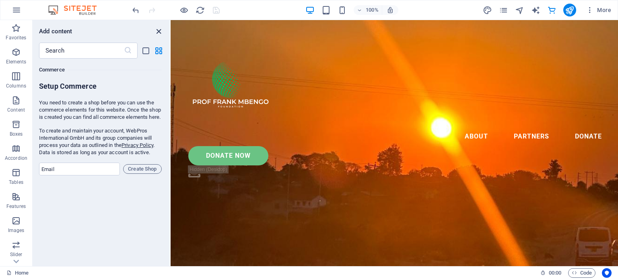
click at [157, 32] on icon "close panel" at bounding box center [158, 31] width 9 height 9
